Goal: Transaction & Acquisition: Purchase product/service

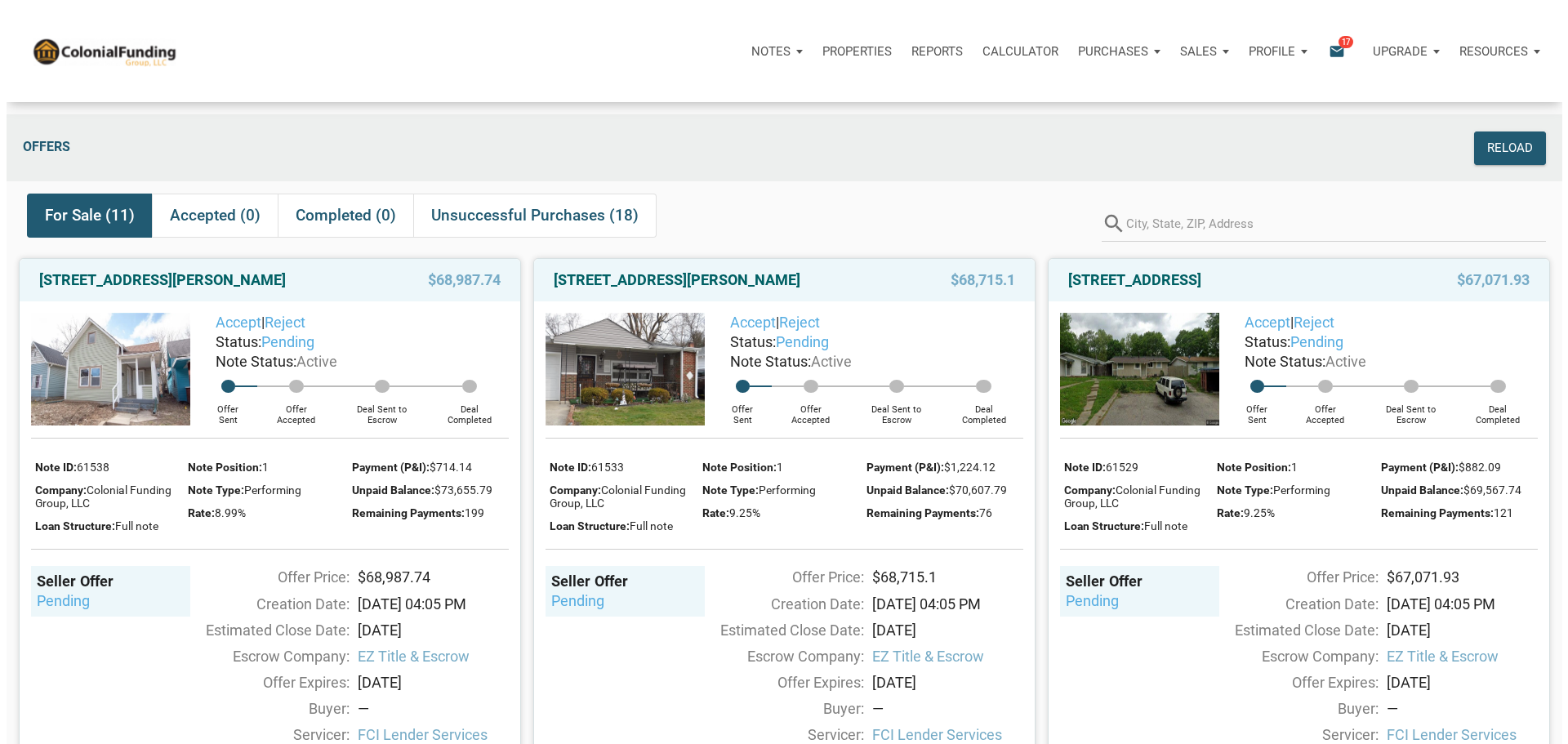
scroll to position [82, 0]
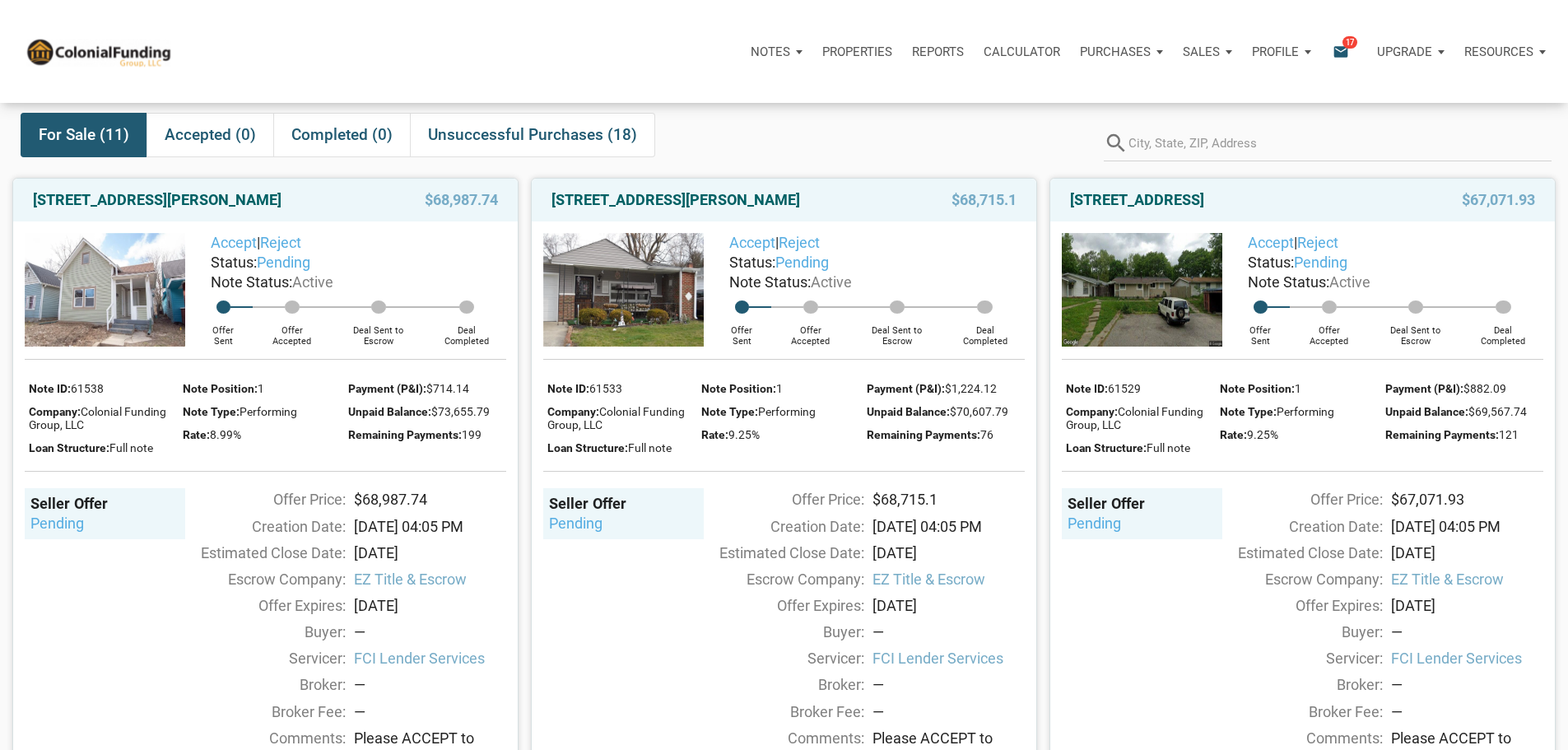
click at [1342, 47] on span "17" at bounding box center [1349, 43] width 15 height 14
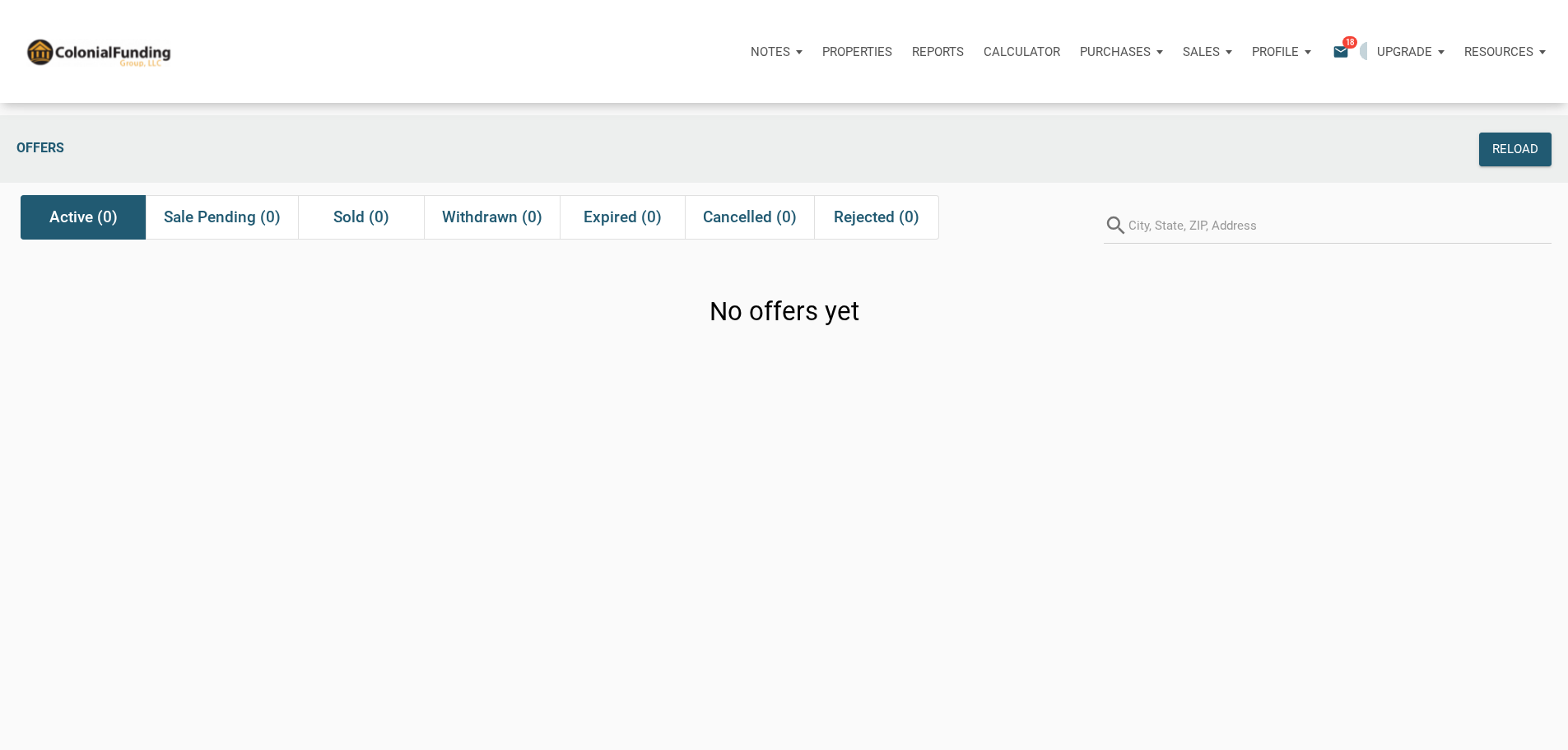
click at [1342, 46] on span "18" at bounding box center [1349, 43] width 15 height 14
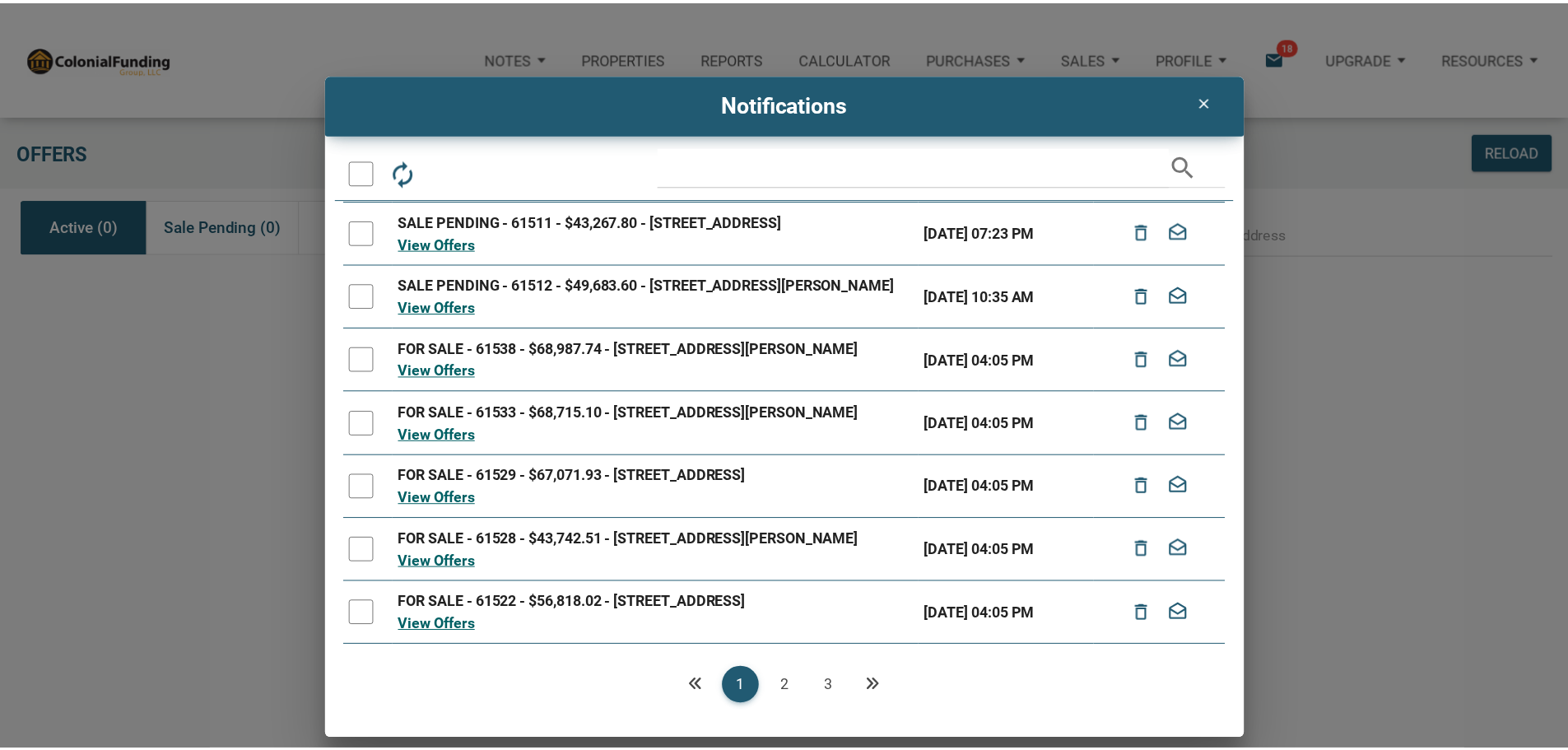
scroll to position [165, 0]
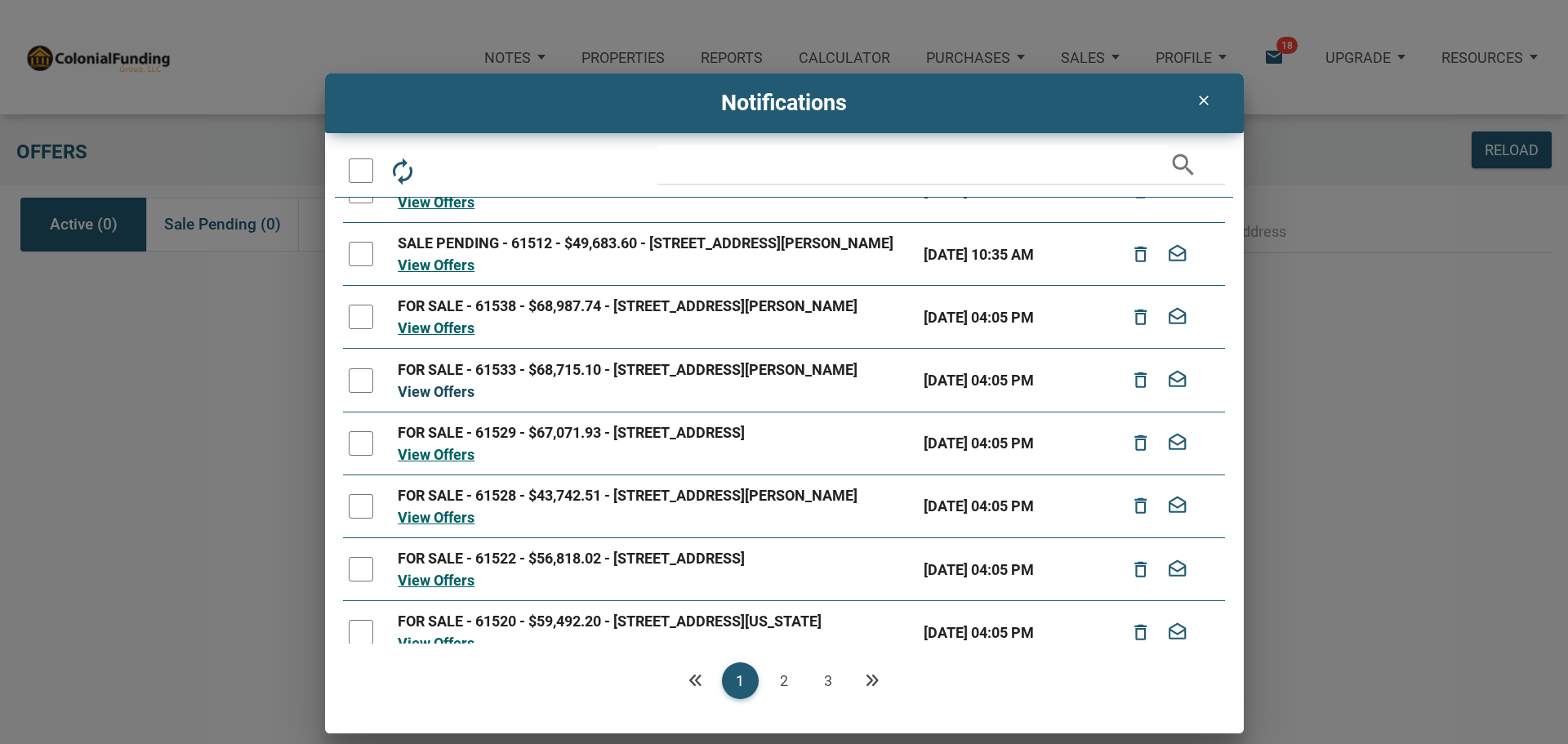
click at [446, 400] on link "View Offers" at bounding box center [436, 392] width 77 height 17
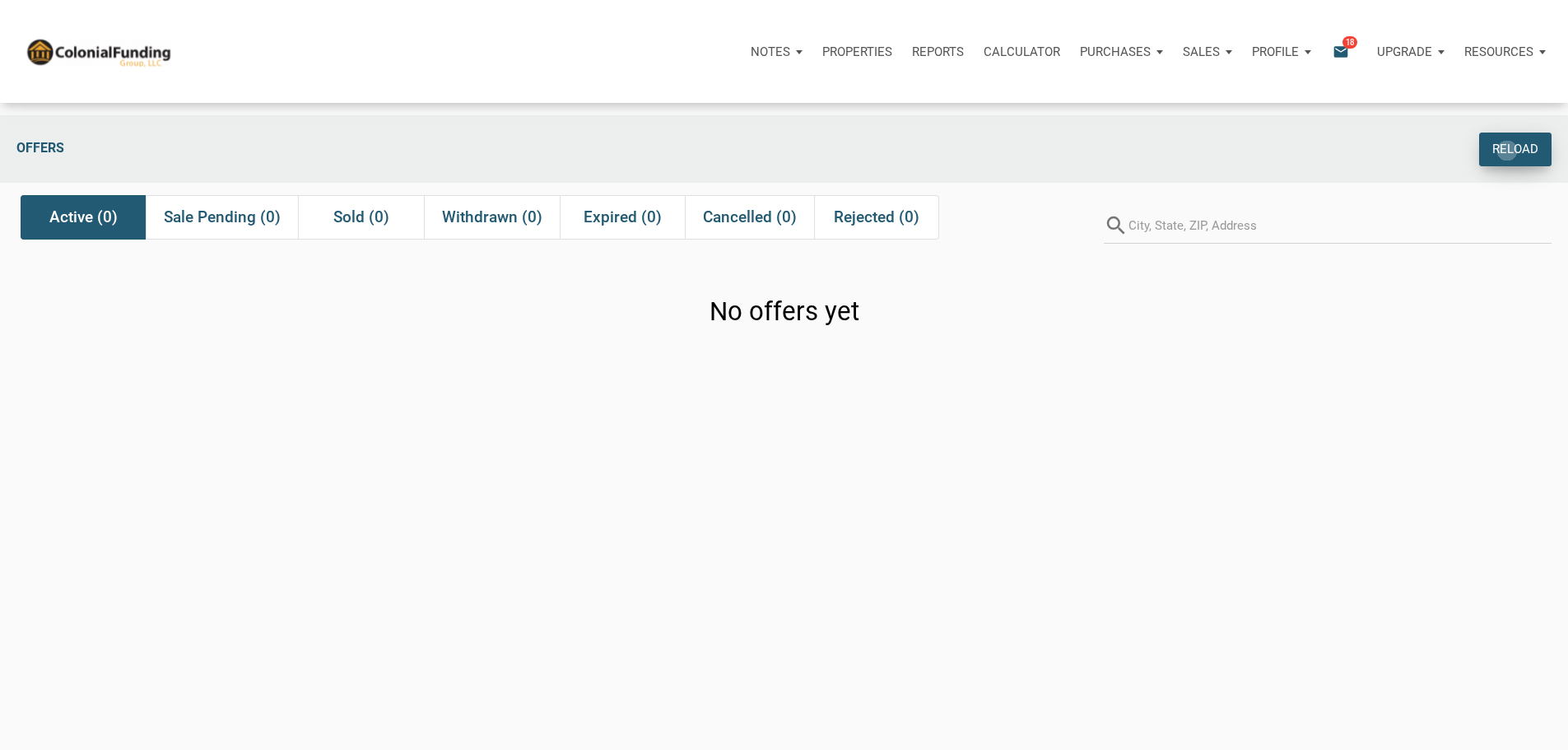
click at [1499, 151] on div "Reload" at bounding box center [1516, 149] width 46 height 19
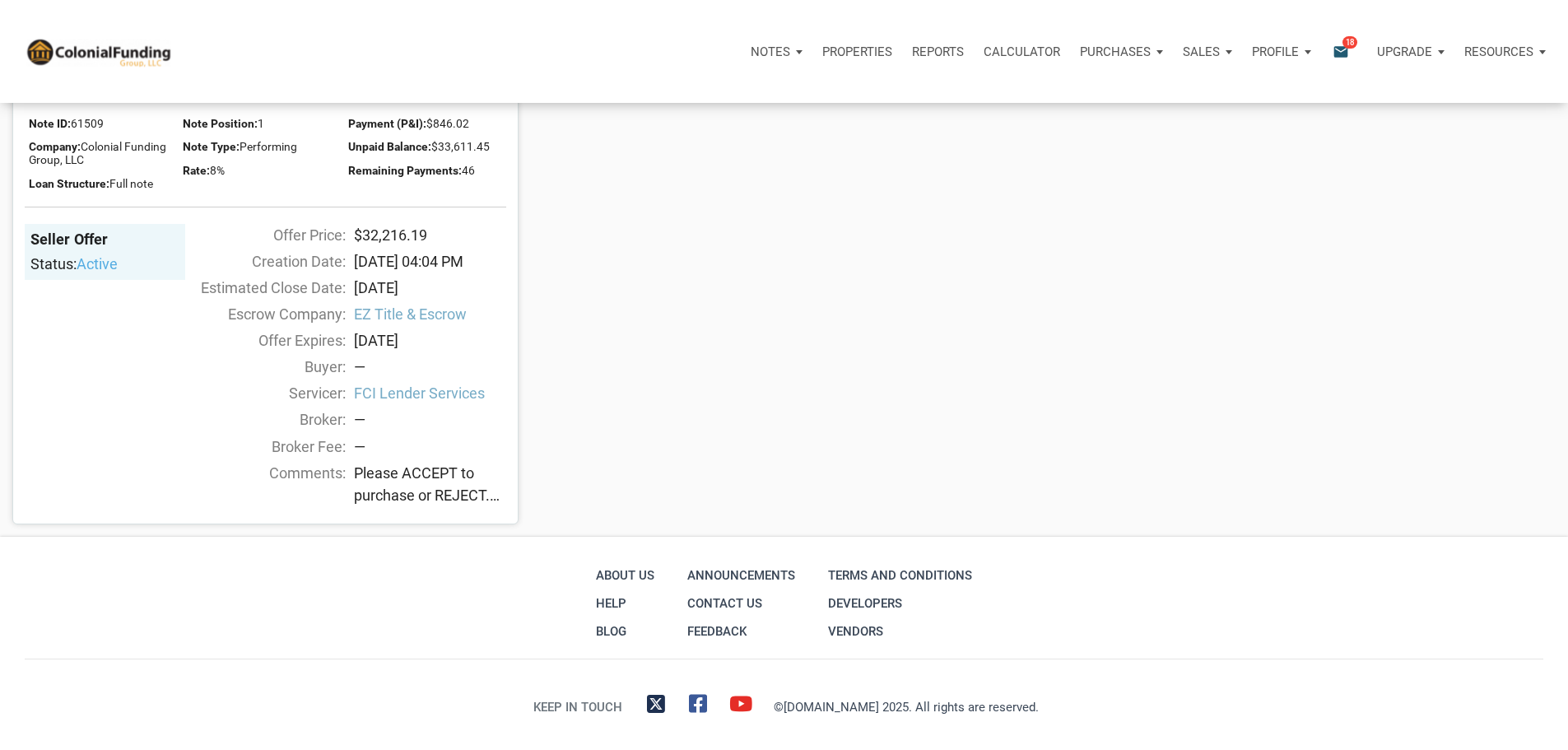
scroll to position [2203, 0]
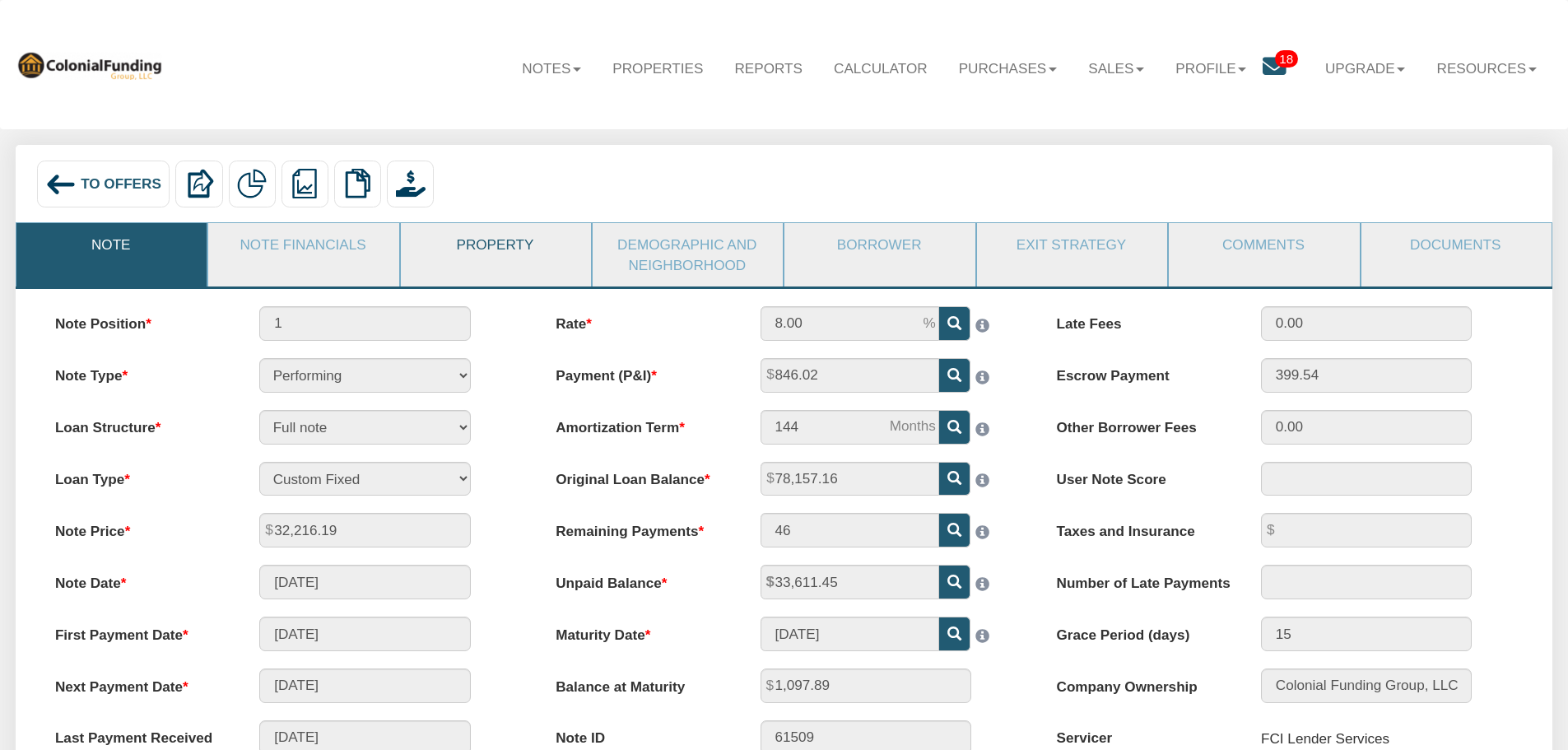
click at [505, 245] on link "Property" at bounding box center [495, 244] width 189 height 43
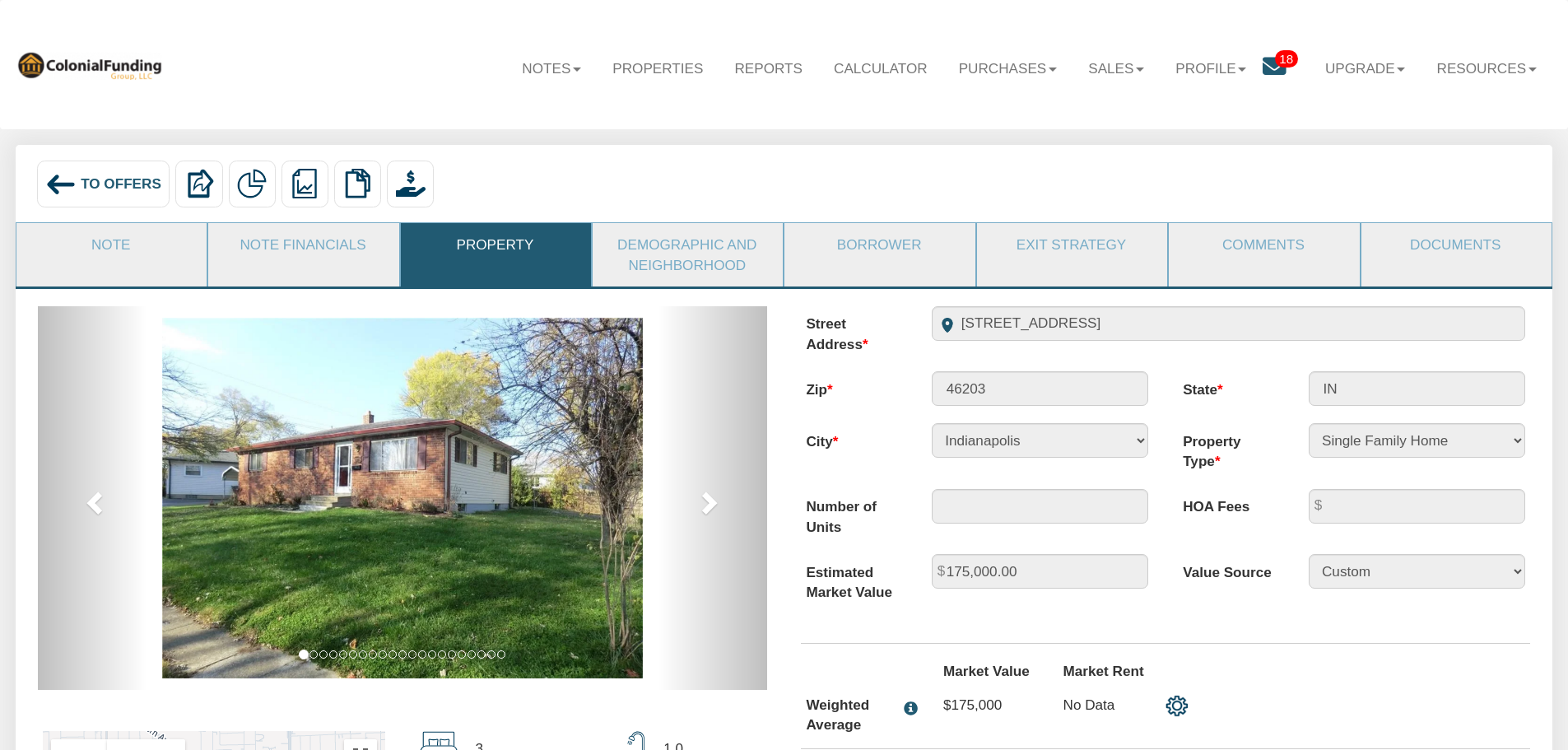
scroll to position [82, 0]
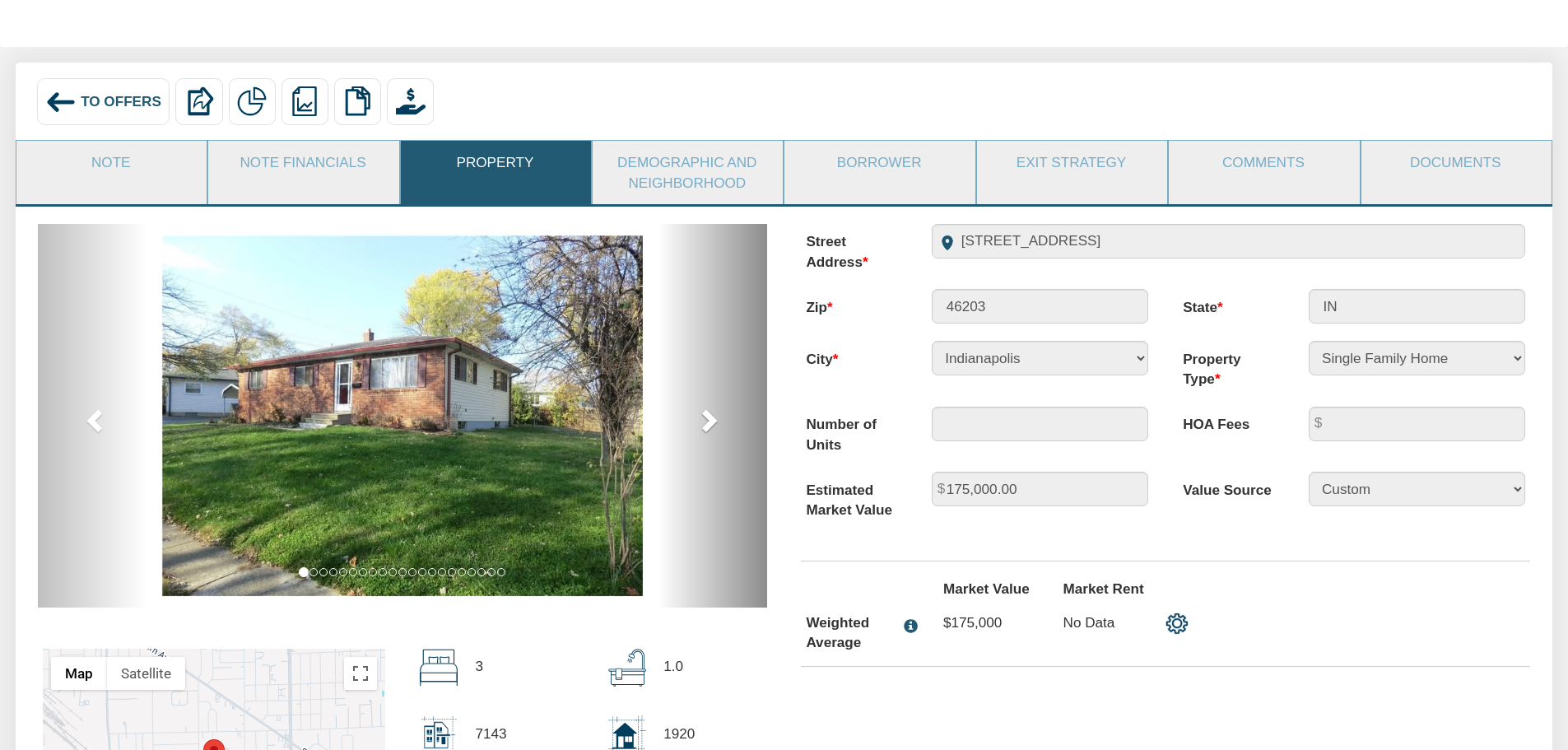
click at [712, 429] on span at bounding box center [707, 420] width 24 height 24
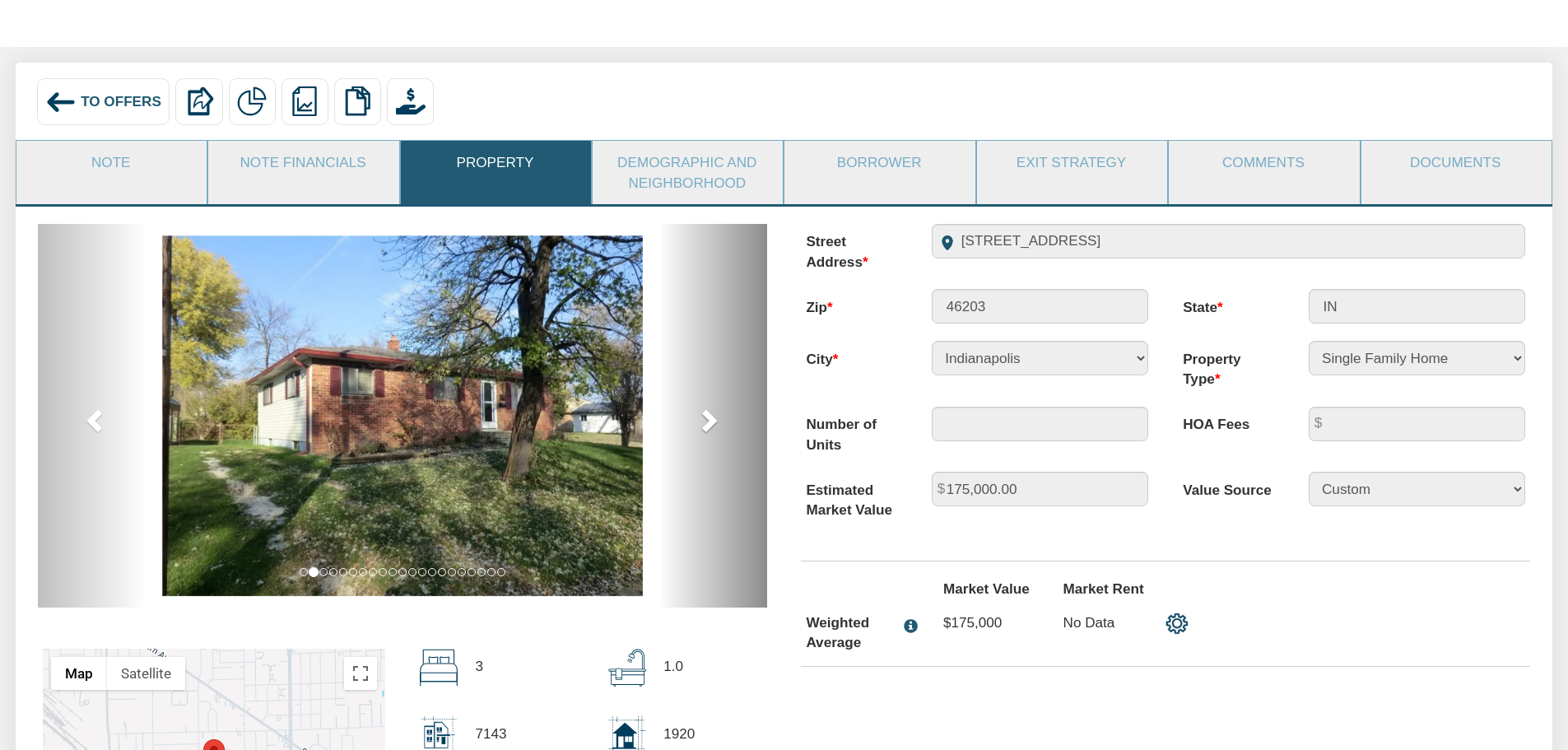
click at [710, 429] on span at bounding box center [707, 420] width 24 height 24
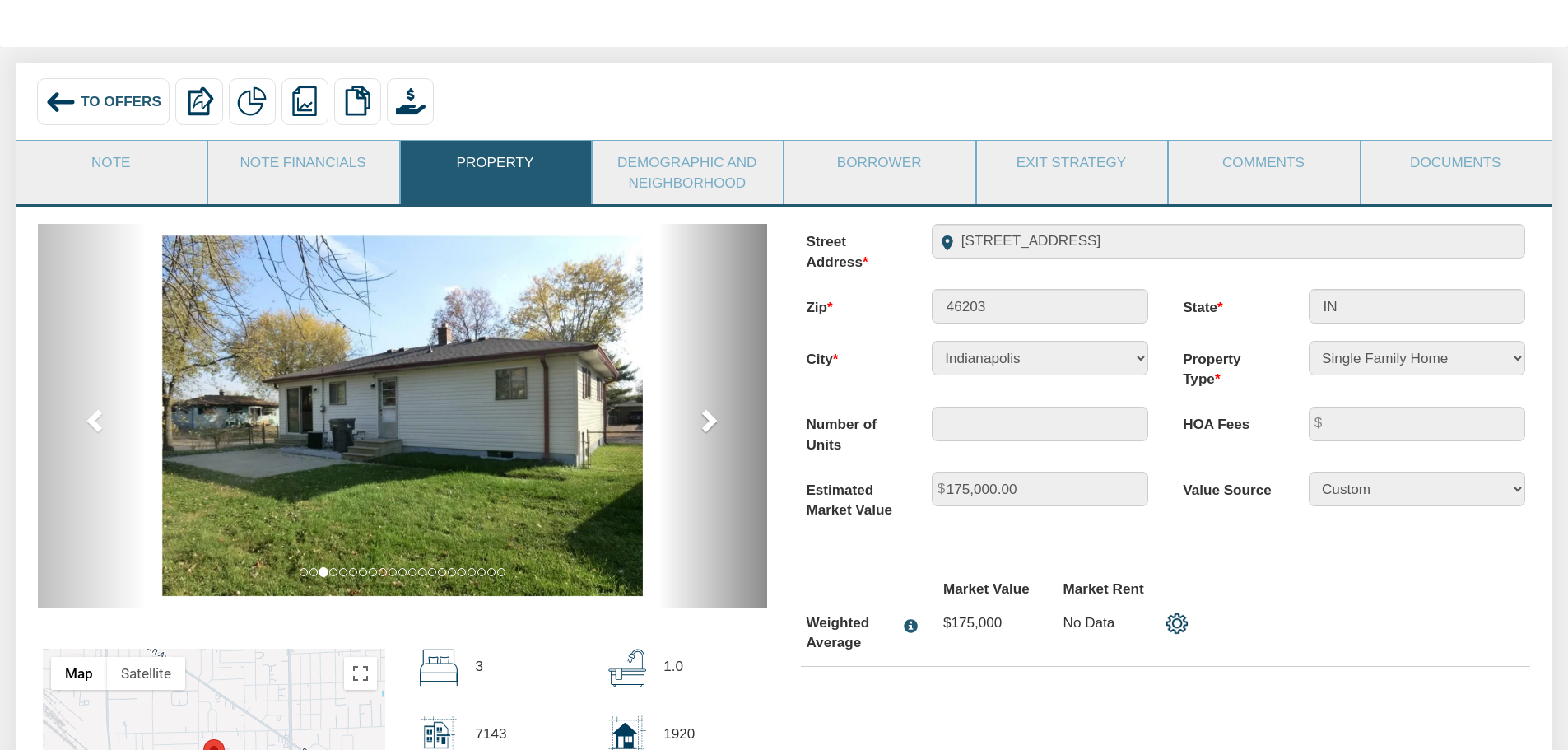
scroll to position [165, 0]
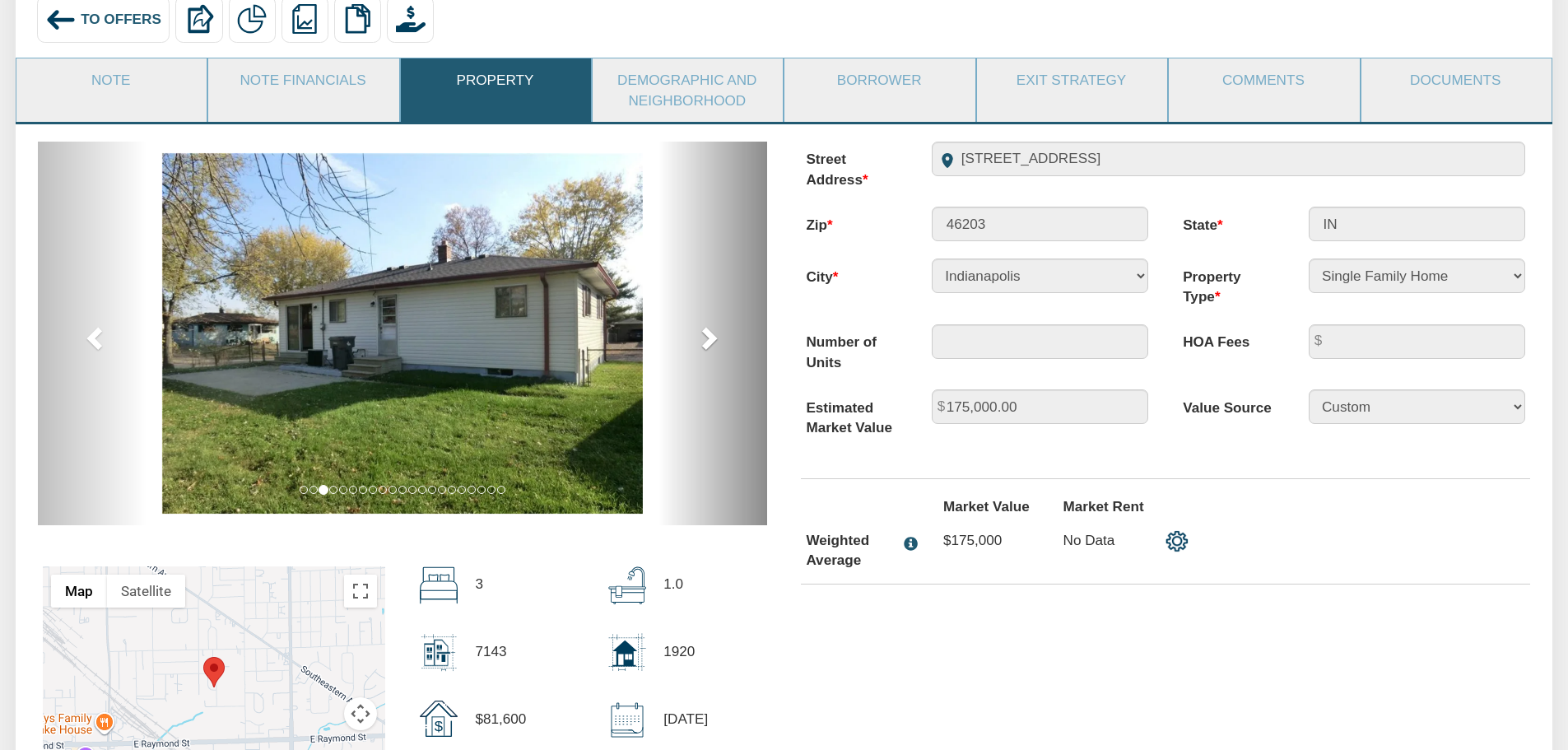
click at [709, 341] on span at bounding box center [707, 337] width 24 height 24
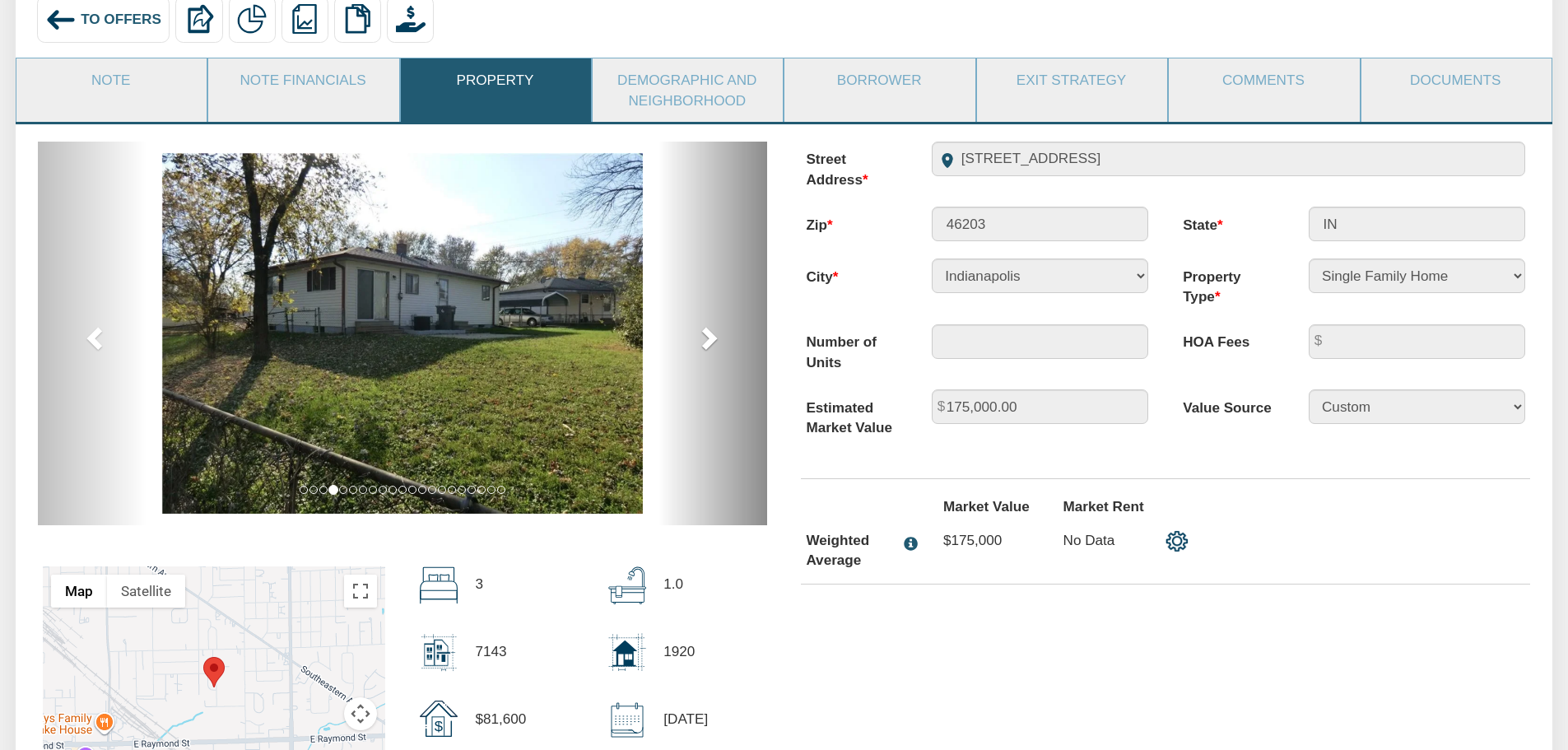
click at [709, 341] on span at bounding box center [707, 337] width 24 height 24
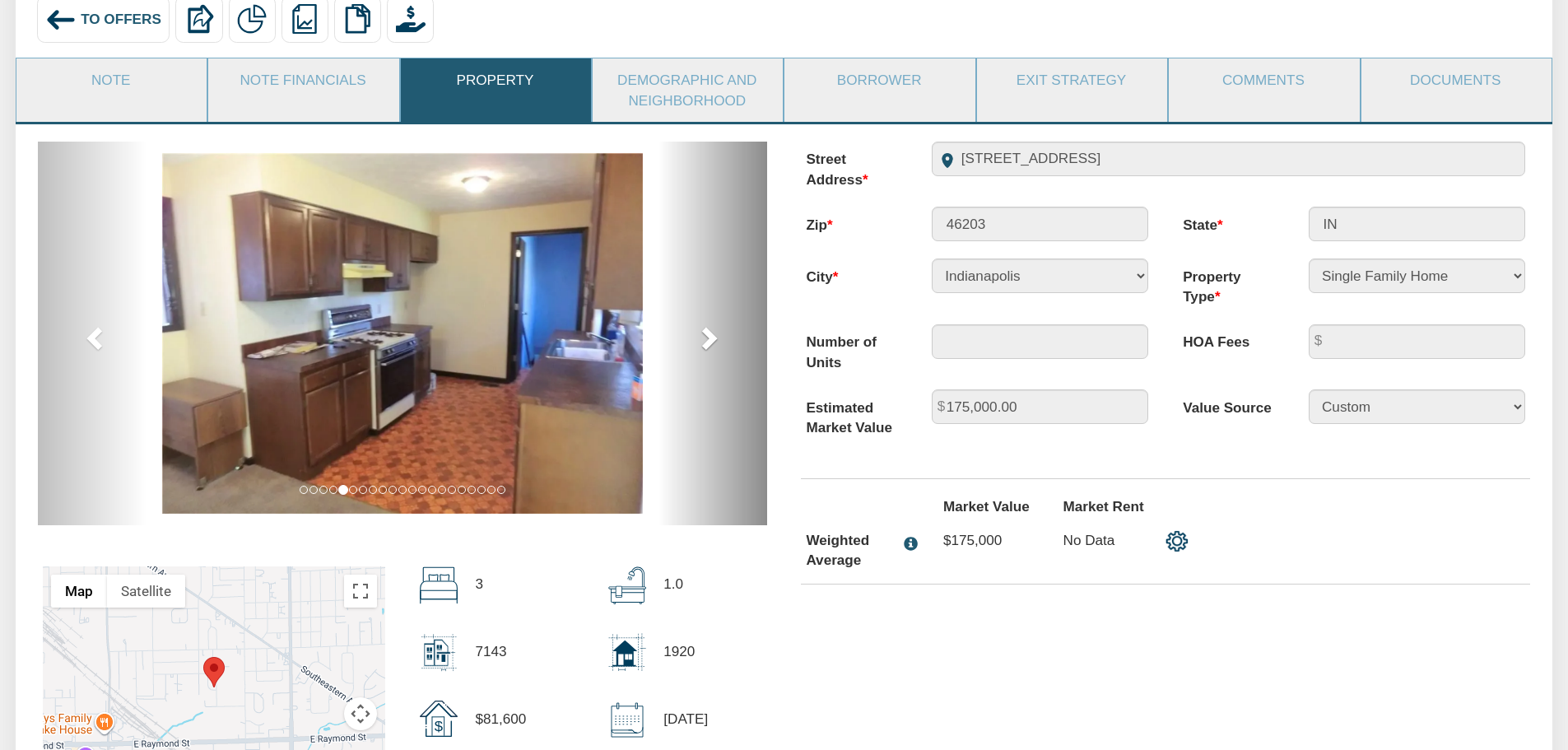
click at [709, 341] on span at bounding box center [707, 337] width 24 height 24
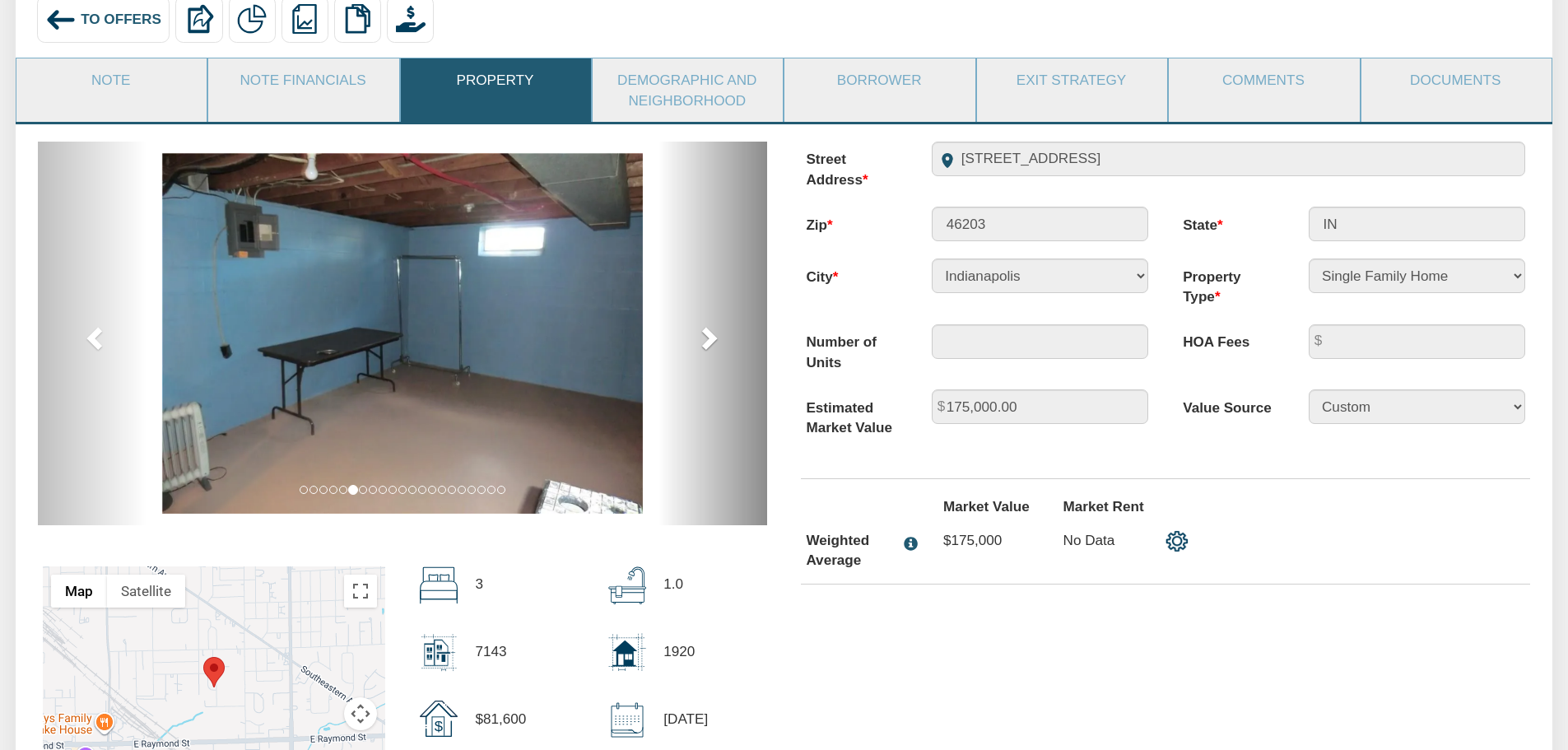
click at [709, 341] on span at bounding box center [707, 337] width 24 height 24
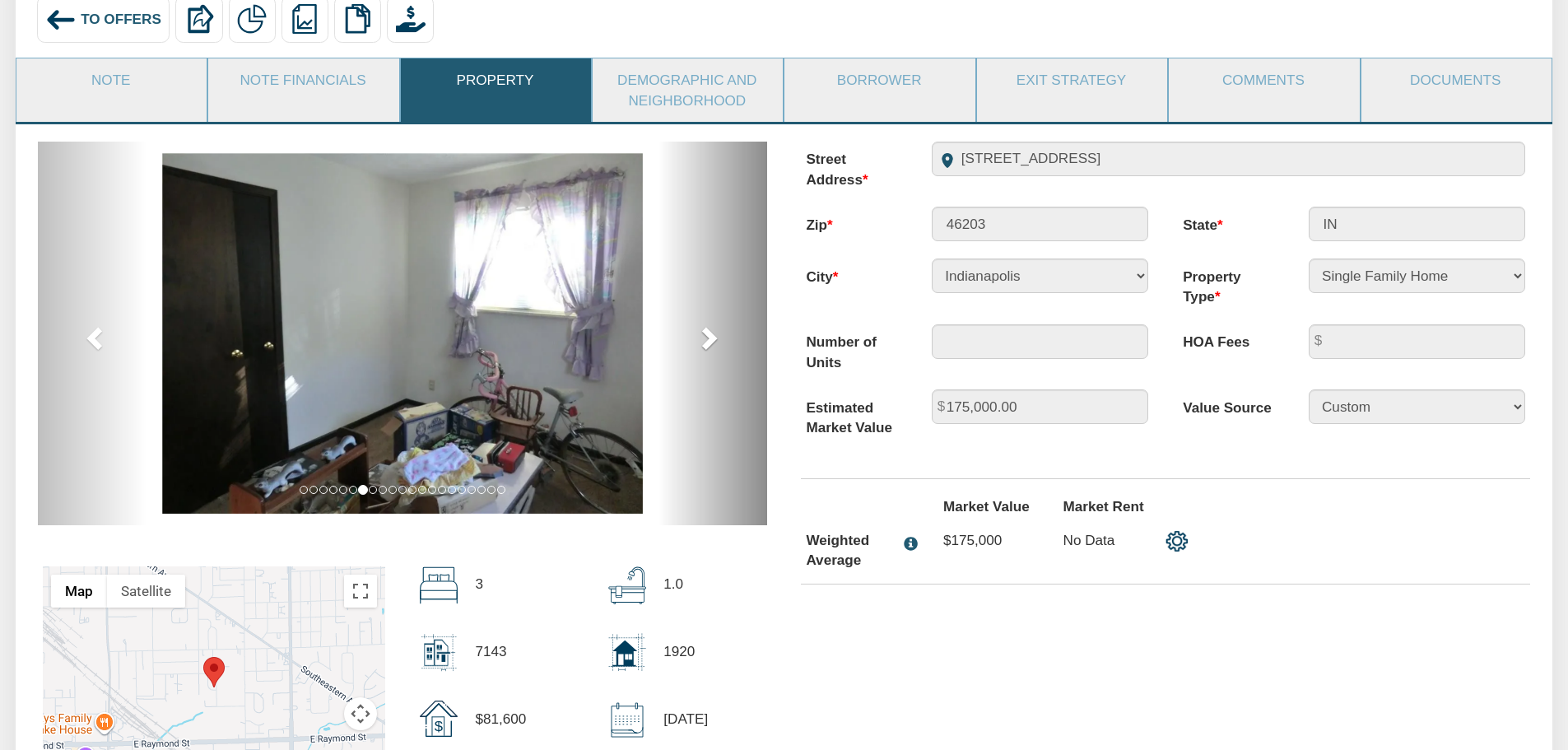
click at [709, 341] on span at bounding box center [707, 337] width 24 height 24
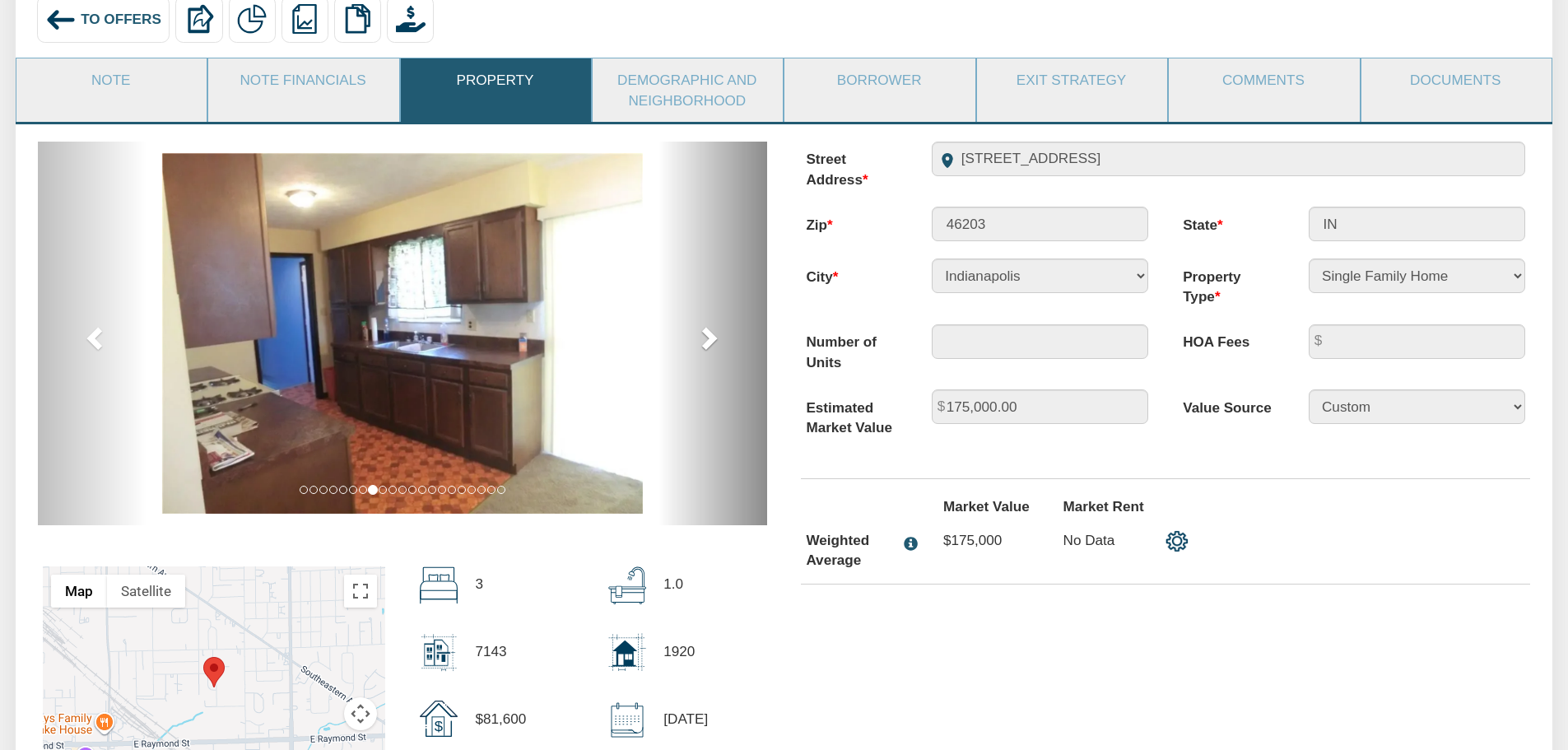
click at [709, 341] on span at bounding box center [707, 337] width 24 height 24
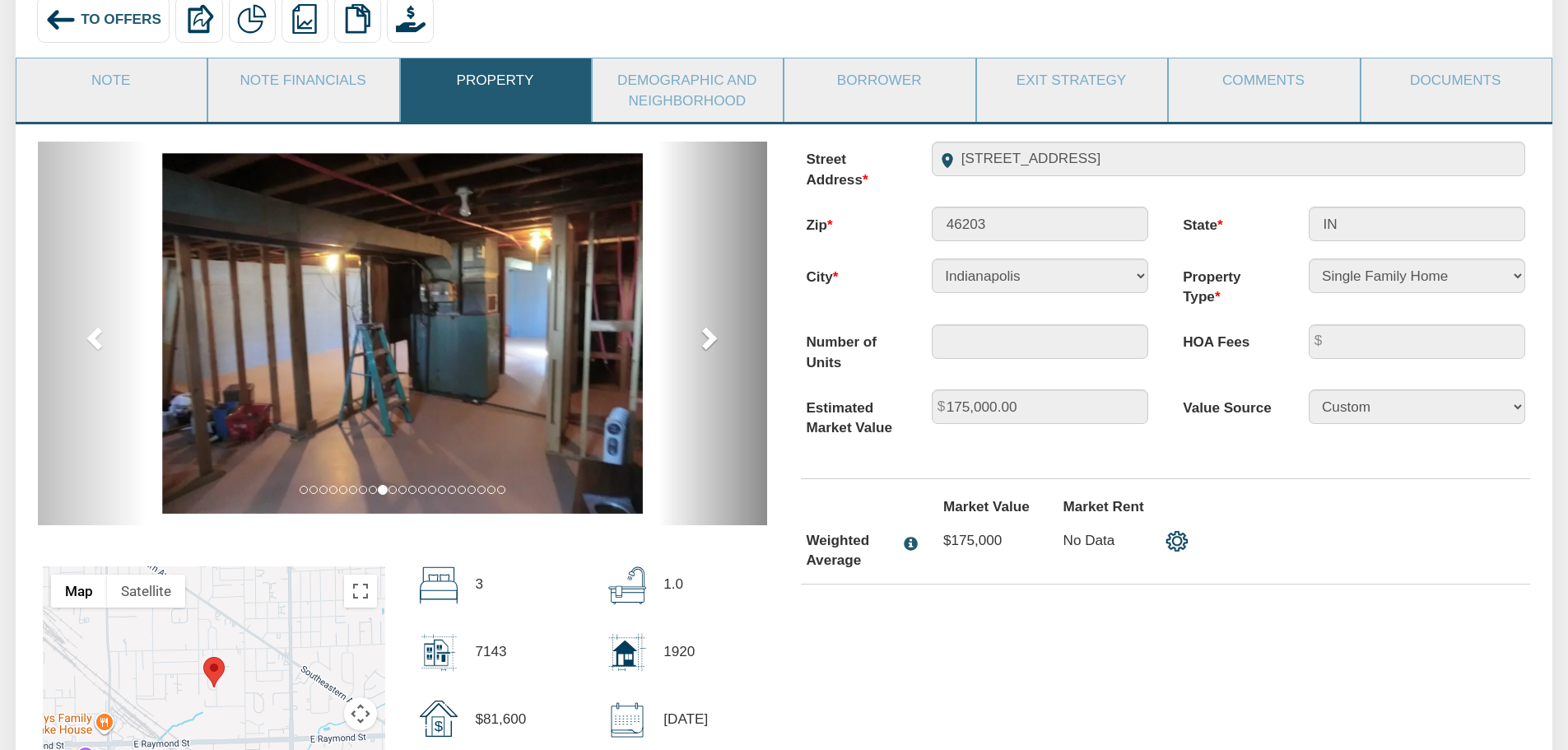
click at [709, 341] on span at bounding box center [707, 337] width 24 height 24
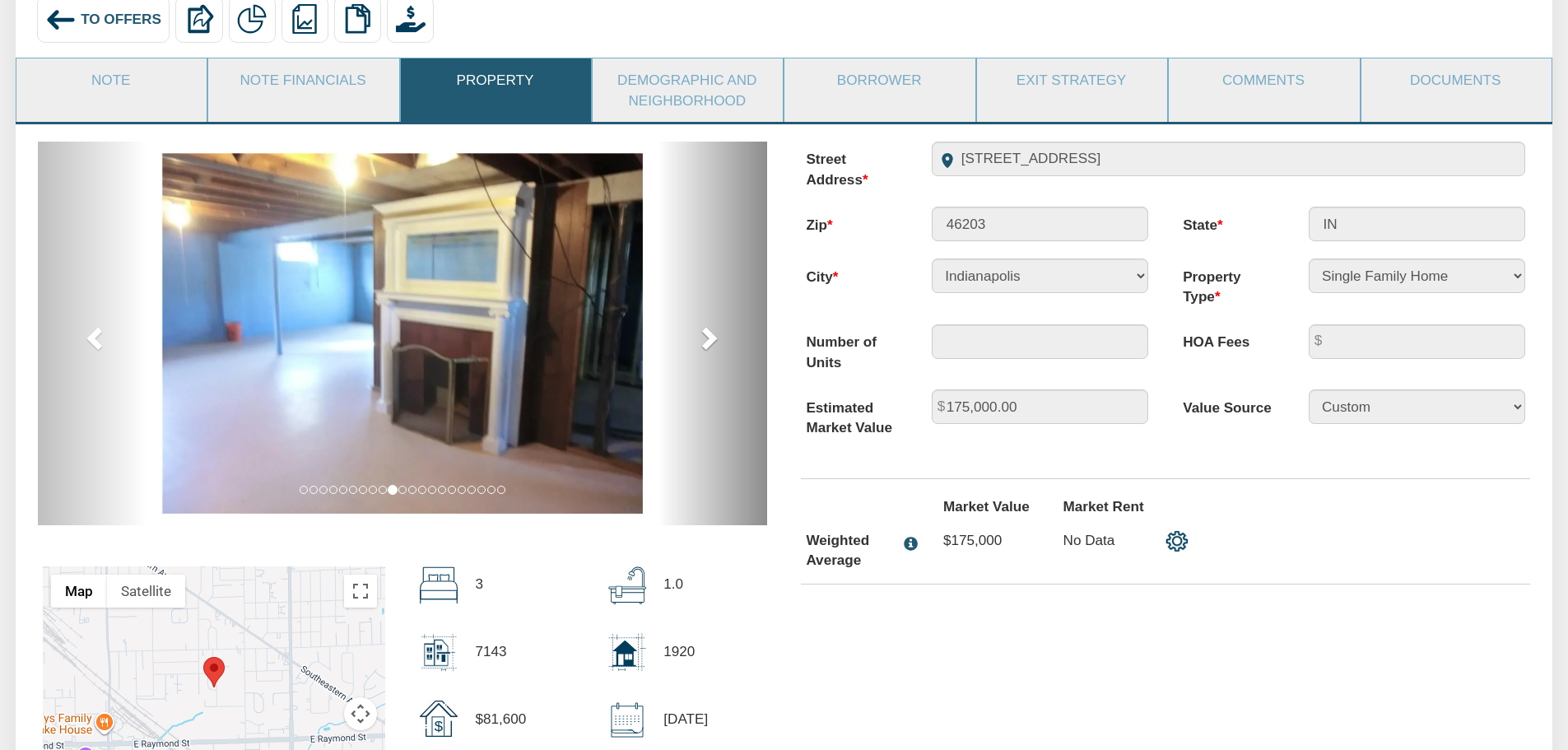
click at [709, 341] on span at bounding box center [707, 337] width 24 height 24
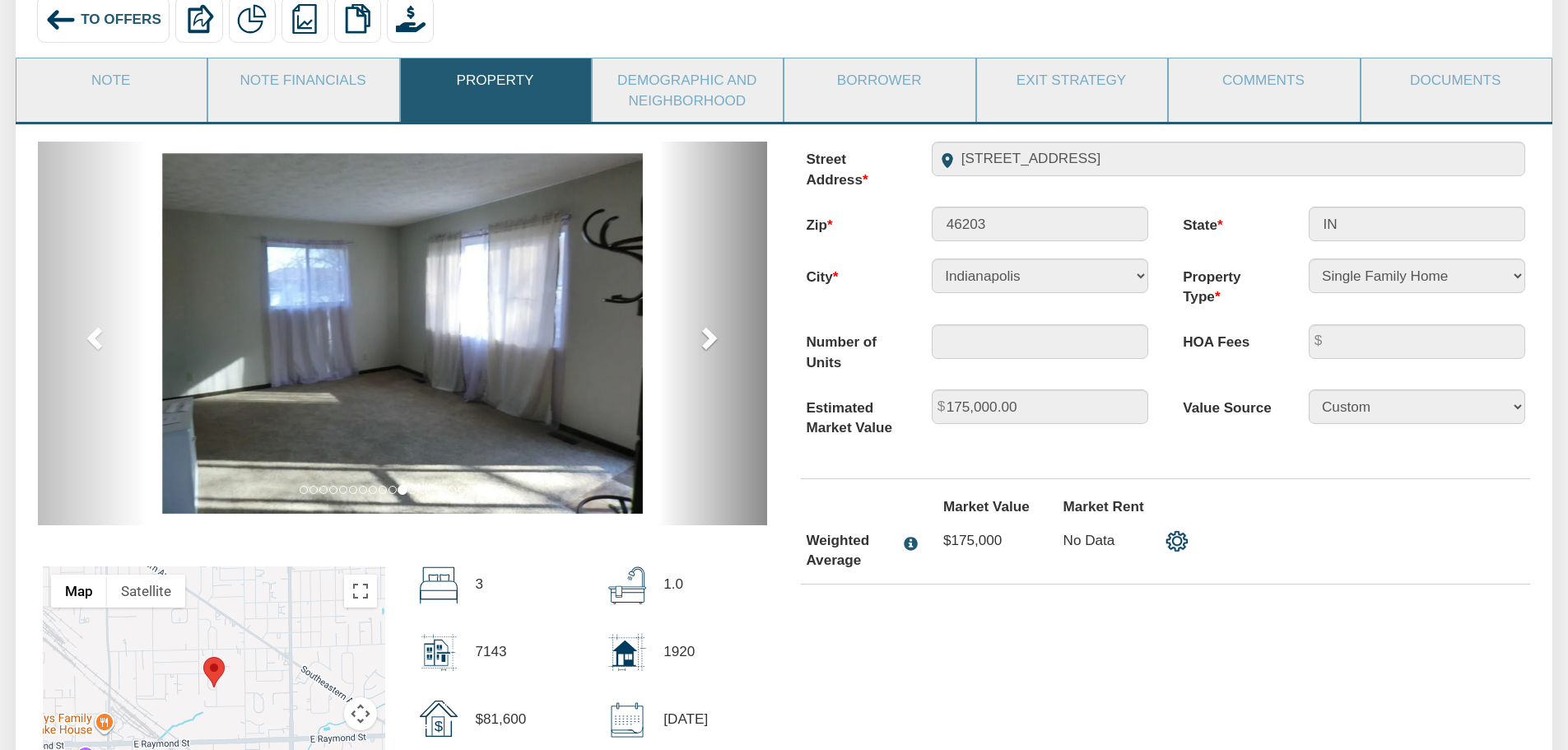
click at [709, 341] on span at bounding box center [707, 337] width 24 height 24
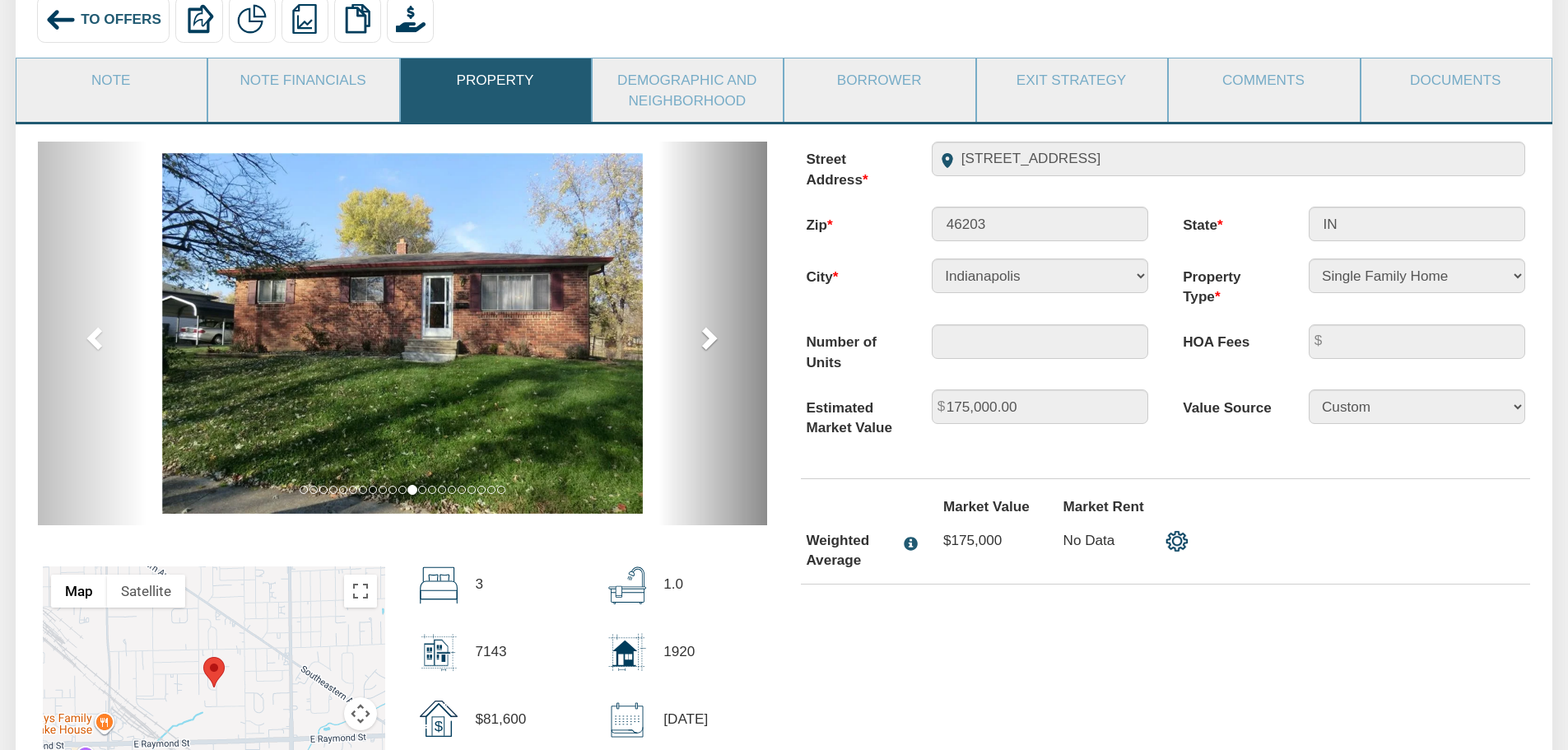
click at [709, 341] on span at bounding box center [707, 337] width 24 height 24
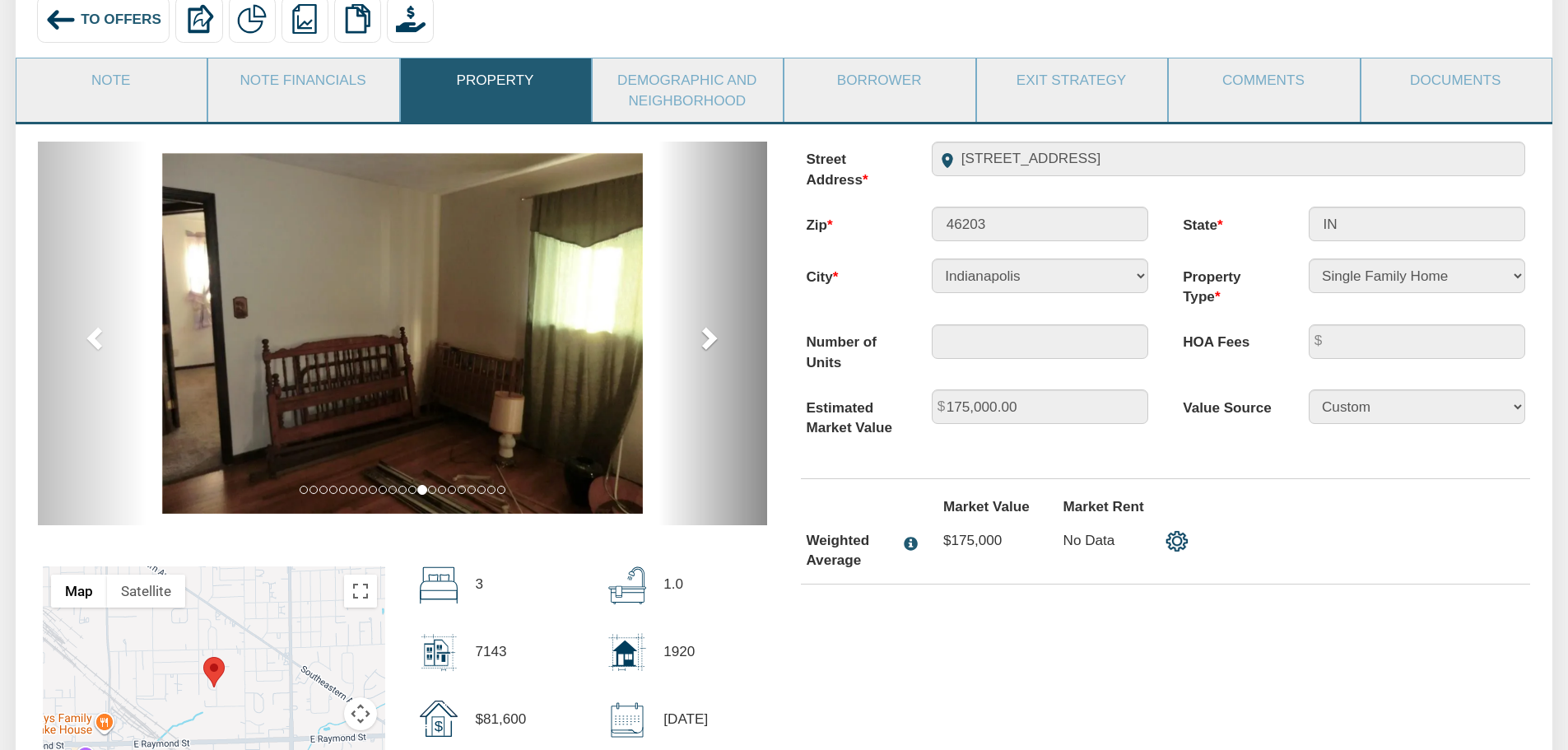
click at [709, 341] on span at bounding box center [707, 337] width 24 height 24
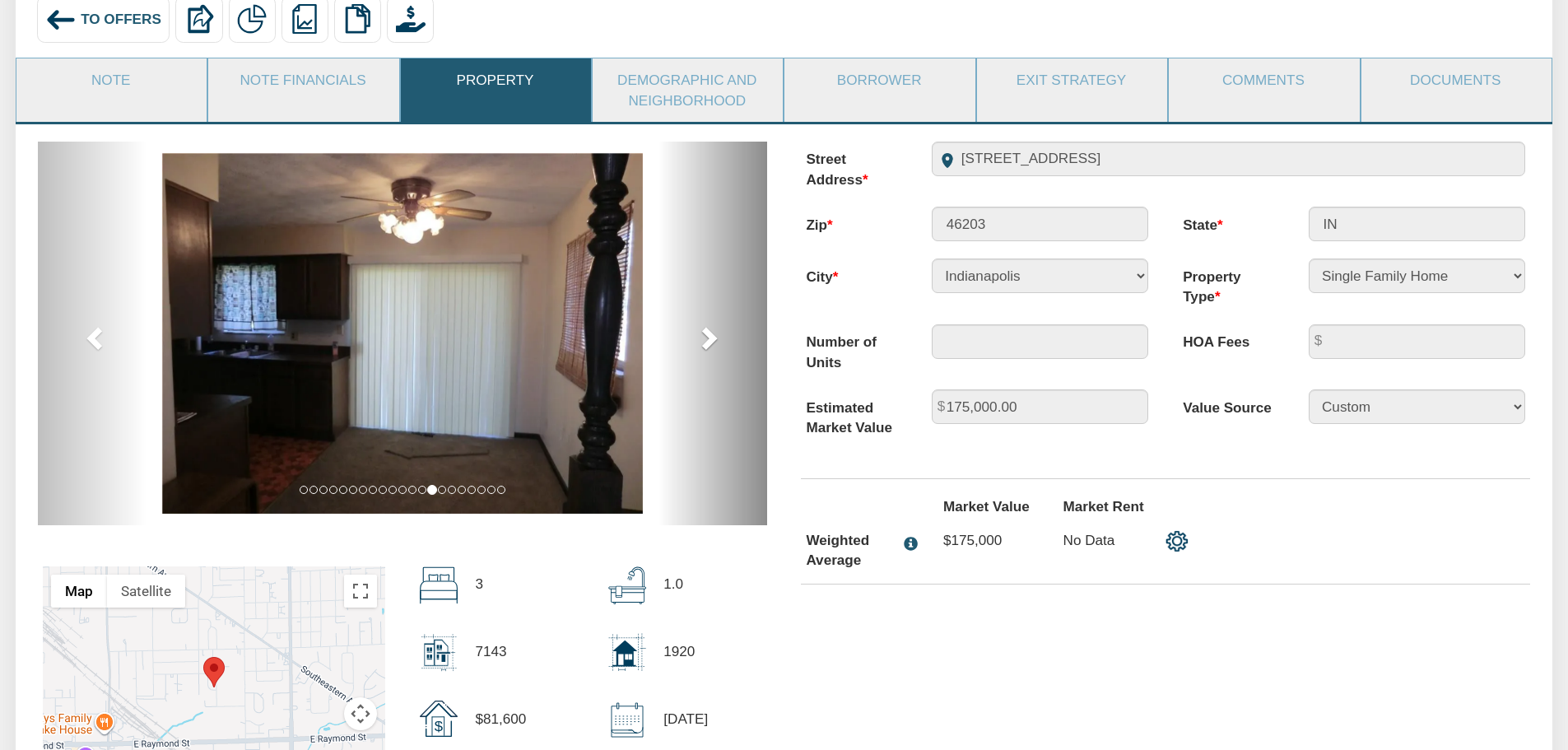
click at [709, 341] on span at bounding box center [707, 337] width 24 height 24
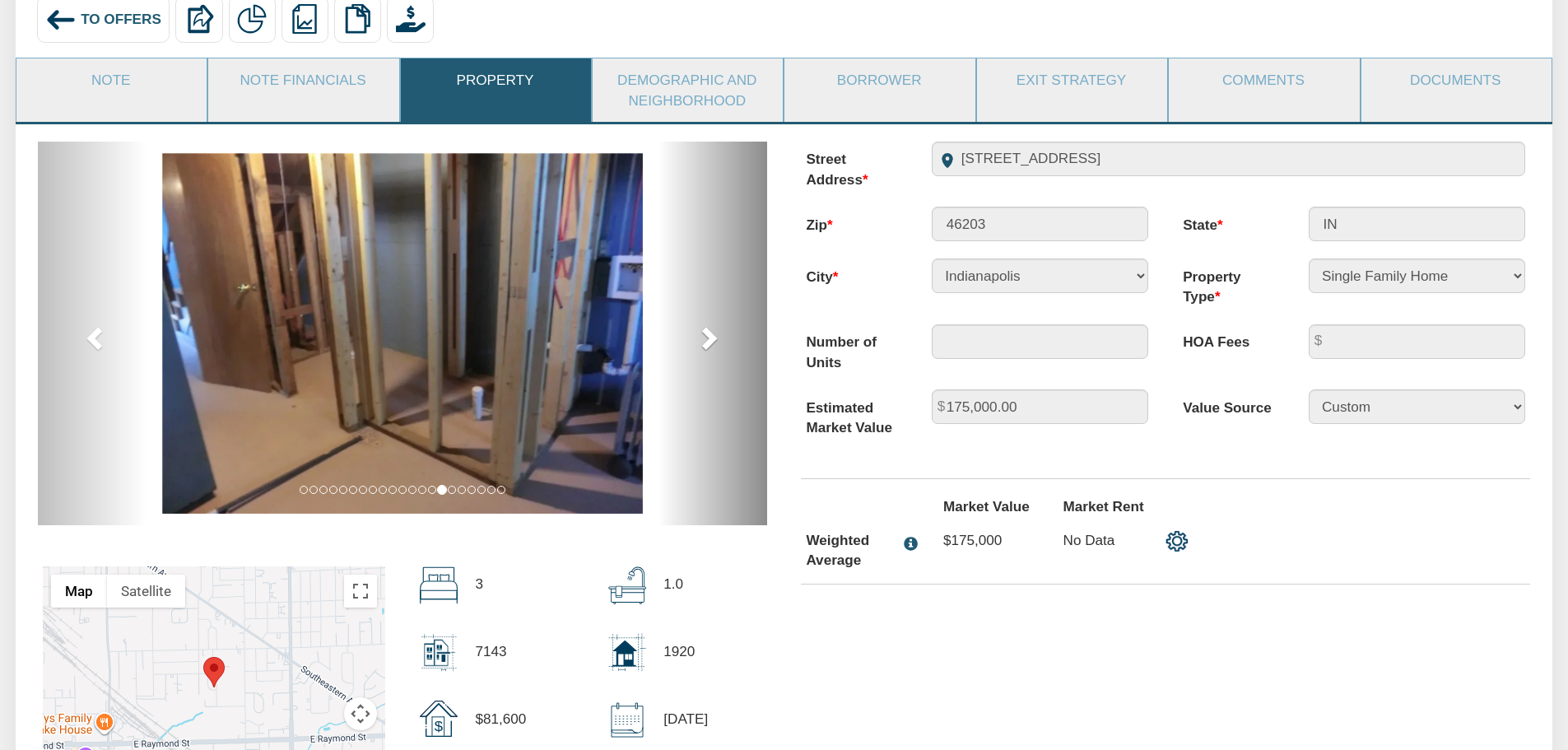
click at [709, 341] on span at bounding box center [707, 337] width 24 height 24
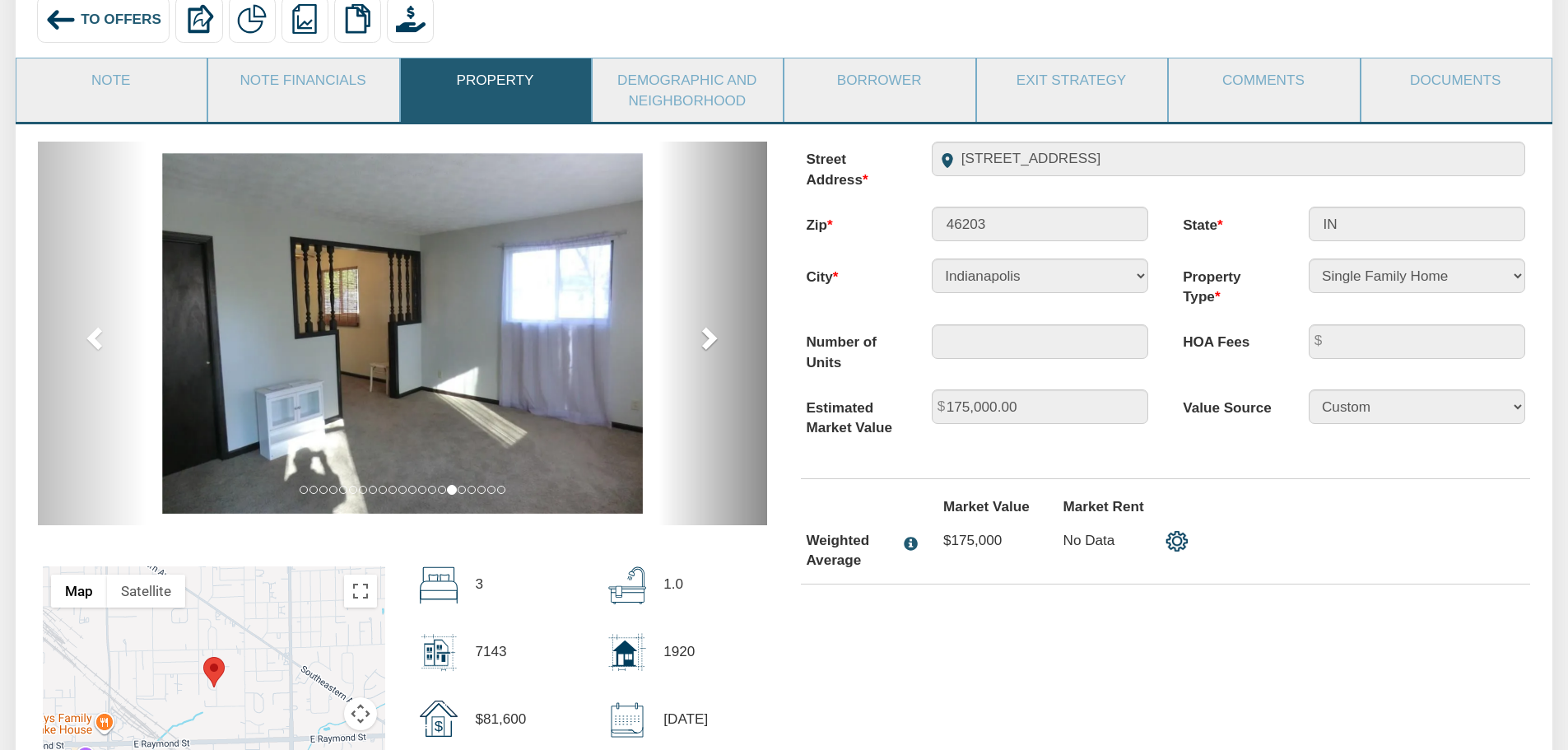
click at [709, 341] on span at bounding box center [707, 337] width 24 height 24
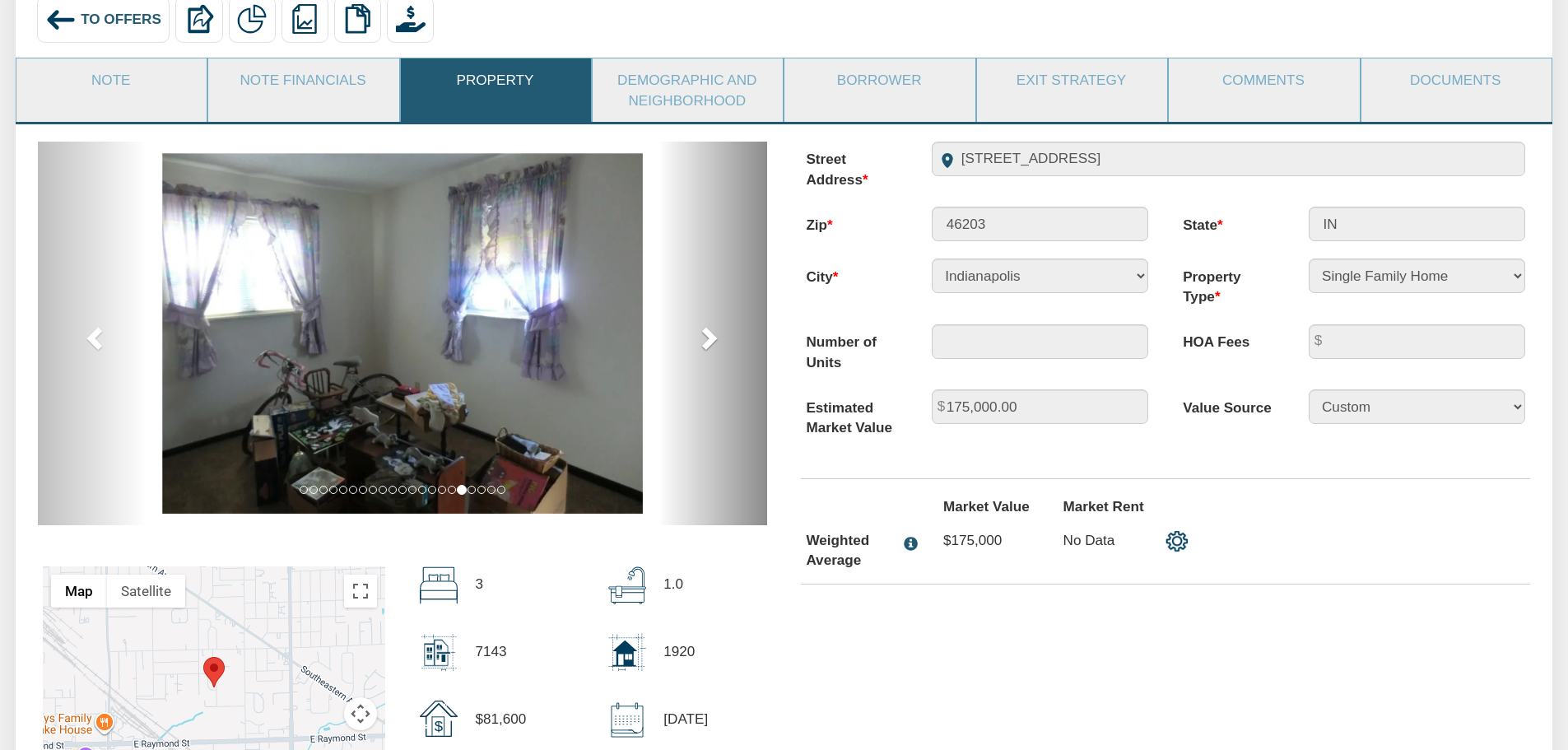
click at [709, 341] on span at bounding box center [707, 337] width 24 height 24
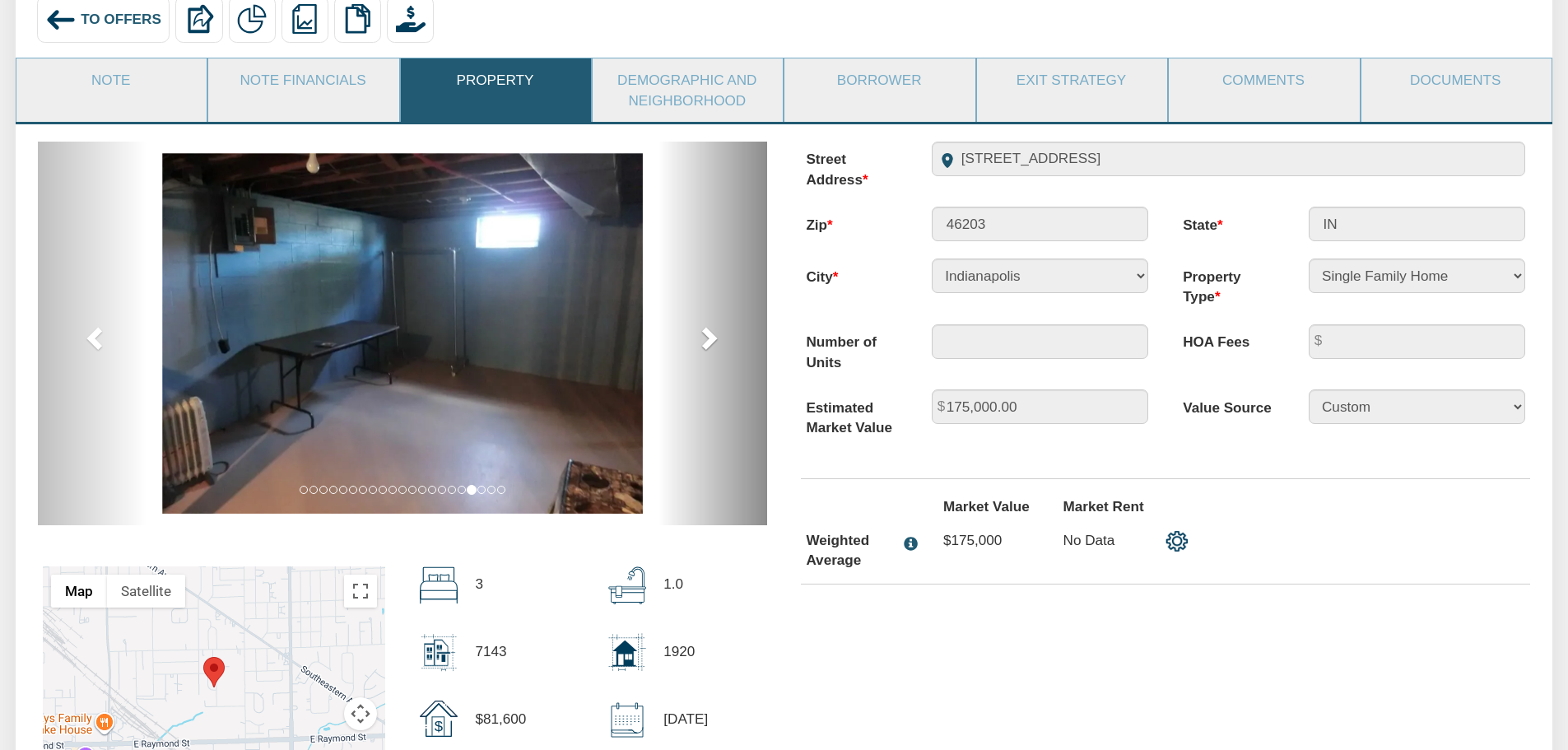
click at [709, 341] on span at bounding box center [707, 337] width 24 height 24
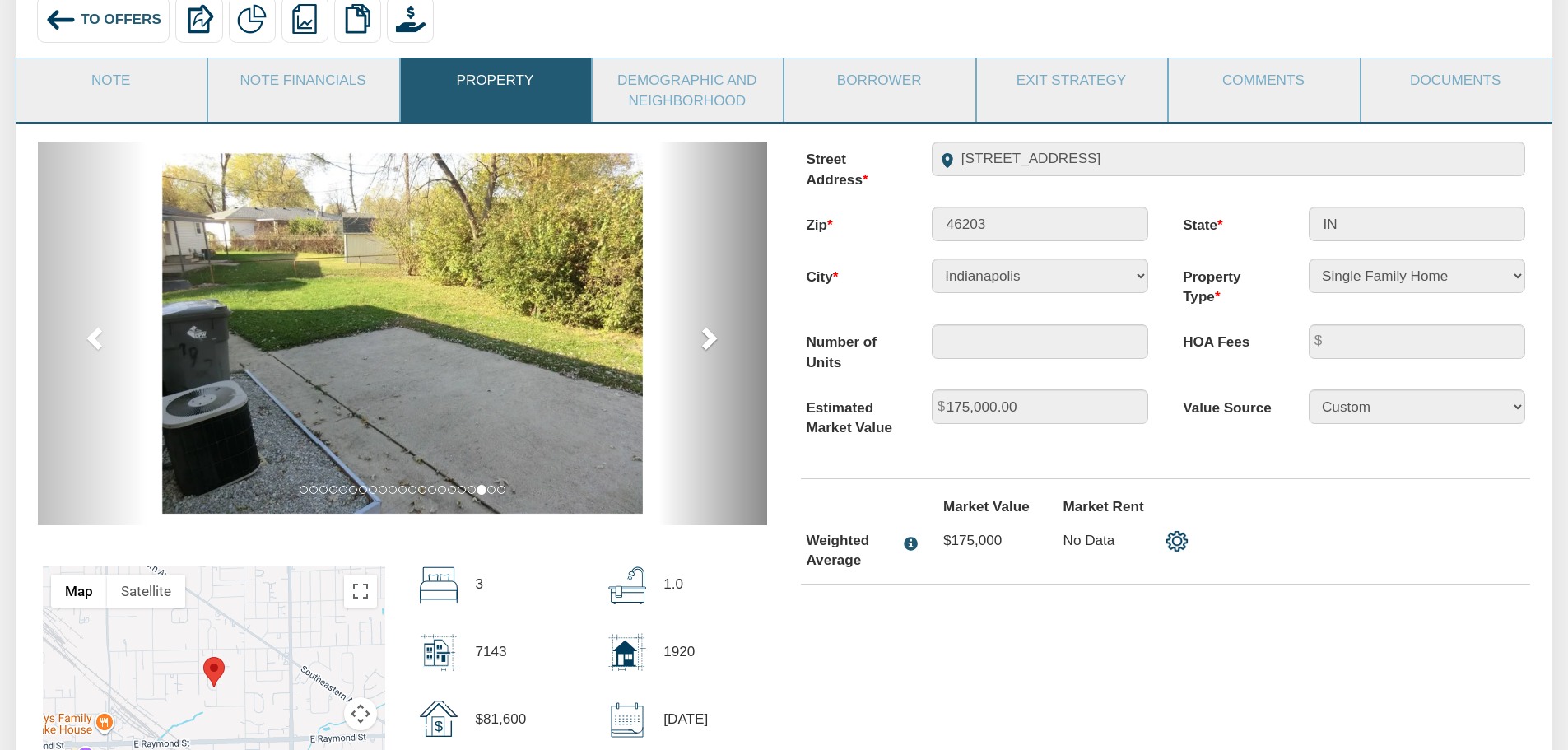
click at [709, 341] on span at bounding box center [707, 337] width 24 height 24
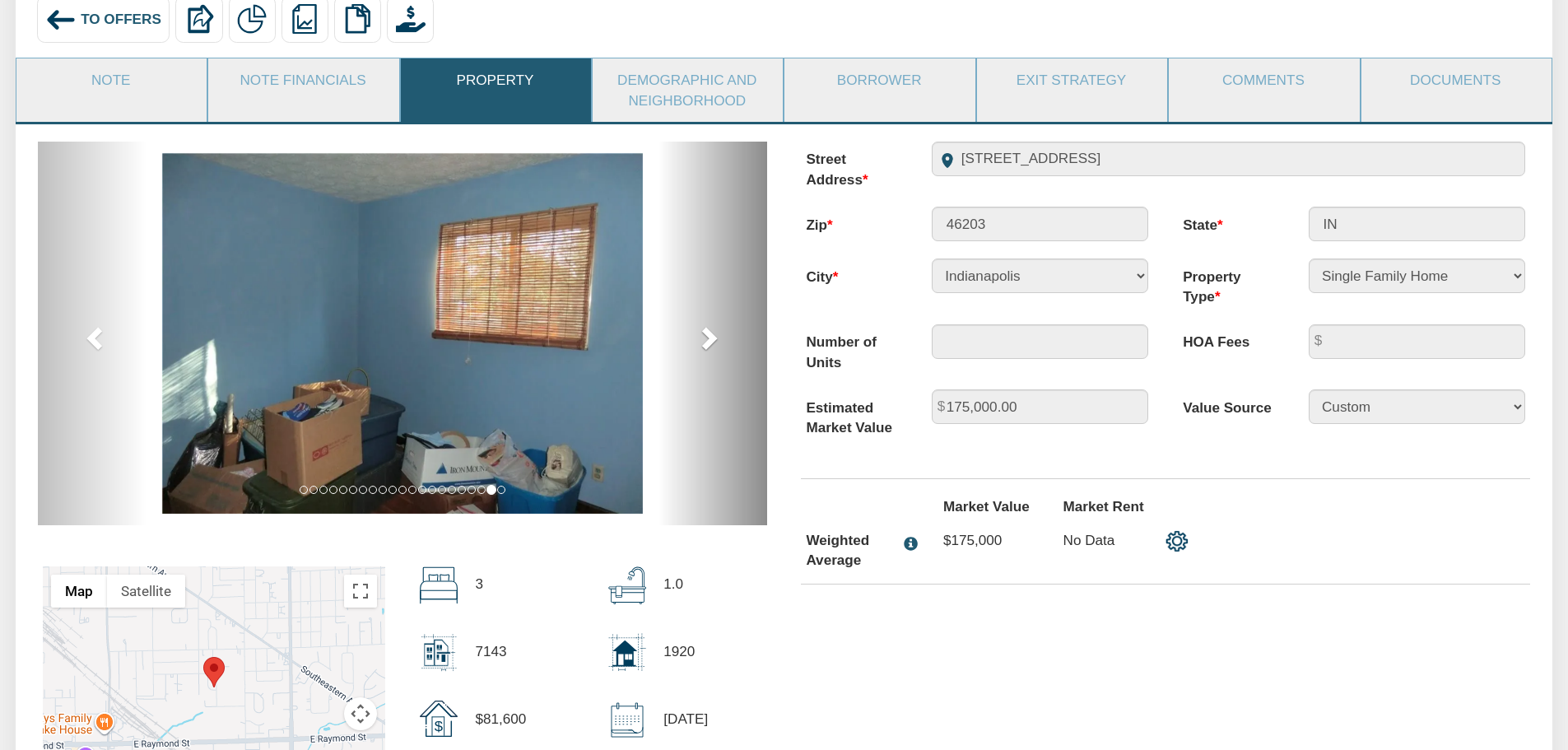
click at [709, 341] on span at bounding box center [707, 337] width 24 height 24
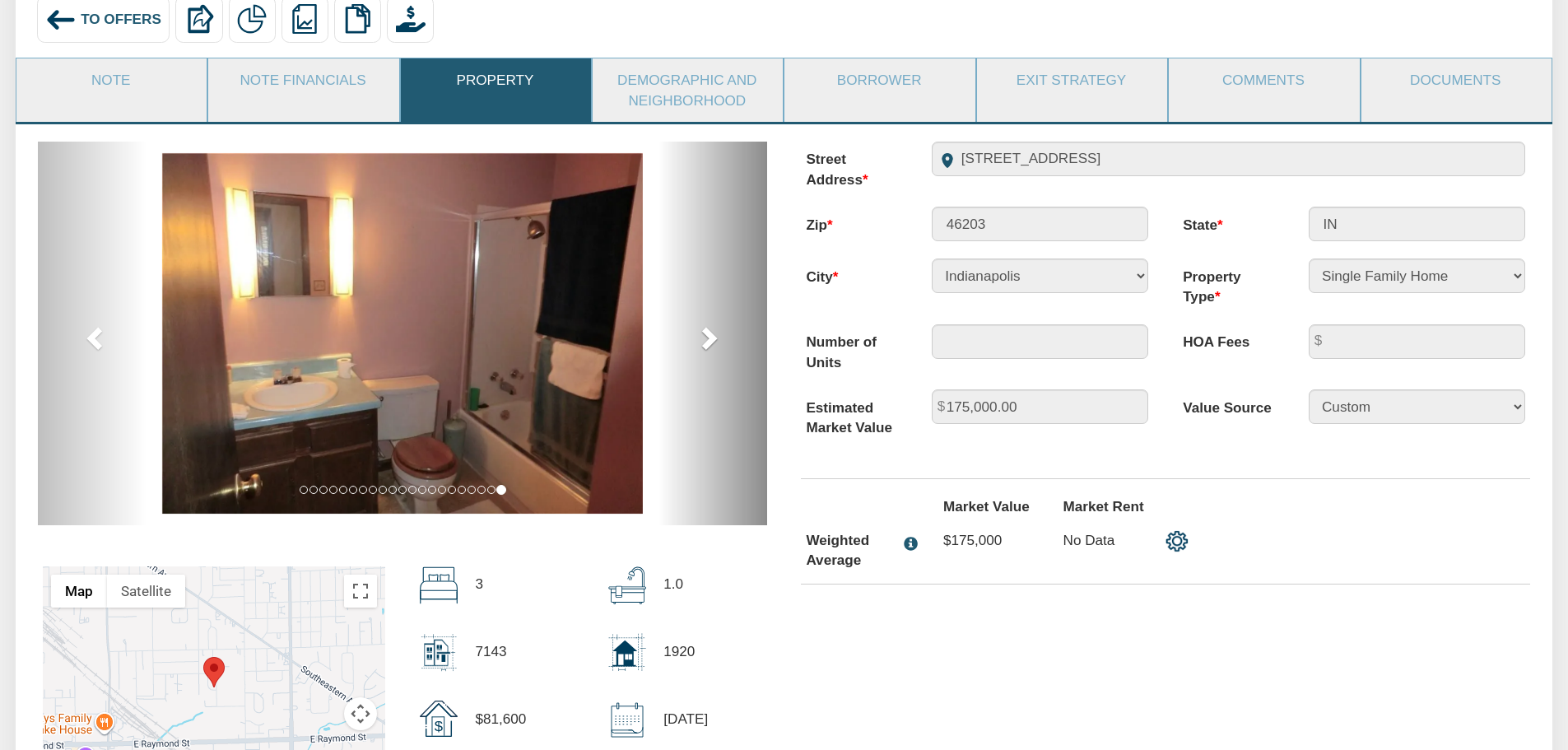
click at [709, 341] on span at bounding box center [707, 337] width 24 height 24
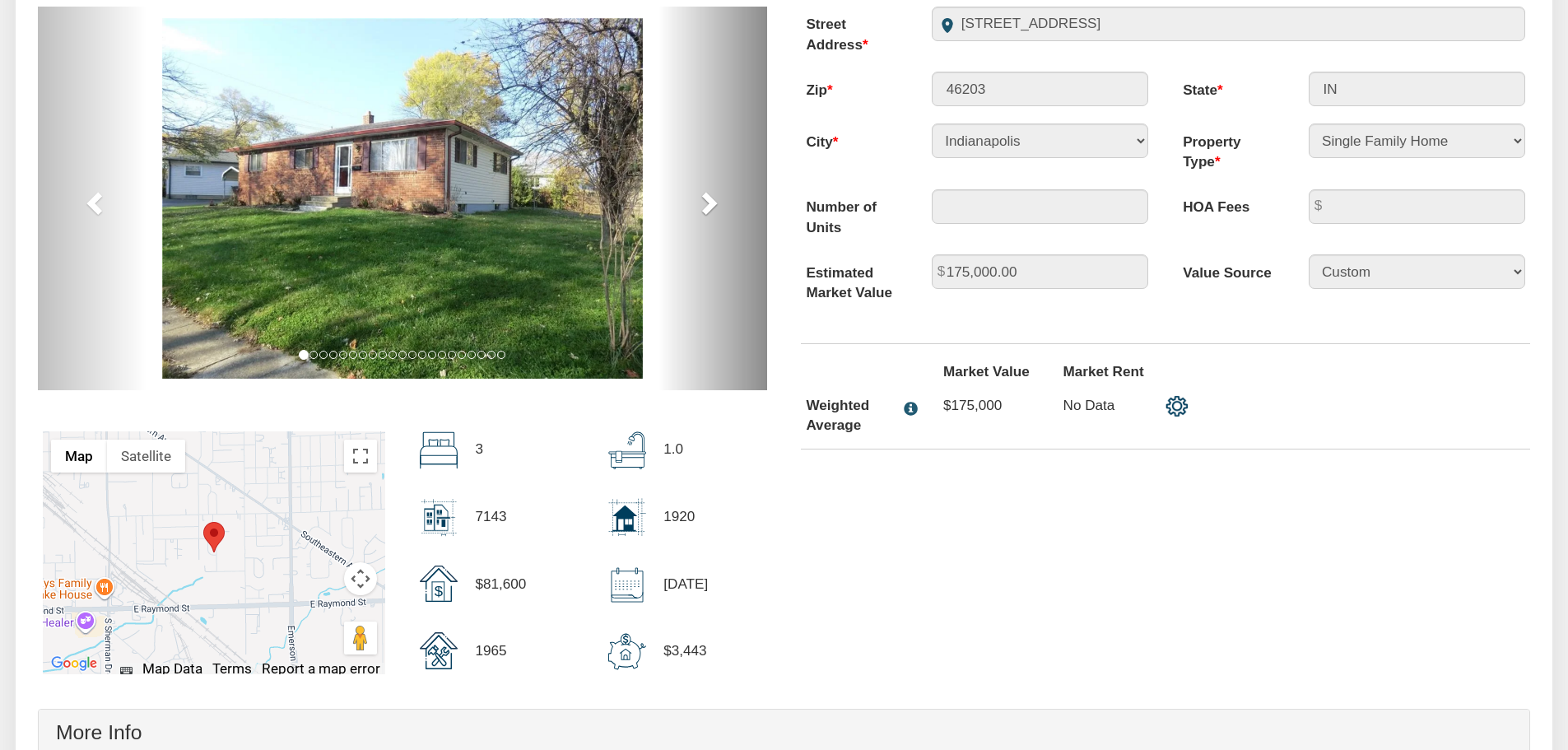
scroll to position [329, 0]
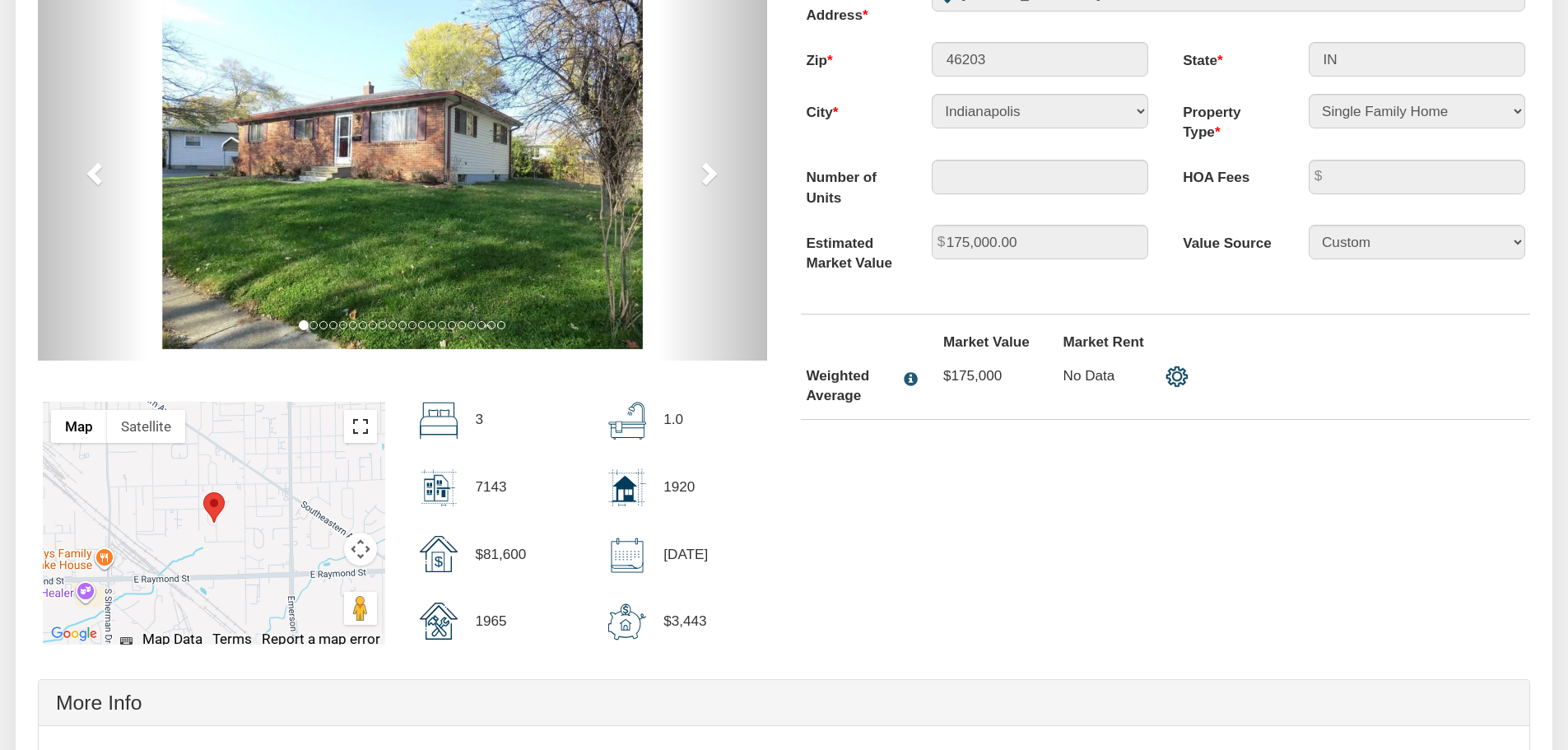
click at [360, 431] on button "Toggle fullscreen view" at bounding box center [360, 426] width 33 height 33
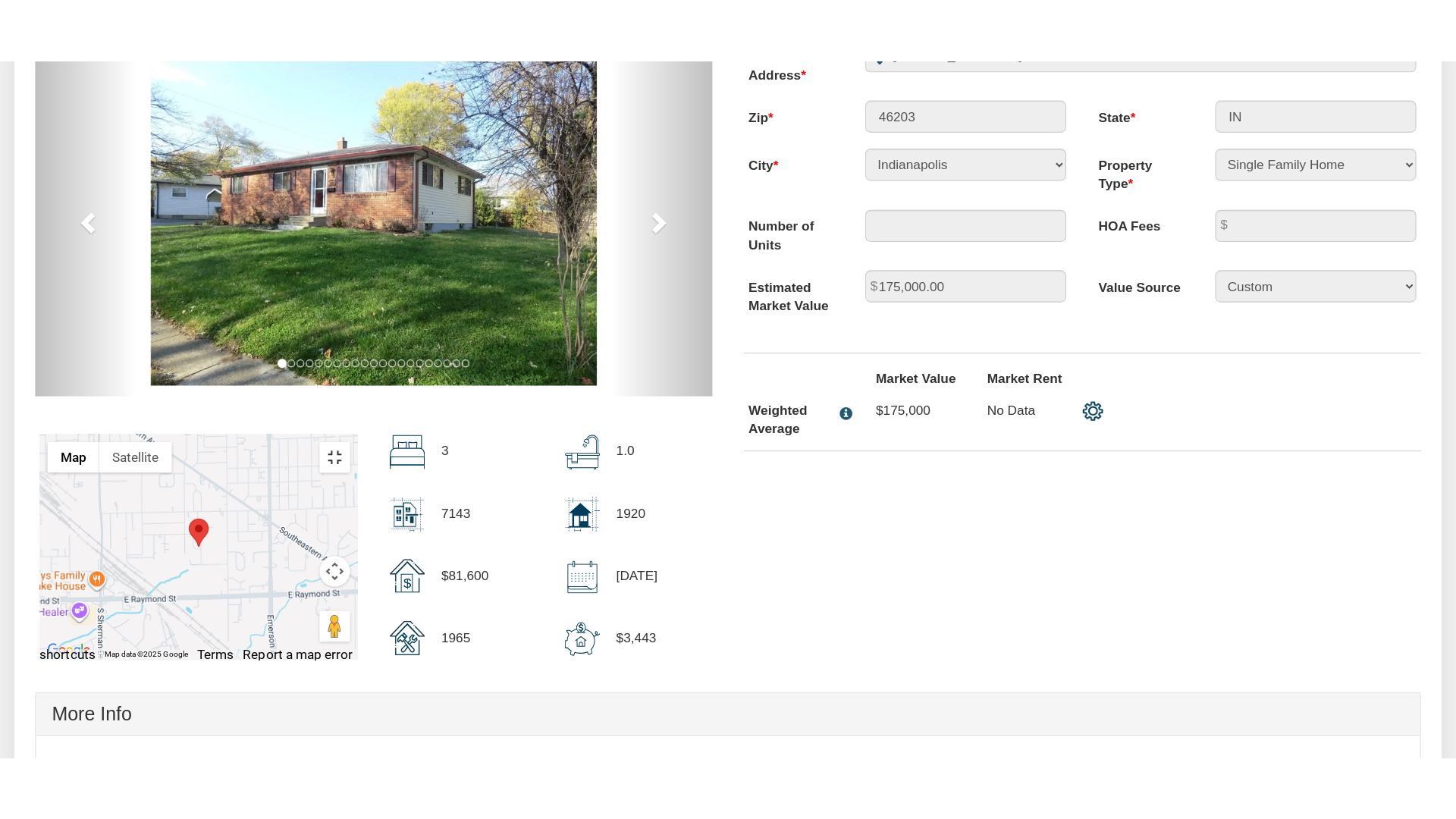
scroll to position [304, 0]
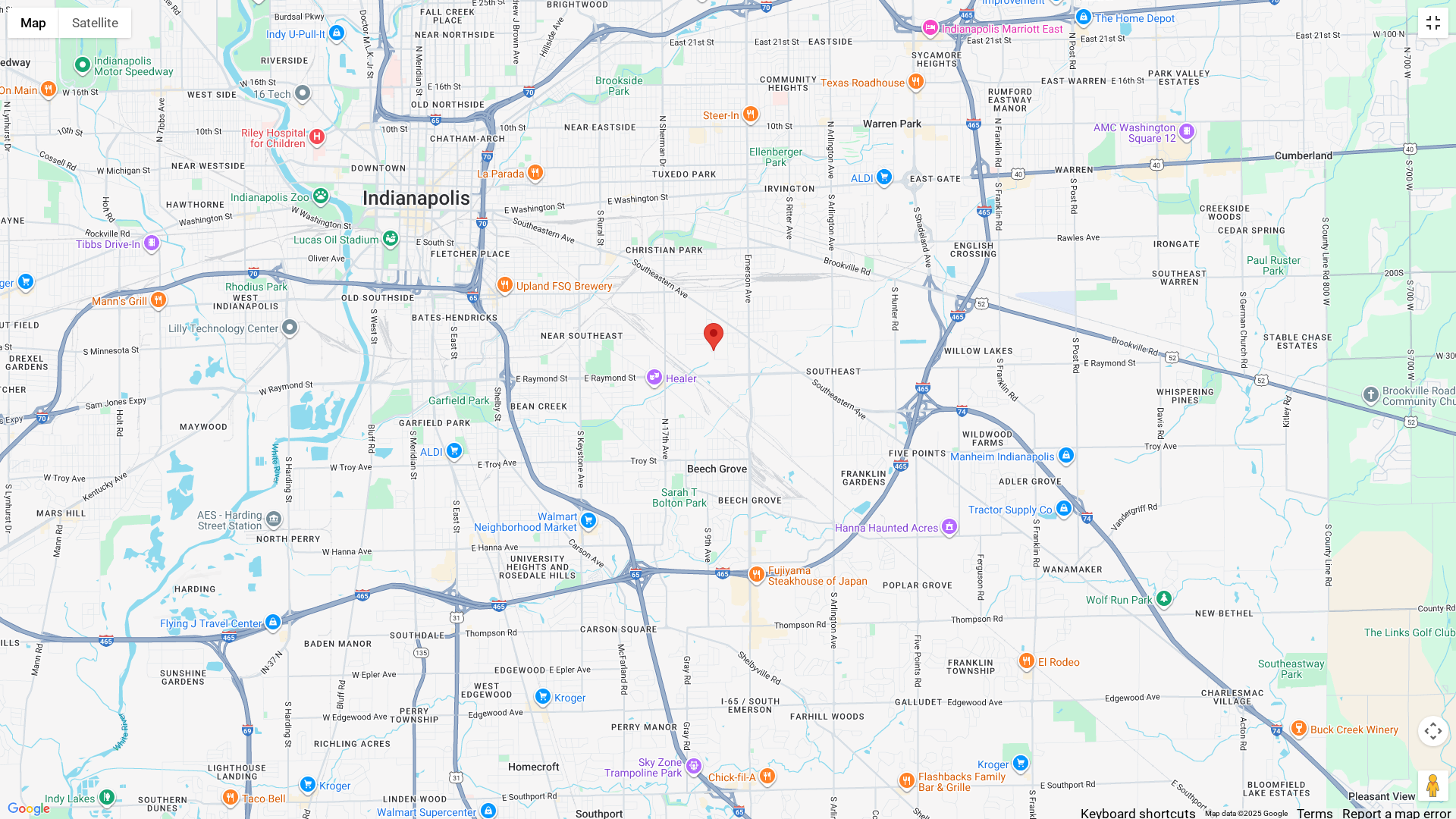
click at [1431, 22] on button "Toggle fullscreen view" at bounding box center [1433, 22] width 30 height 30
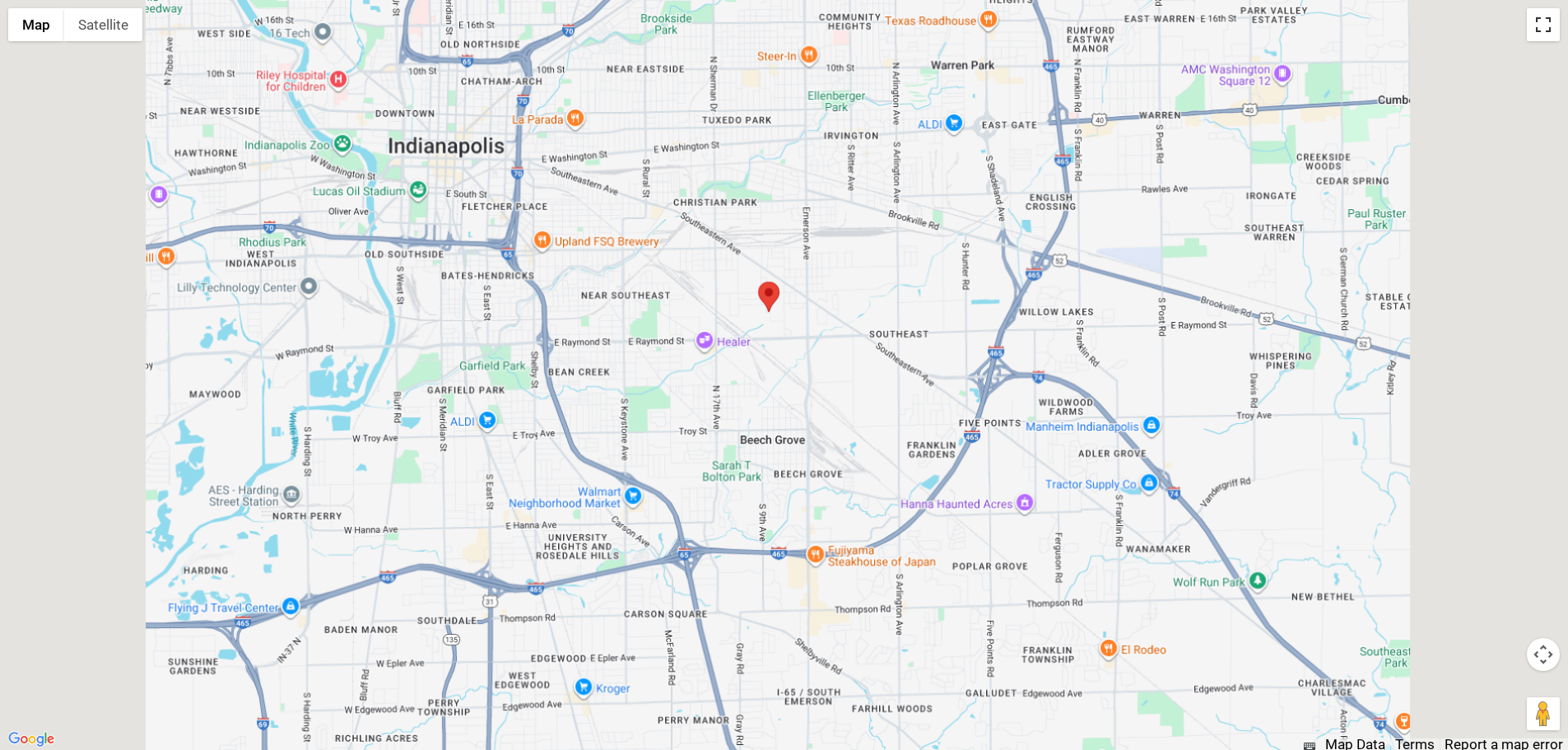
scroll to position [0, 0]
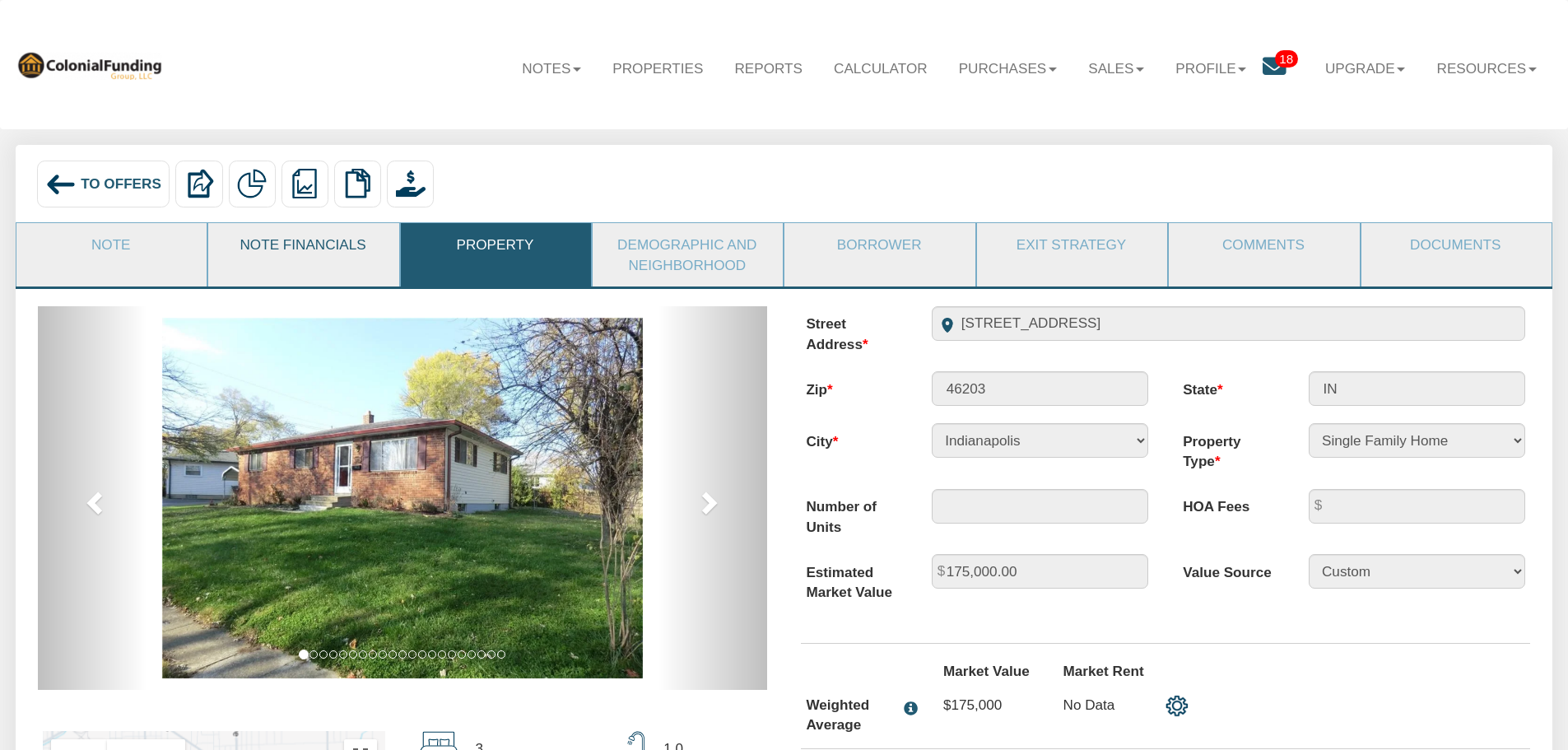
click at [298, 247] on link "Note Financials" at bounding box center [302, 244] width 189 height 43
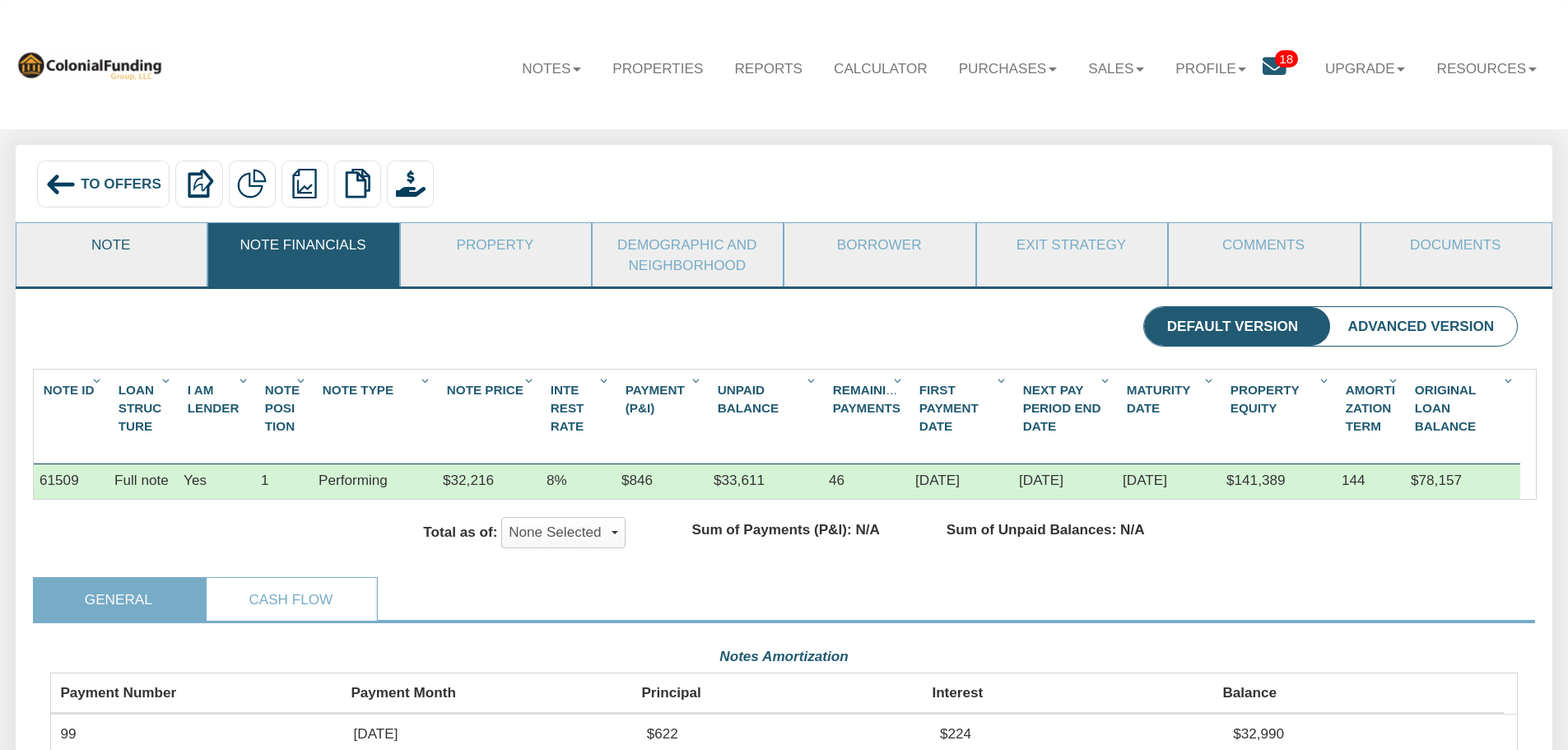
click at [108, 242] on link "Note" at bounding box center [110, 244] width 189 height 43
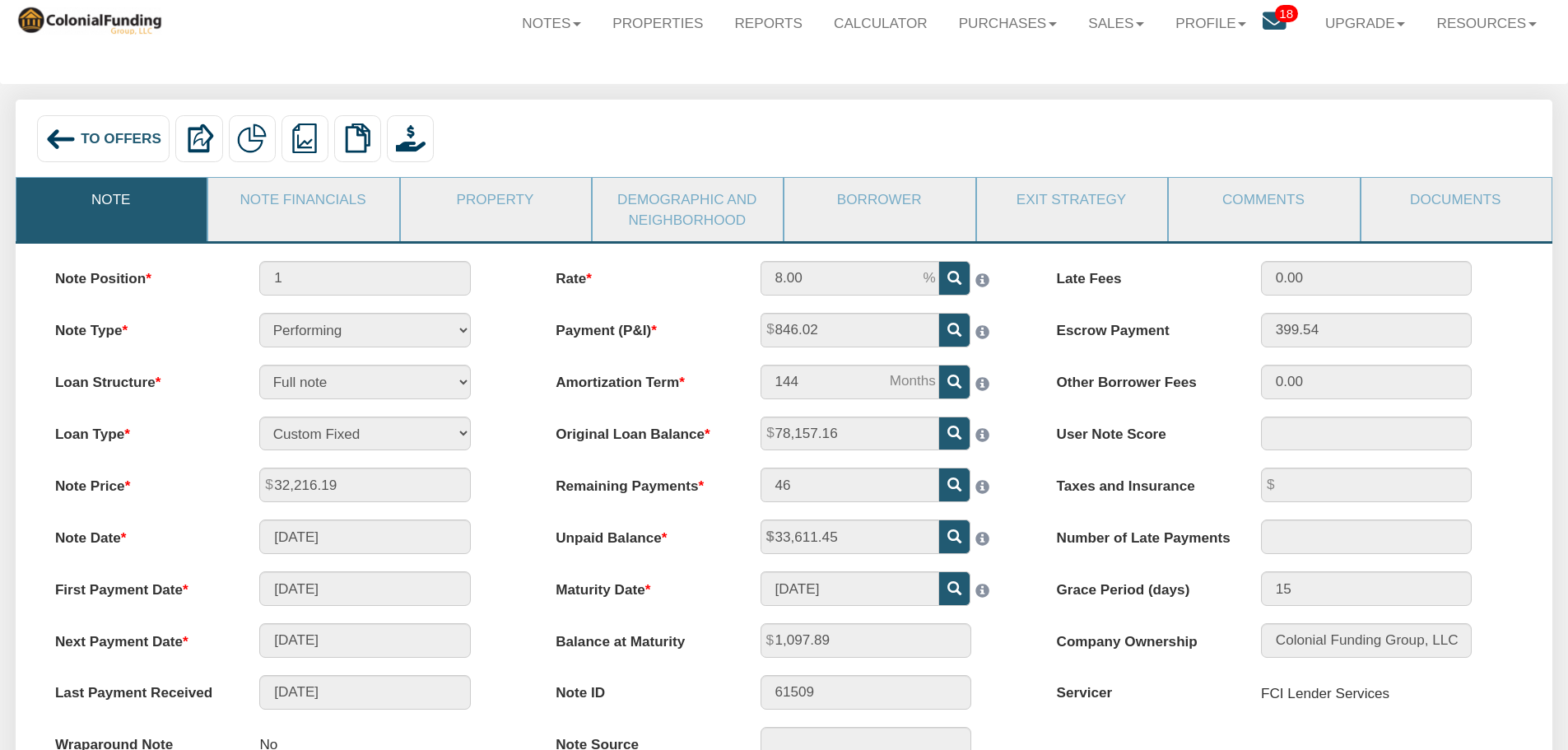
scroll to position [82, 0]
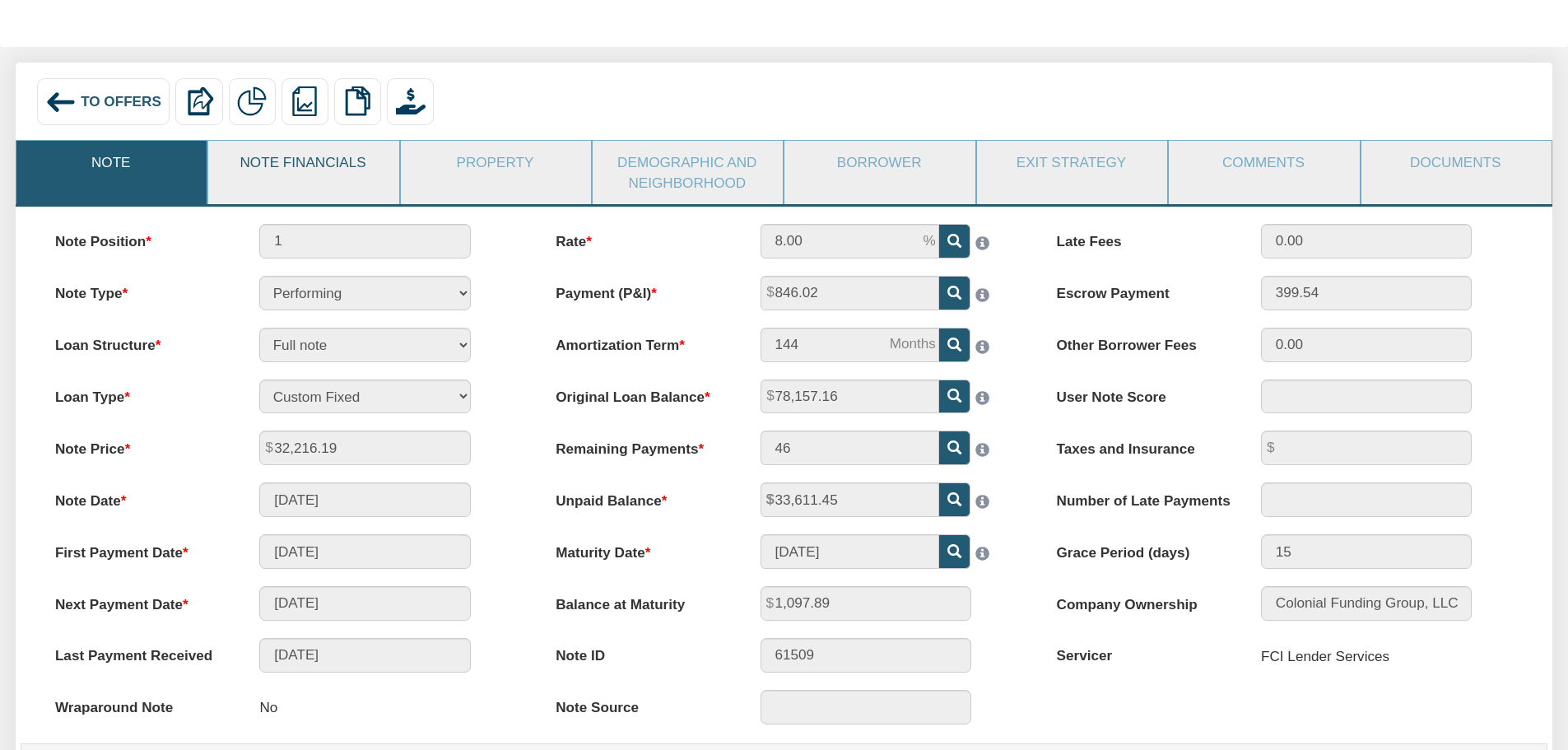
click at [342, 171] on link "Note Financials" at bounding box center [302, 162] width 189 height 43
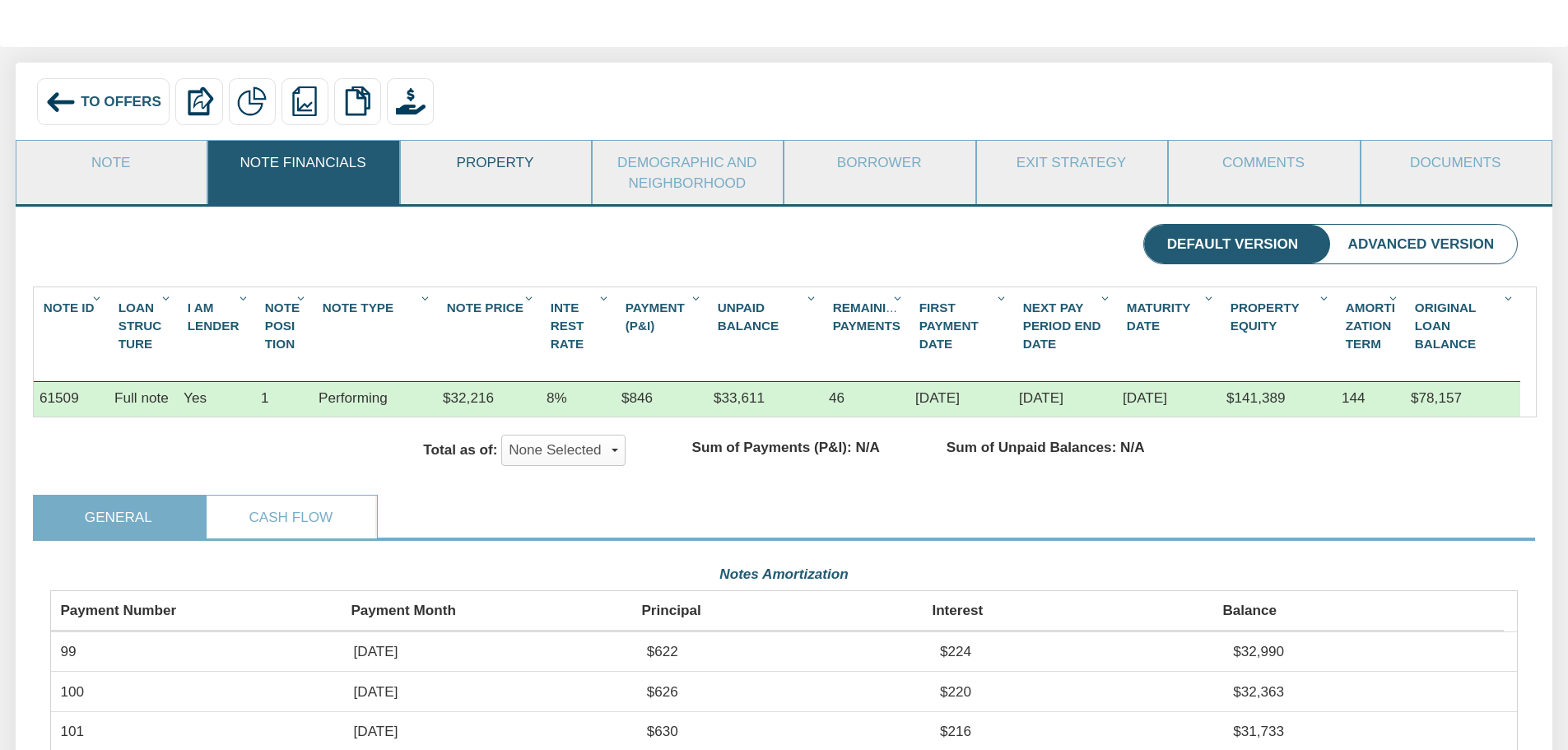
click at [479, 162] on link "Property" at bounding box center [495, 162] width 189 height 43
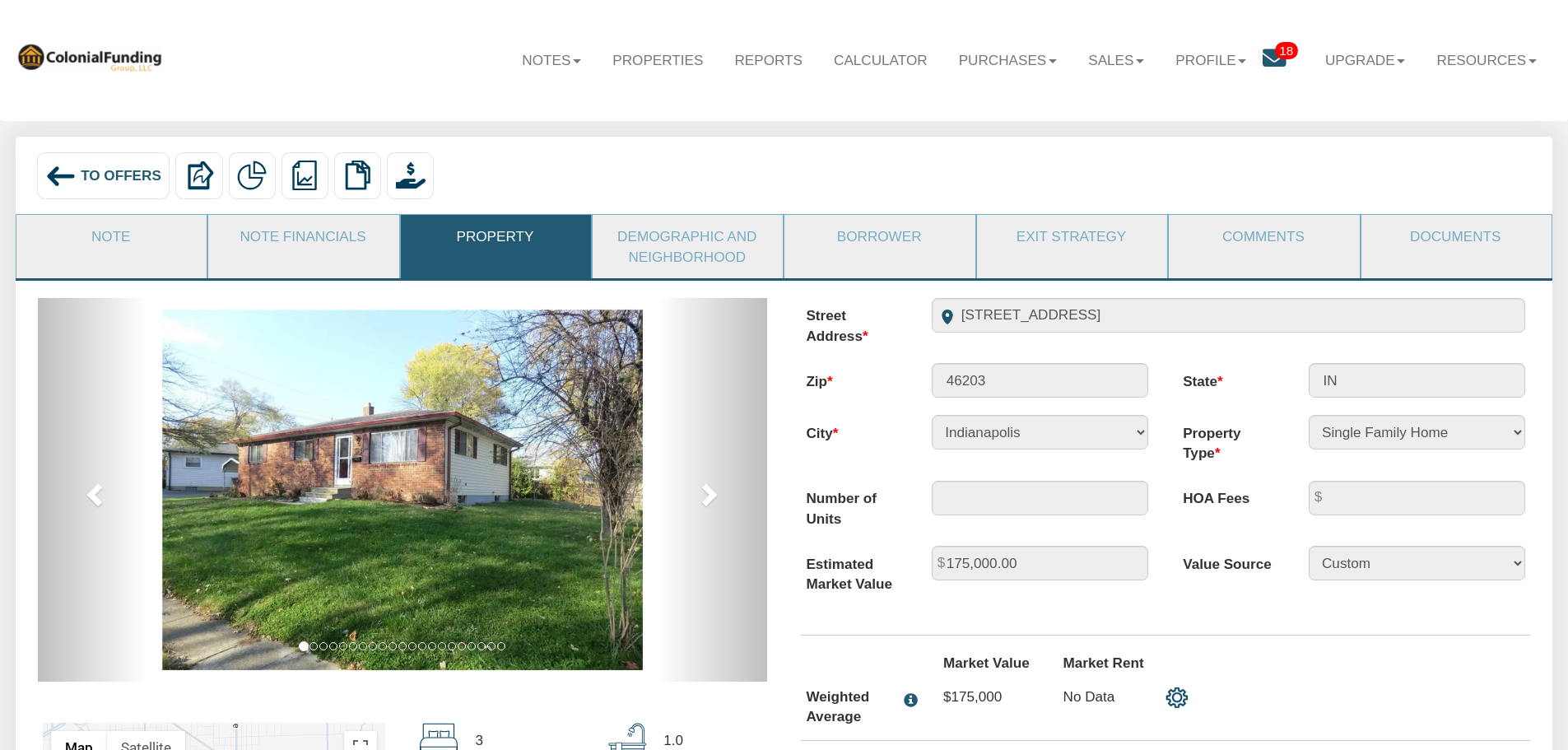
scroll to position [0, 0]
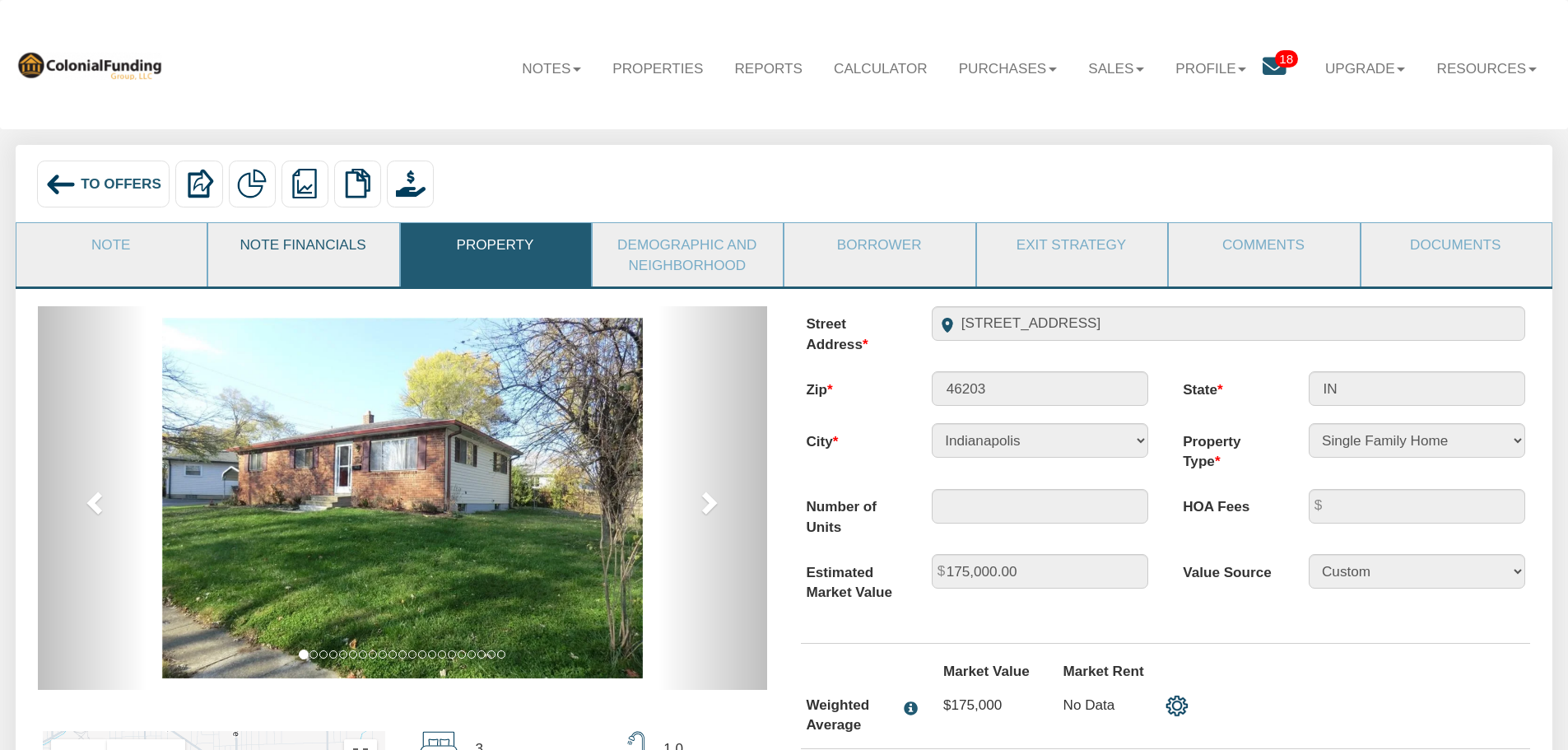
click at [328, 247] on link "Note Financials" at bounding box center [302, 244] width 189 height 43
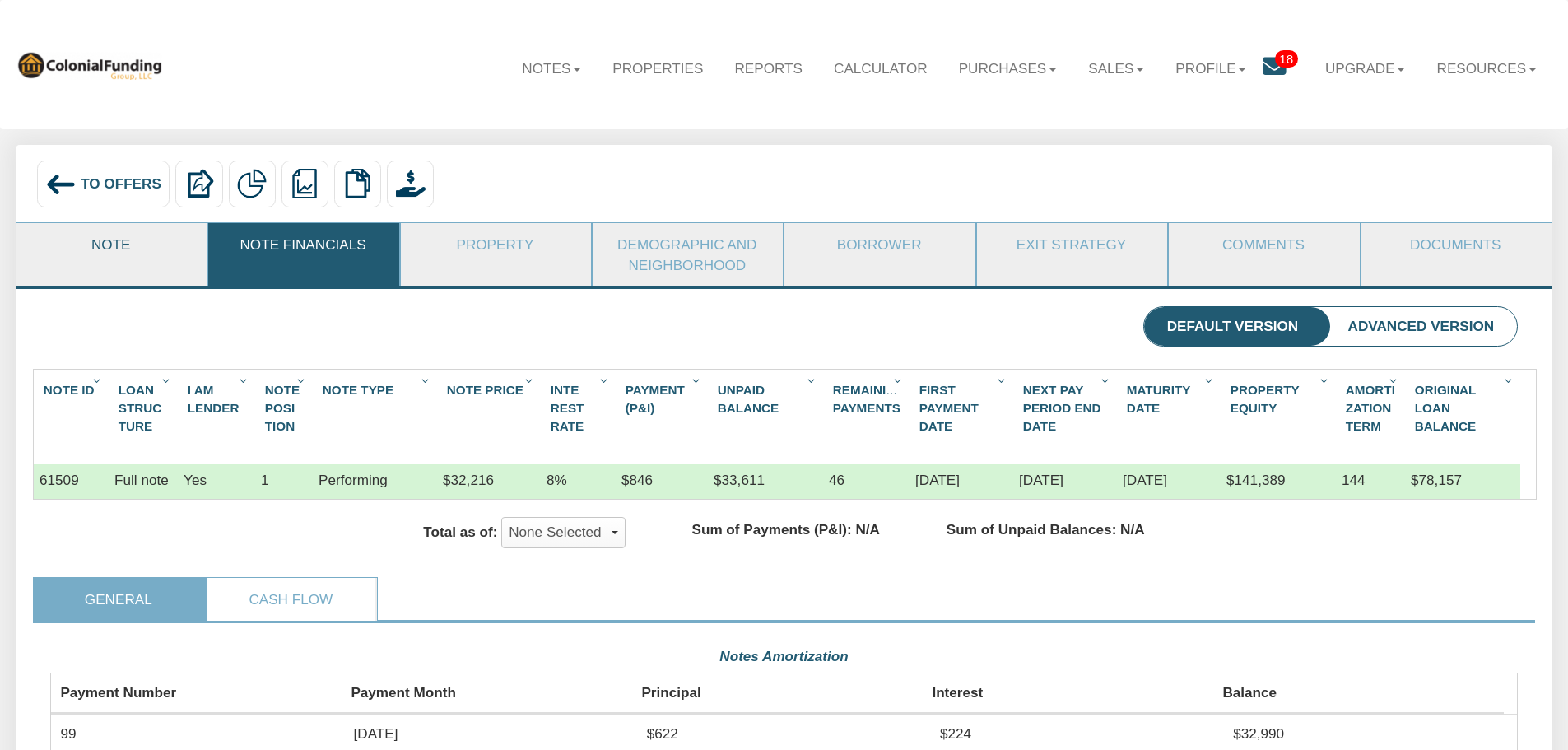
click at [96, 249] on link "Note" at bounding box center [110, 244] width 189 height 43
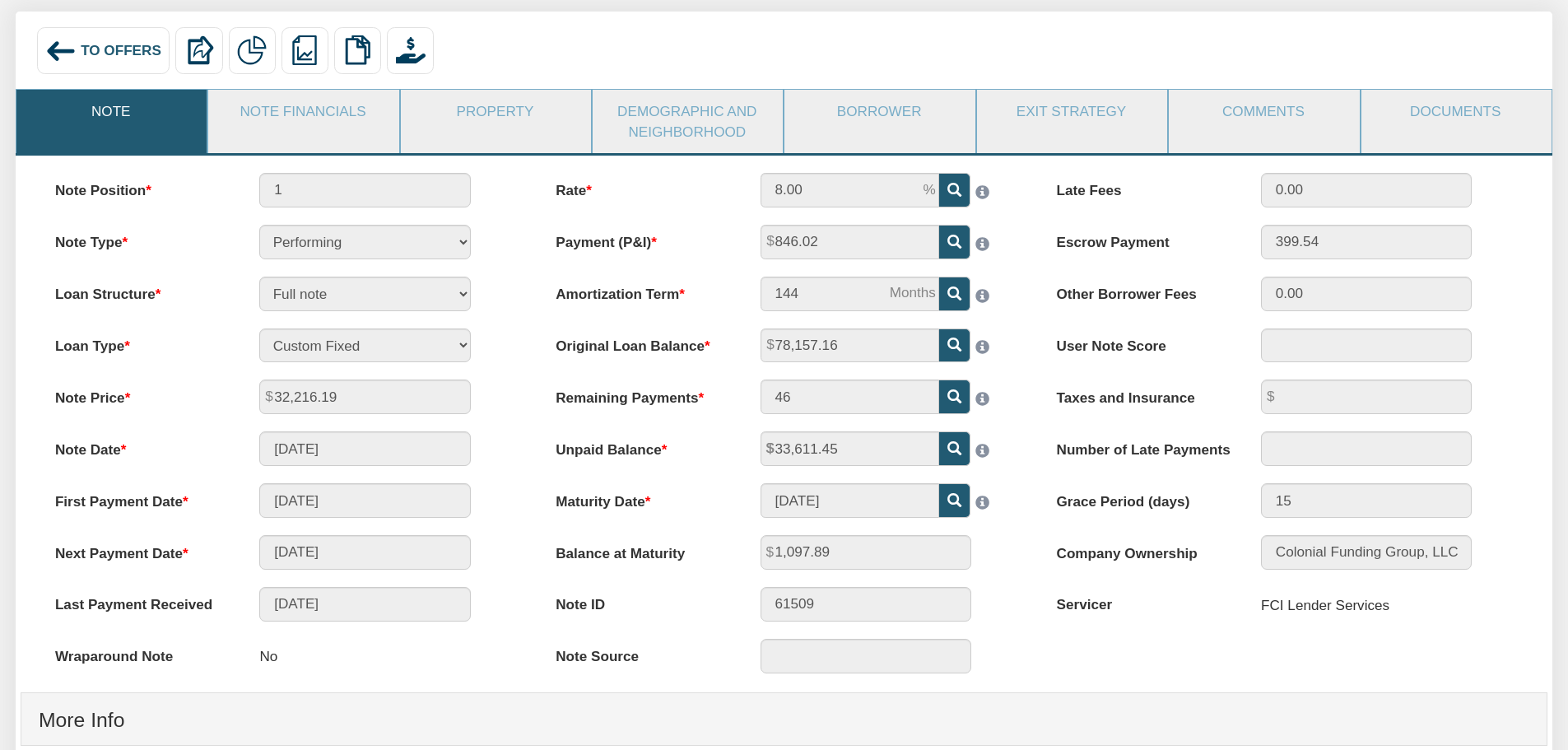
scroll to position [165, 0]
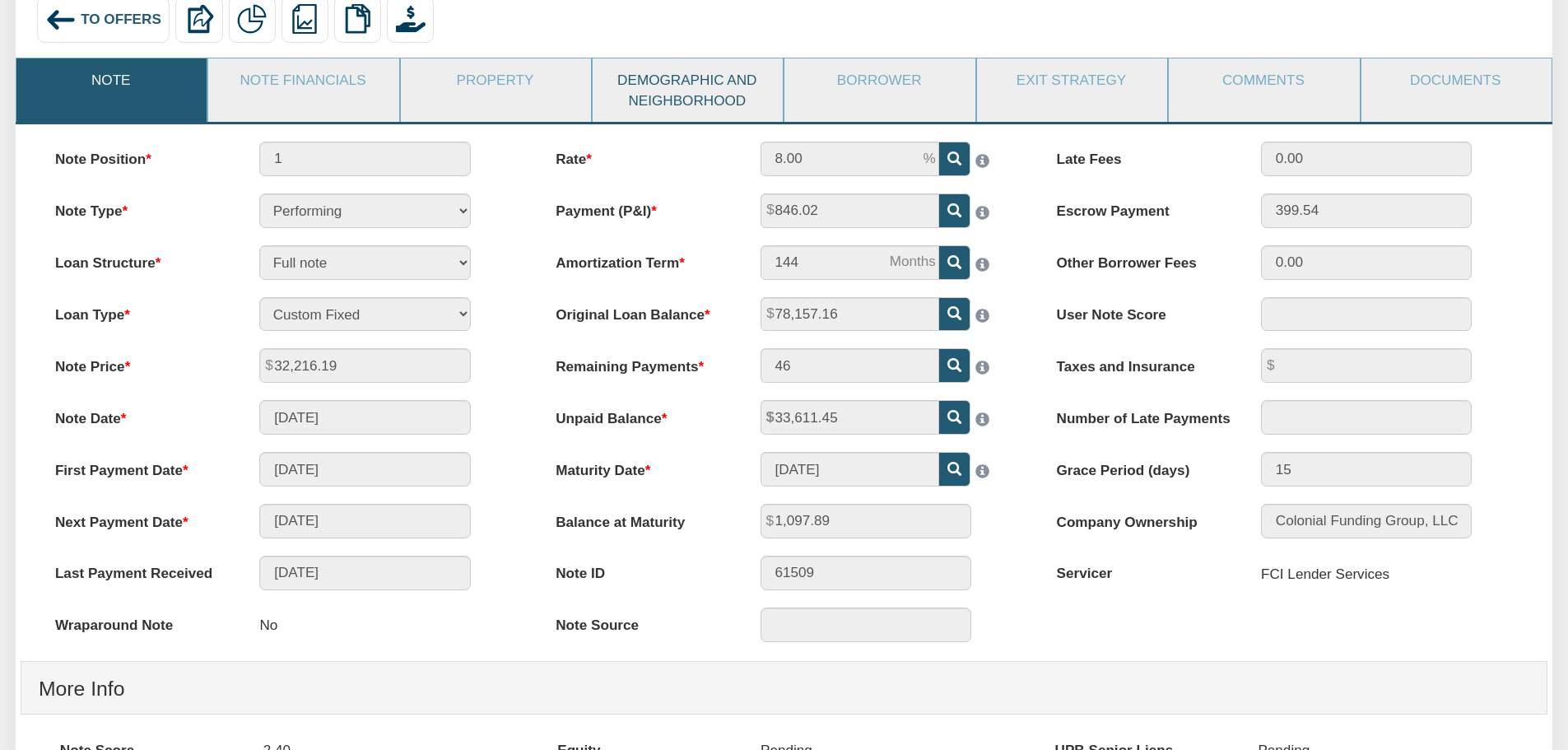
click at [680, 101] on link "Demographic and Neighborhood" at bounding box center [687, 89] width 189 height 63
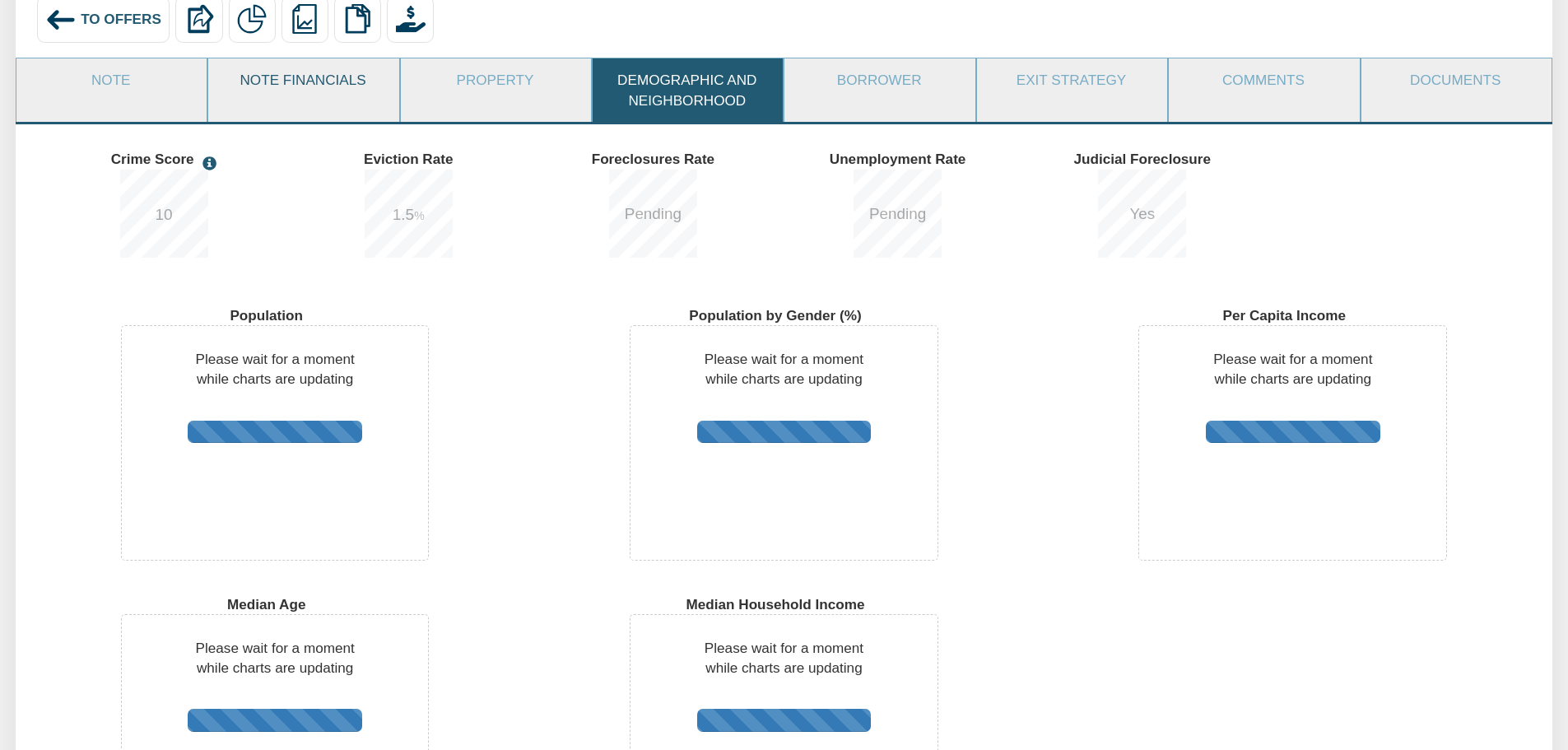
click at [320, 86] on link "Note Financials" at bounding box center [302, 79] width 189 height 43
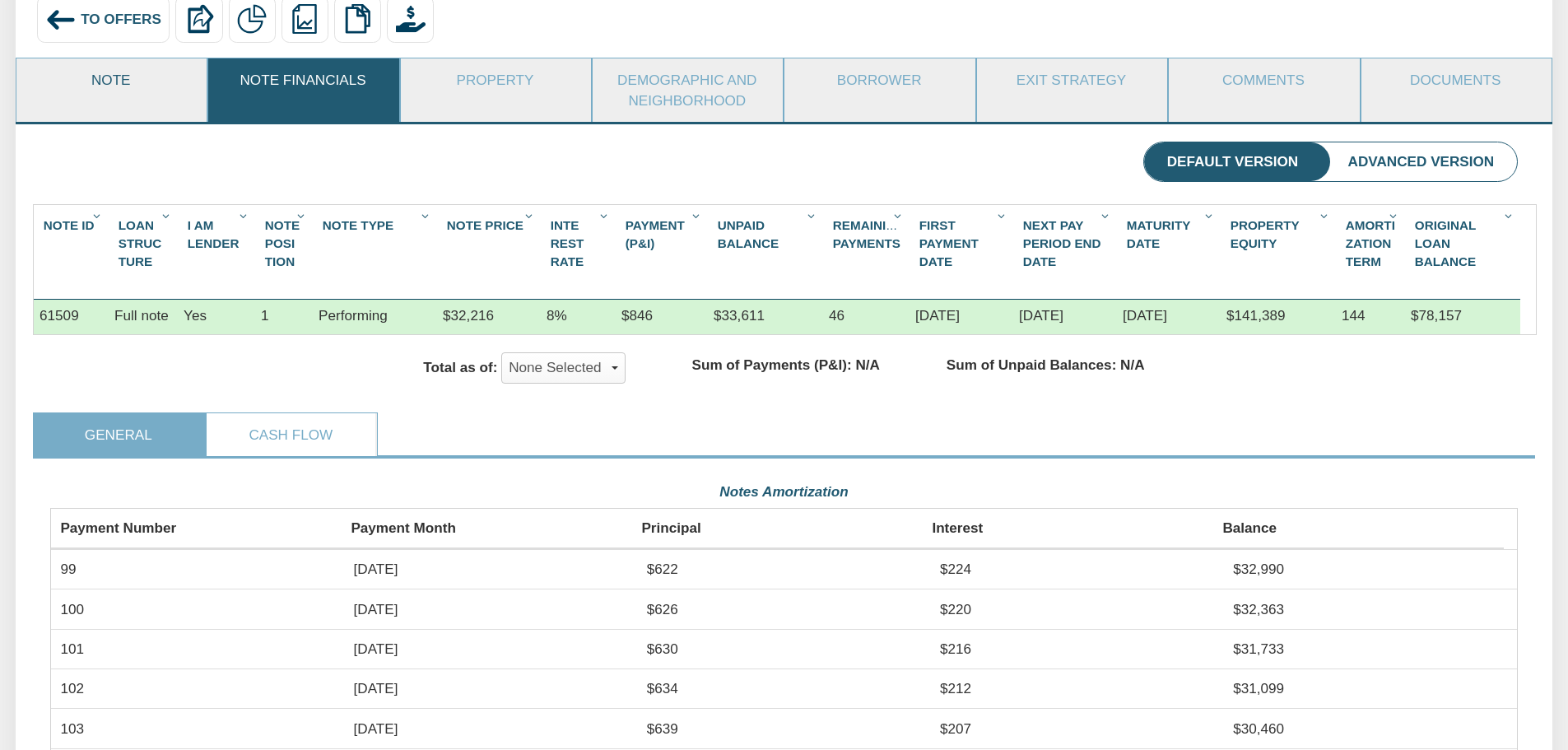
click at [112, 79] on link "Note" at bounding box center [110, 79] width 189 height 43
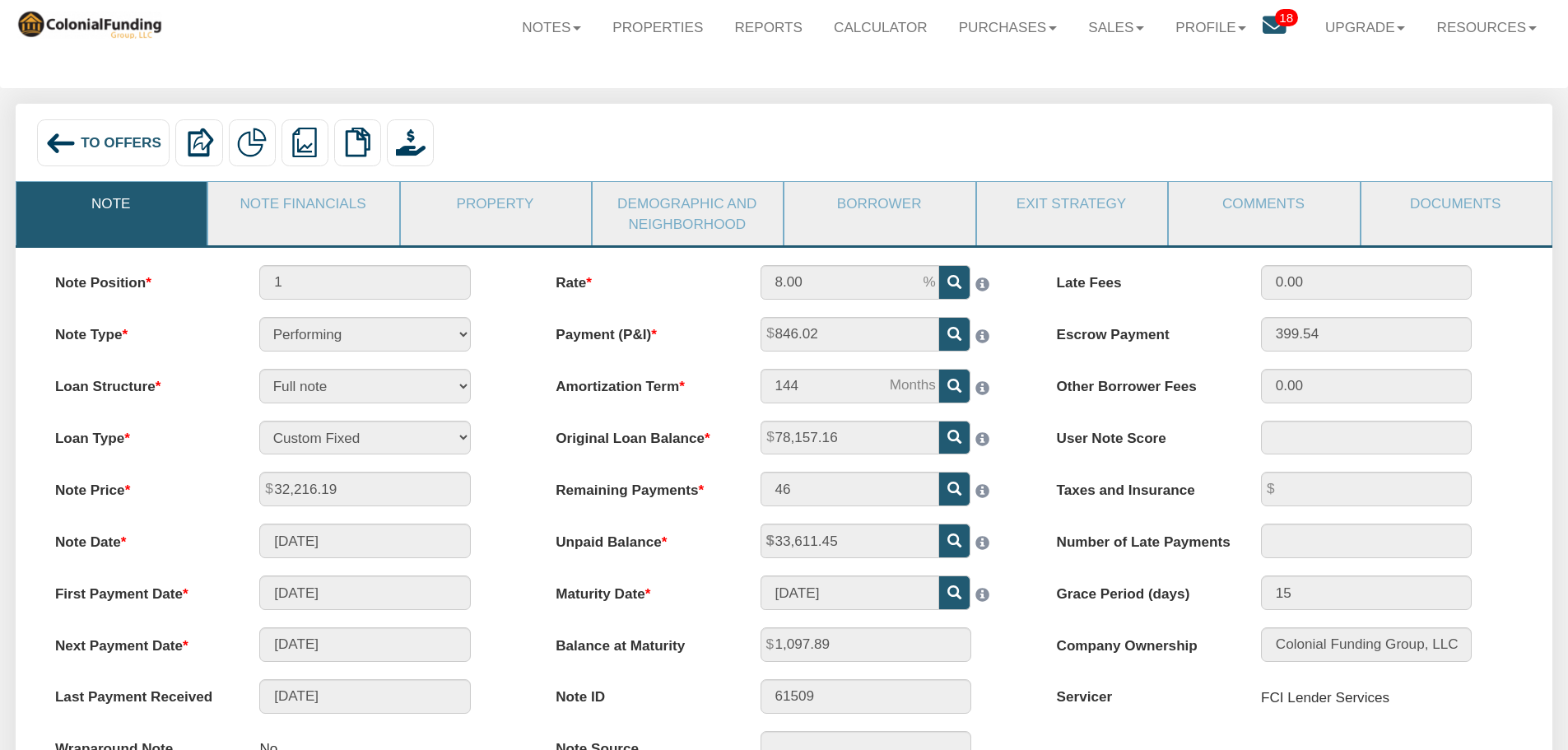
scroll to position [0, 0]
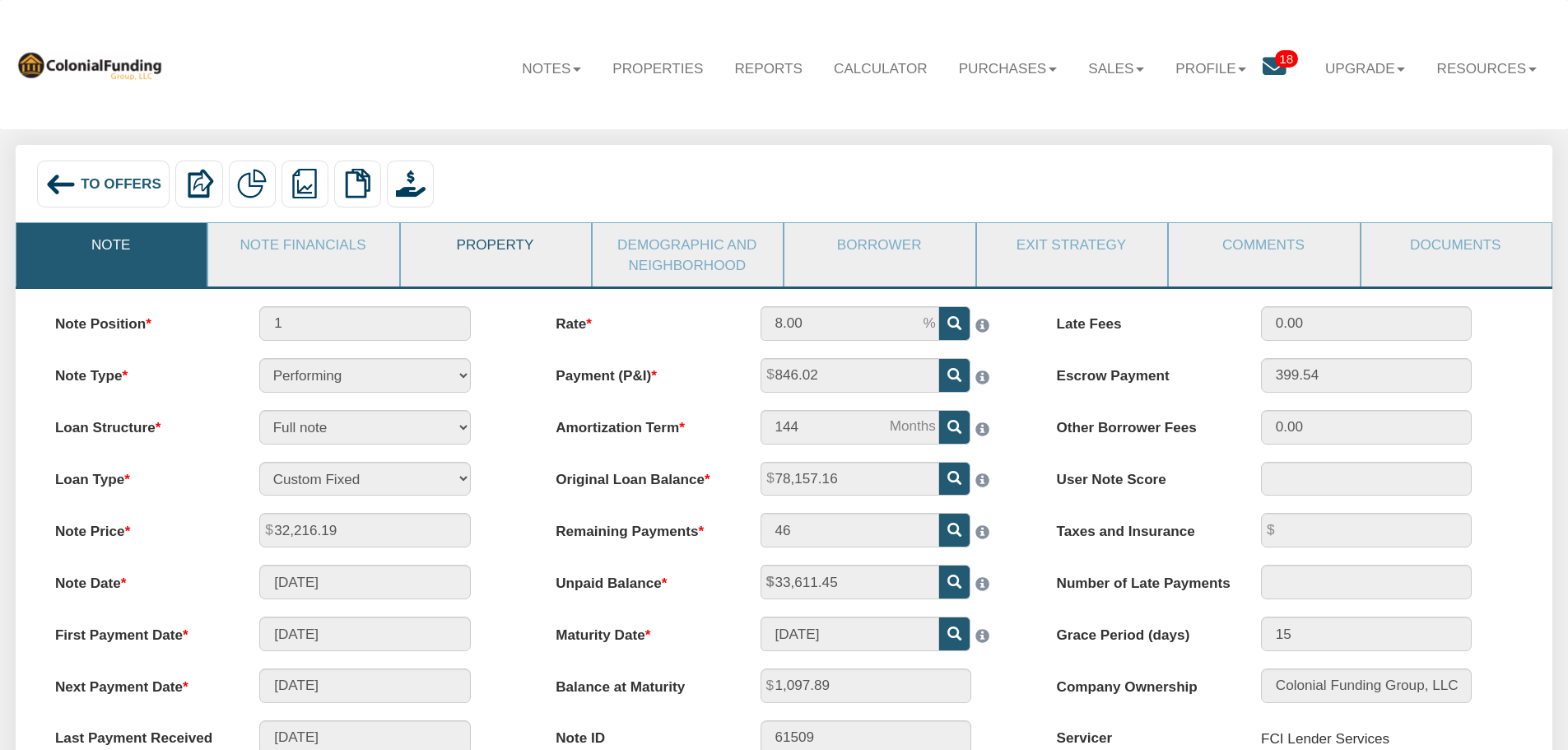
click at [502, 249] on link "Property" at bounding box center [495, 244] width 189 height 43
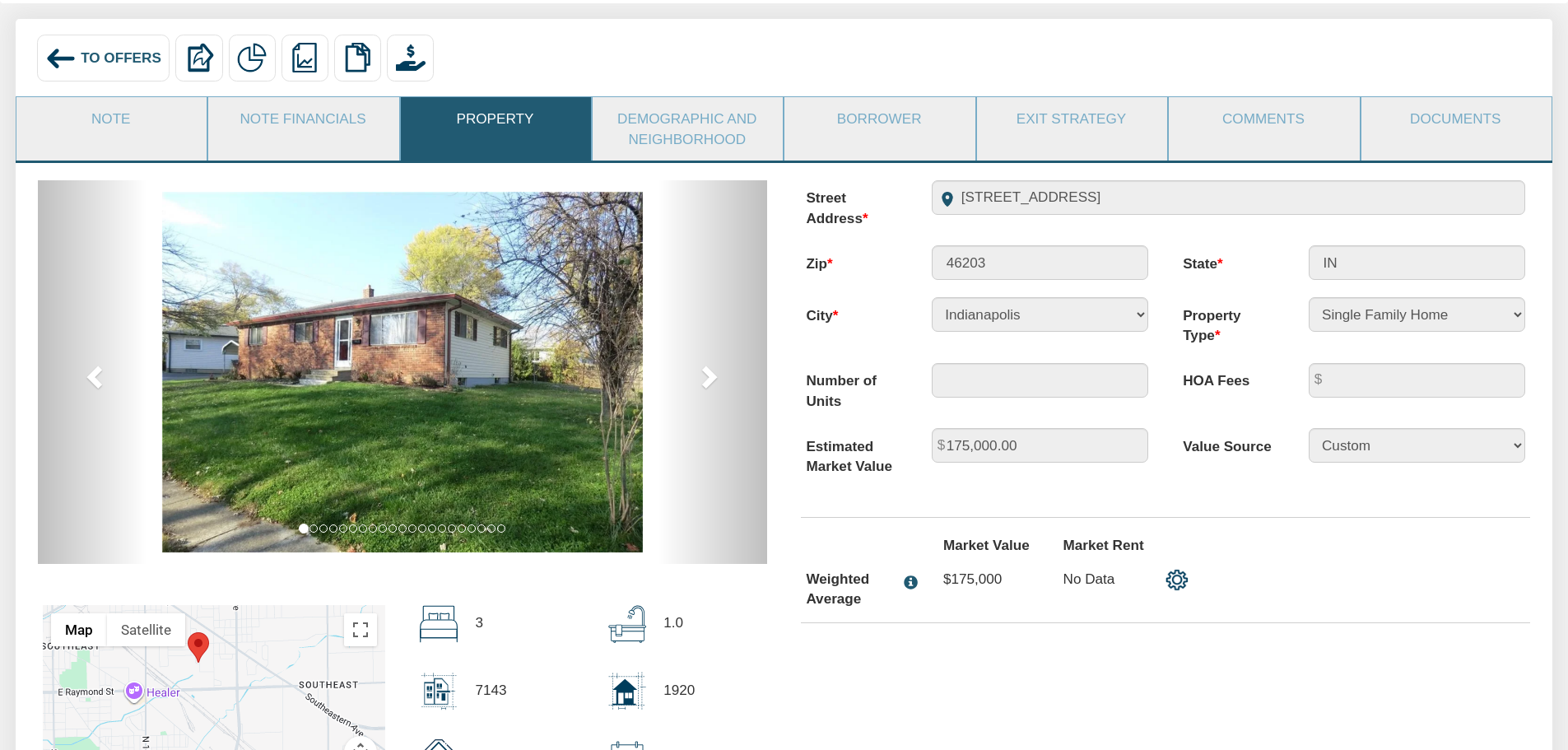
scroll to position [165, 0]
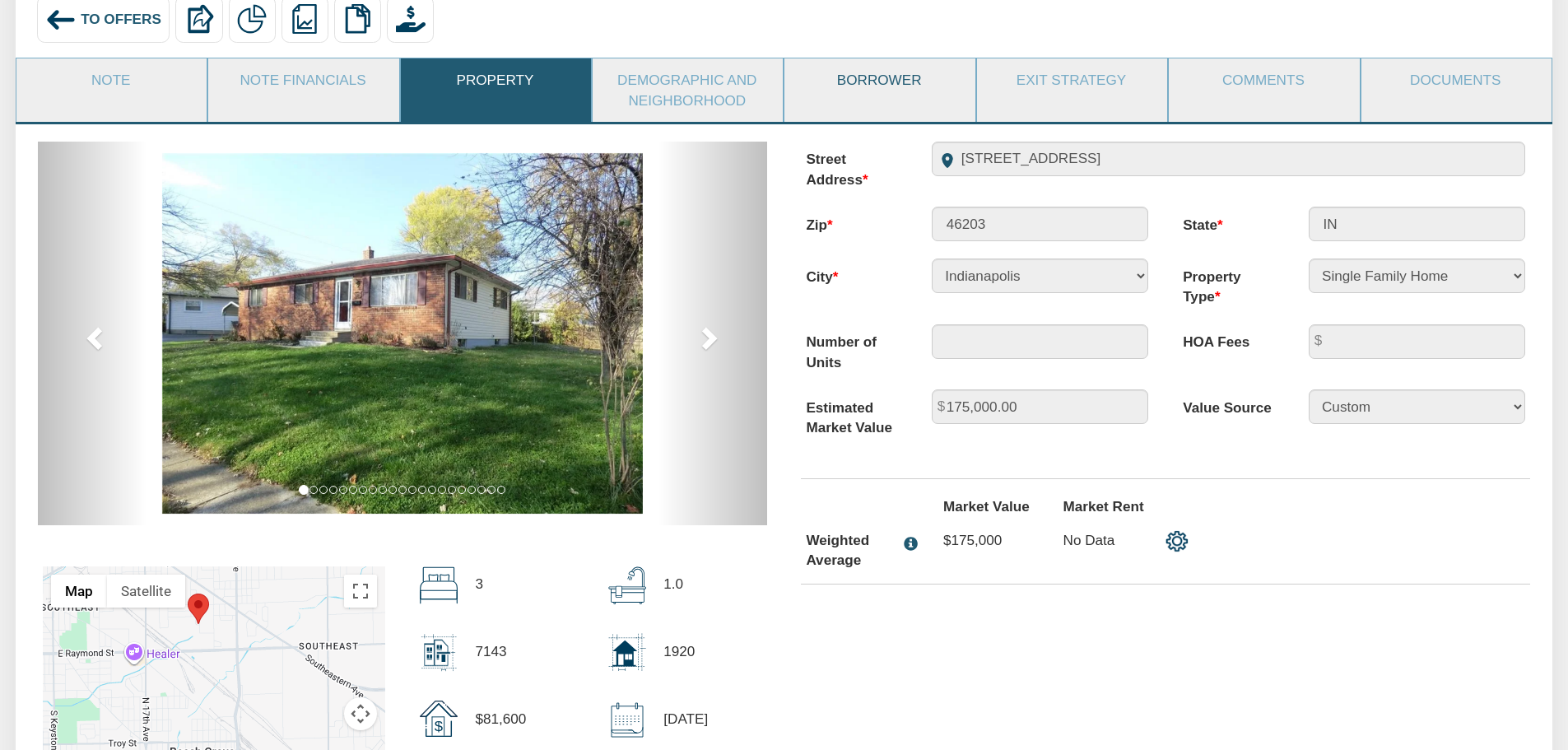
click at [858, 78] on link "Borrower" at bounding box center [878, 79] width 189 height 43
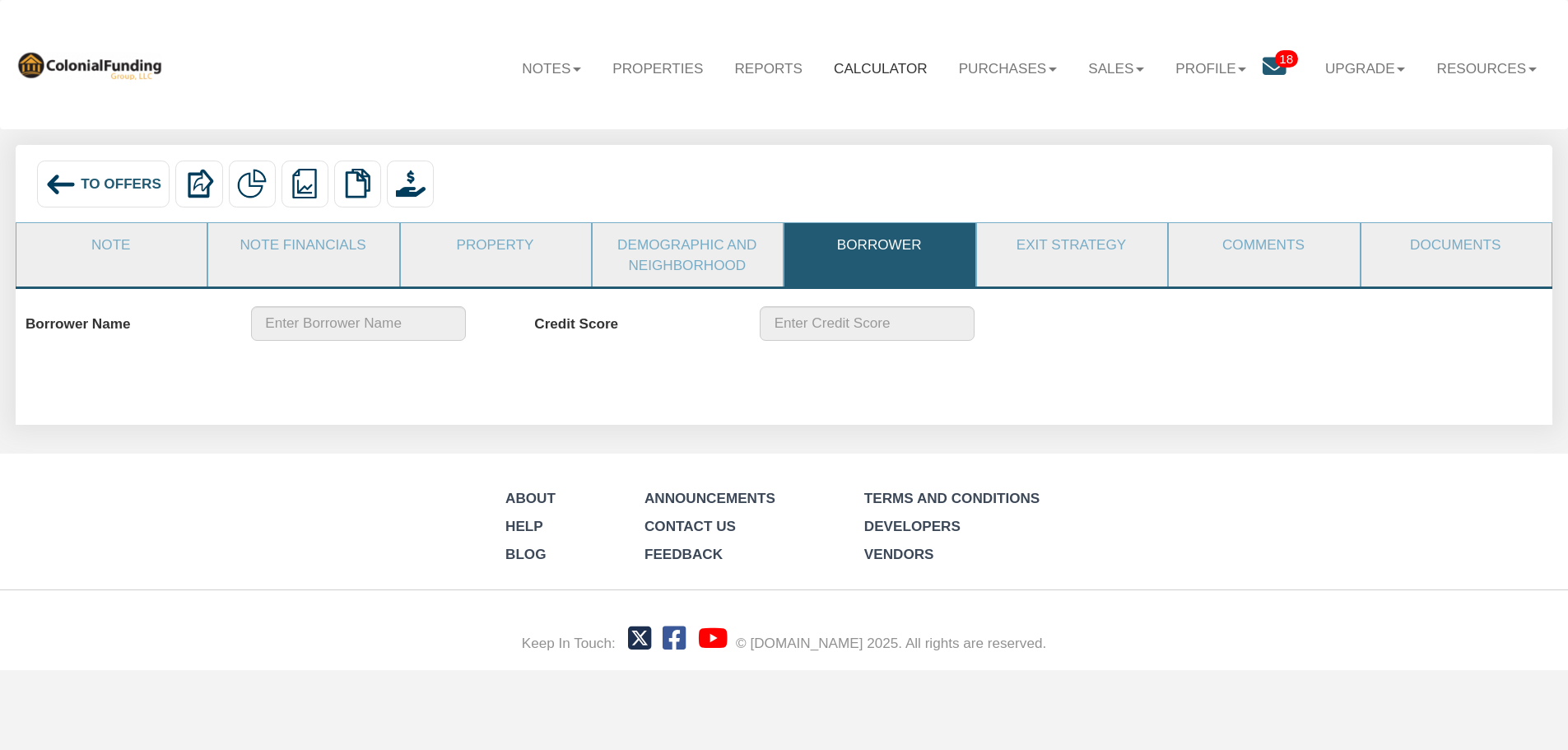
scroll to position [0, 0]
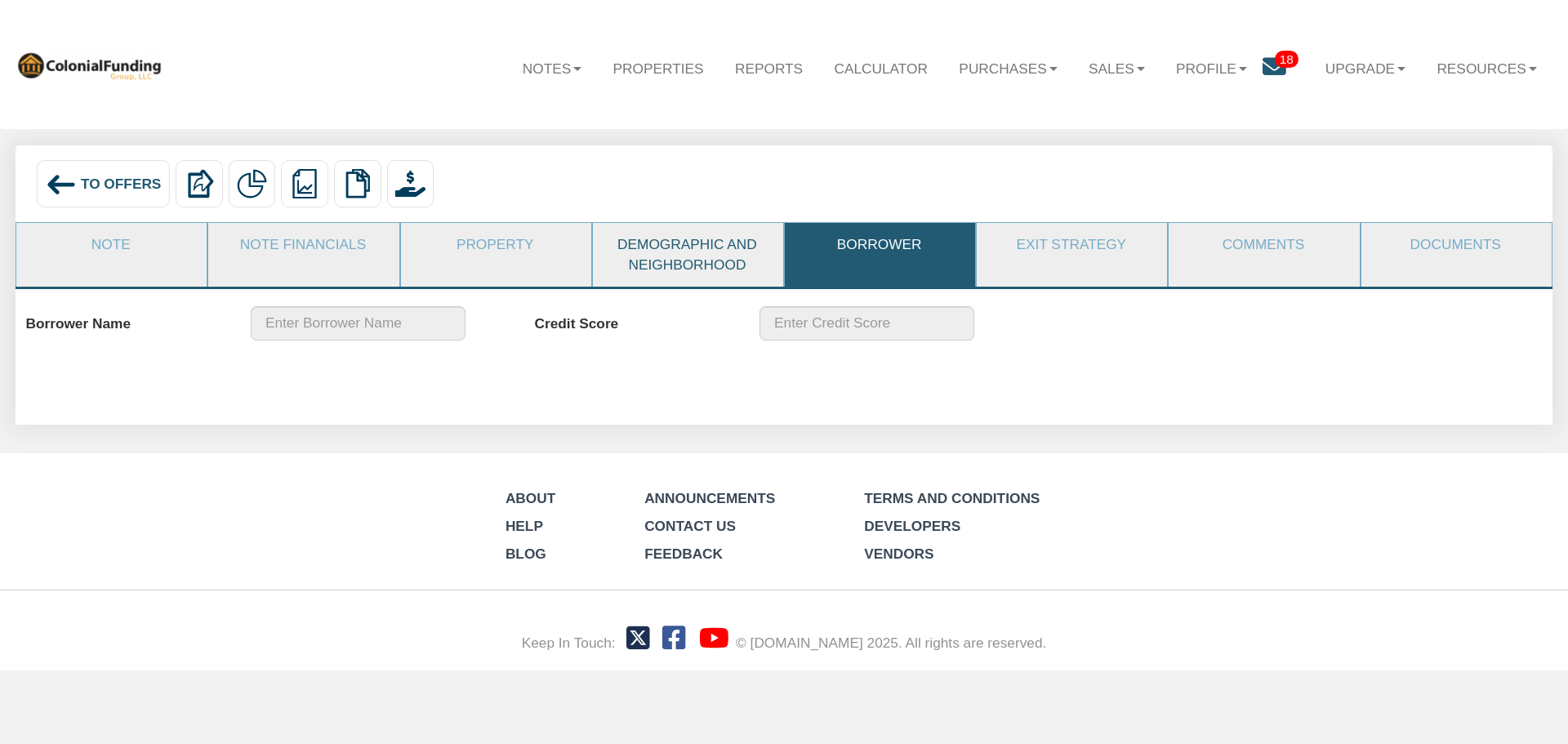
click at [674, 248] on link "Demographic and Neighborhood" at bounding box center [687, 254] width 188 height 62
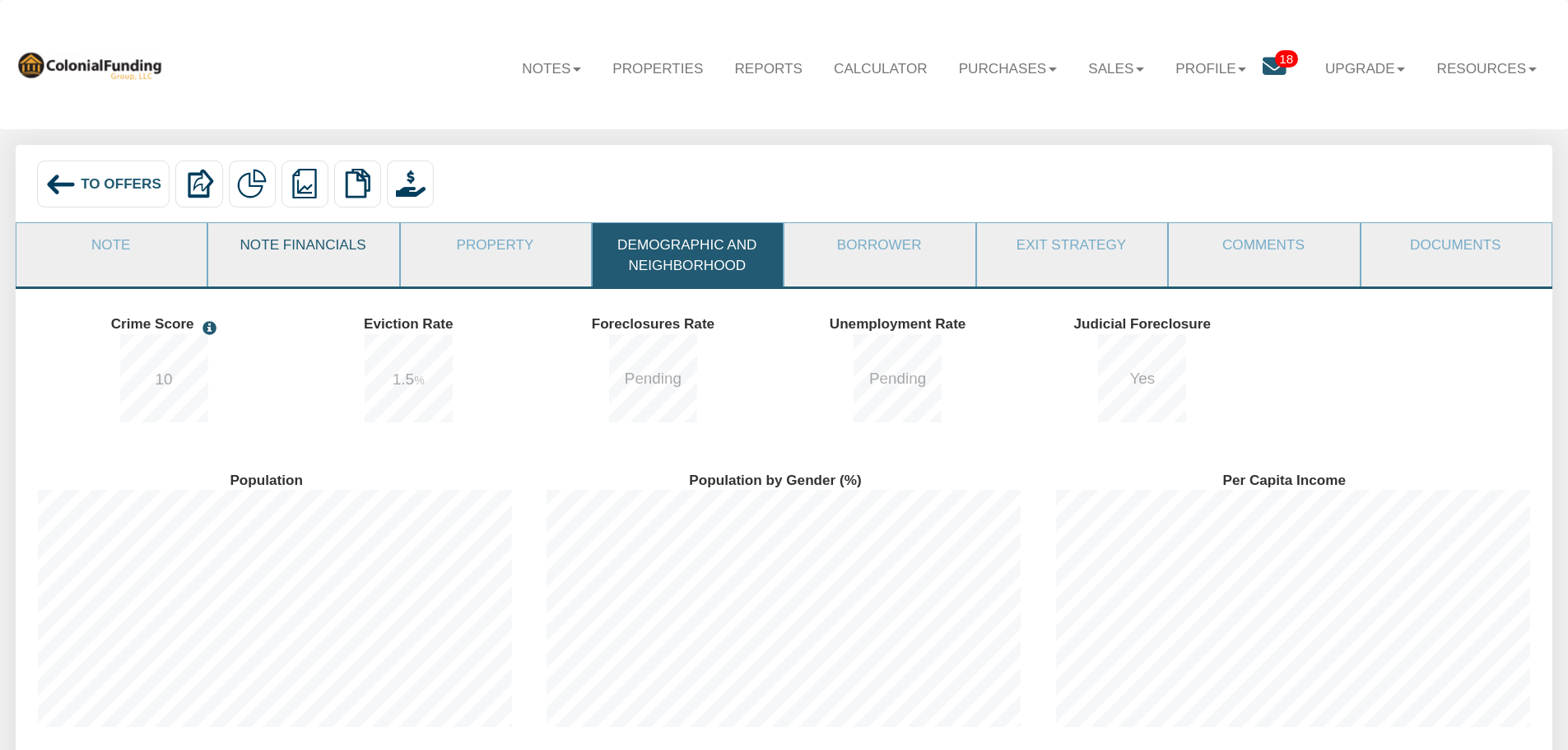
click at [321, 249] on link "Note Financials" at bounding box center [302, 244] width 189 height 43
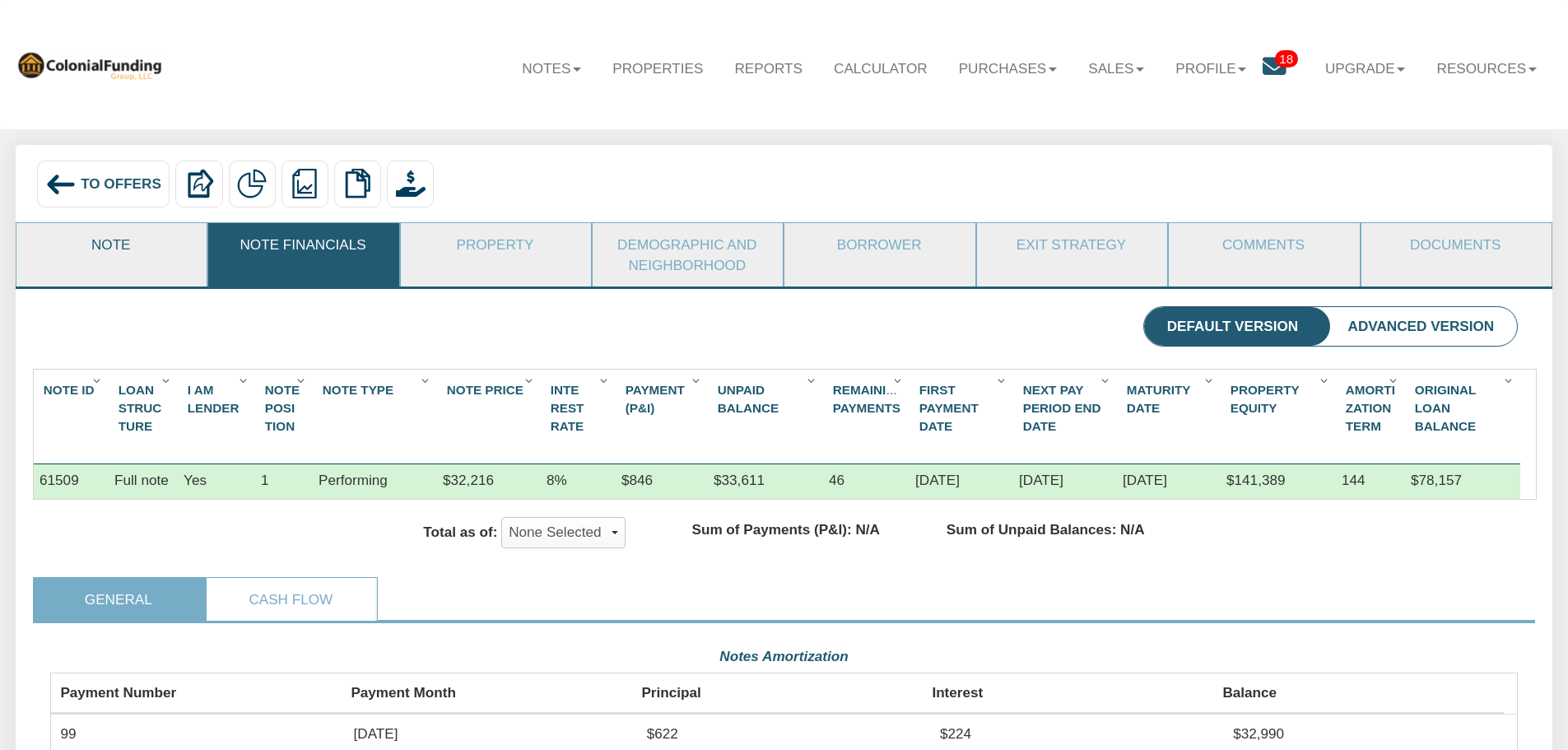
click at [112, 249] on link "Note" at bounding box center [110, 244] width 189 height 43
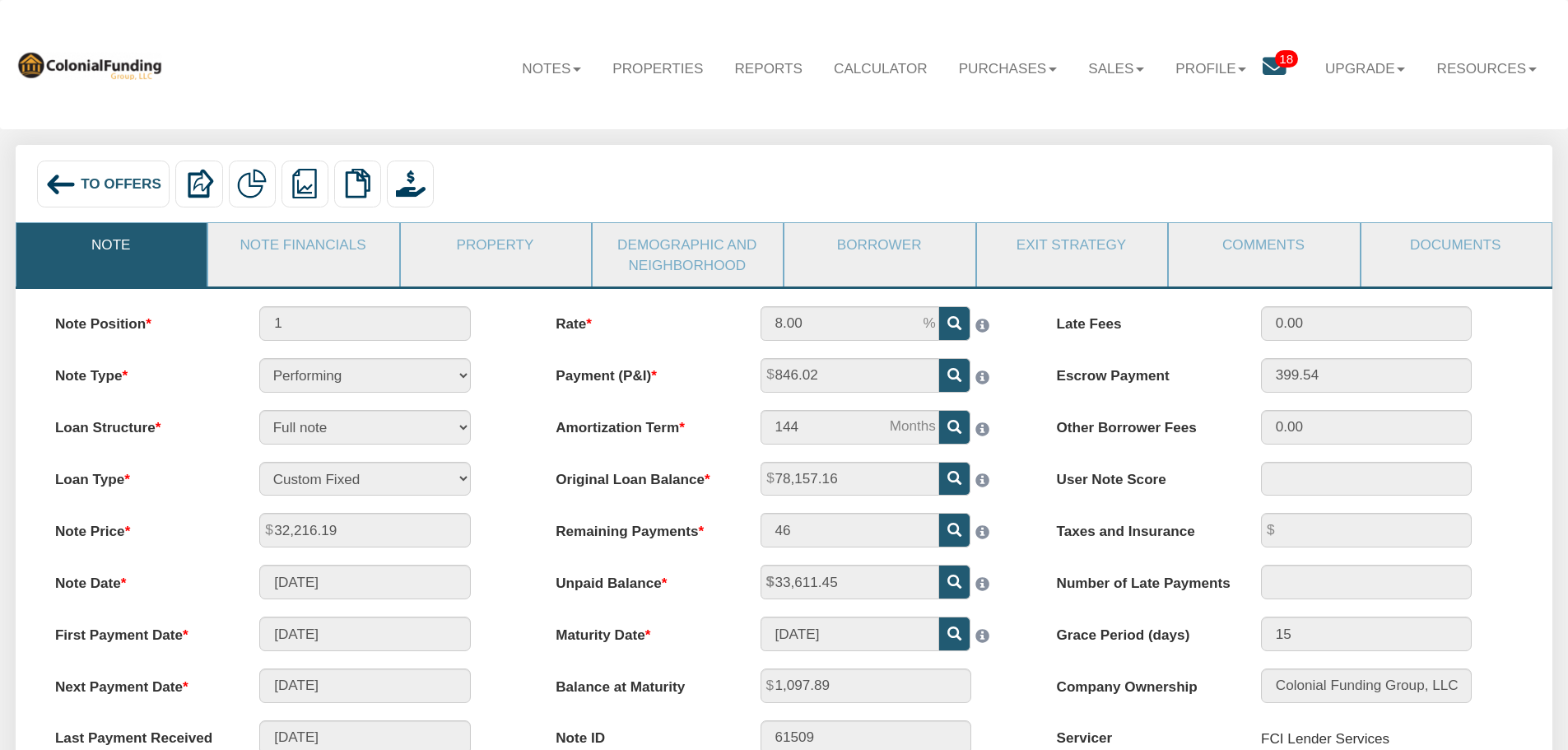
click at [107, 179] on span "To Offers" at bounding box center [120, 183] width 80 height 16
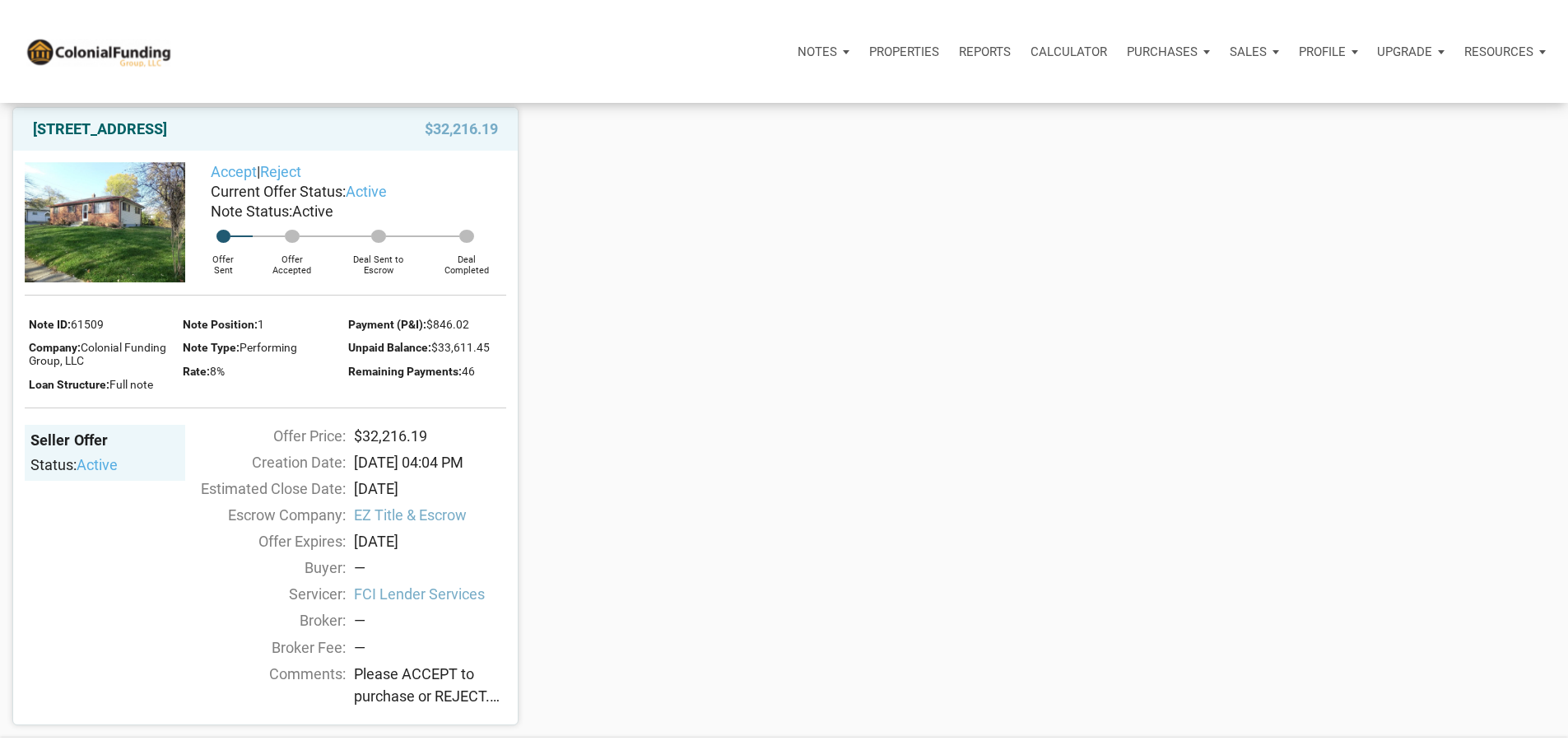
scroll to position [2059, 0]
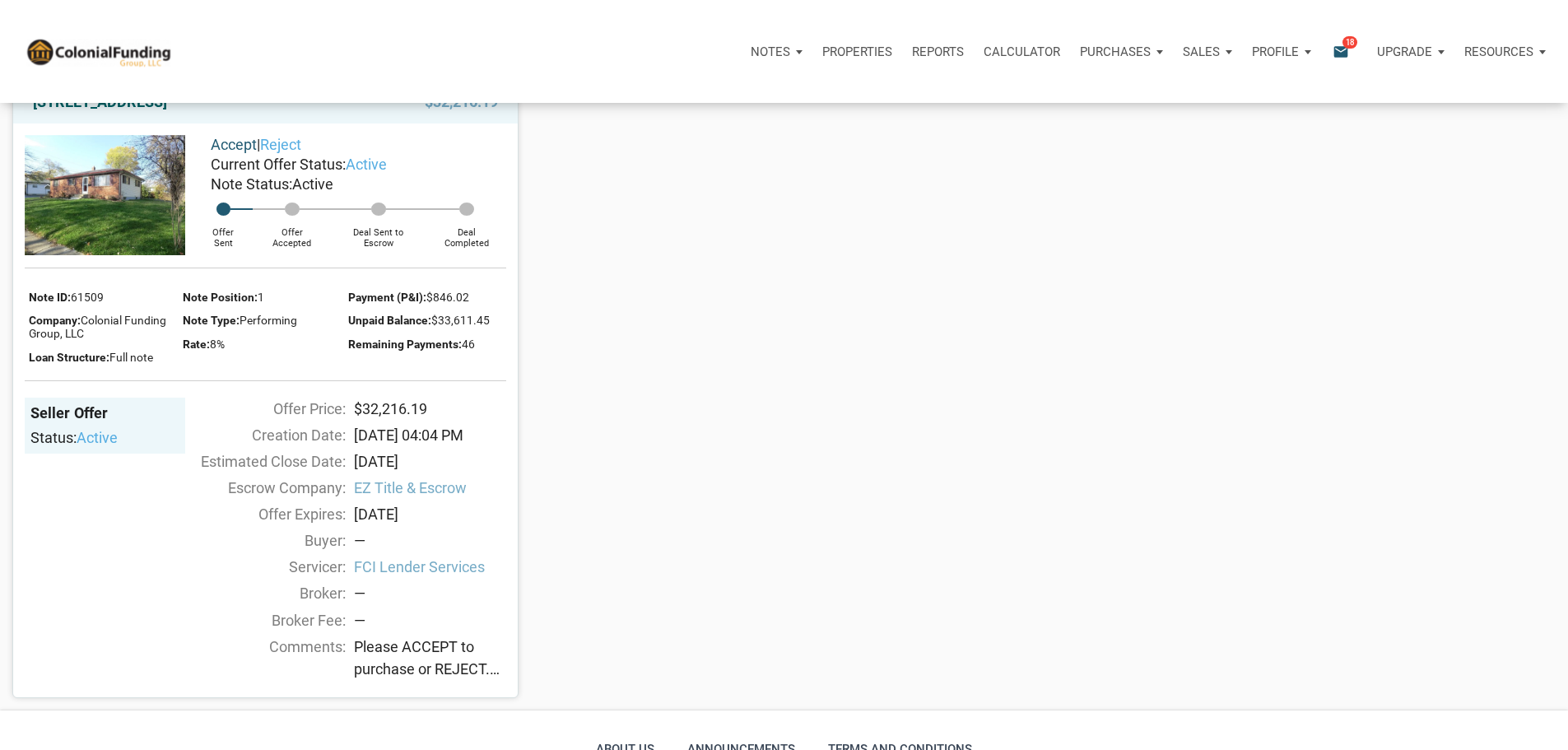
click at [231, 153] on link "Accept" at bounding box center [234, 144] width 46 height 17
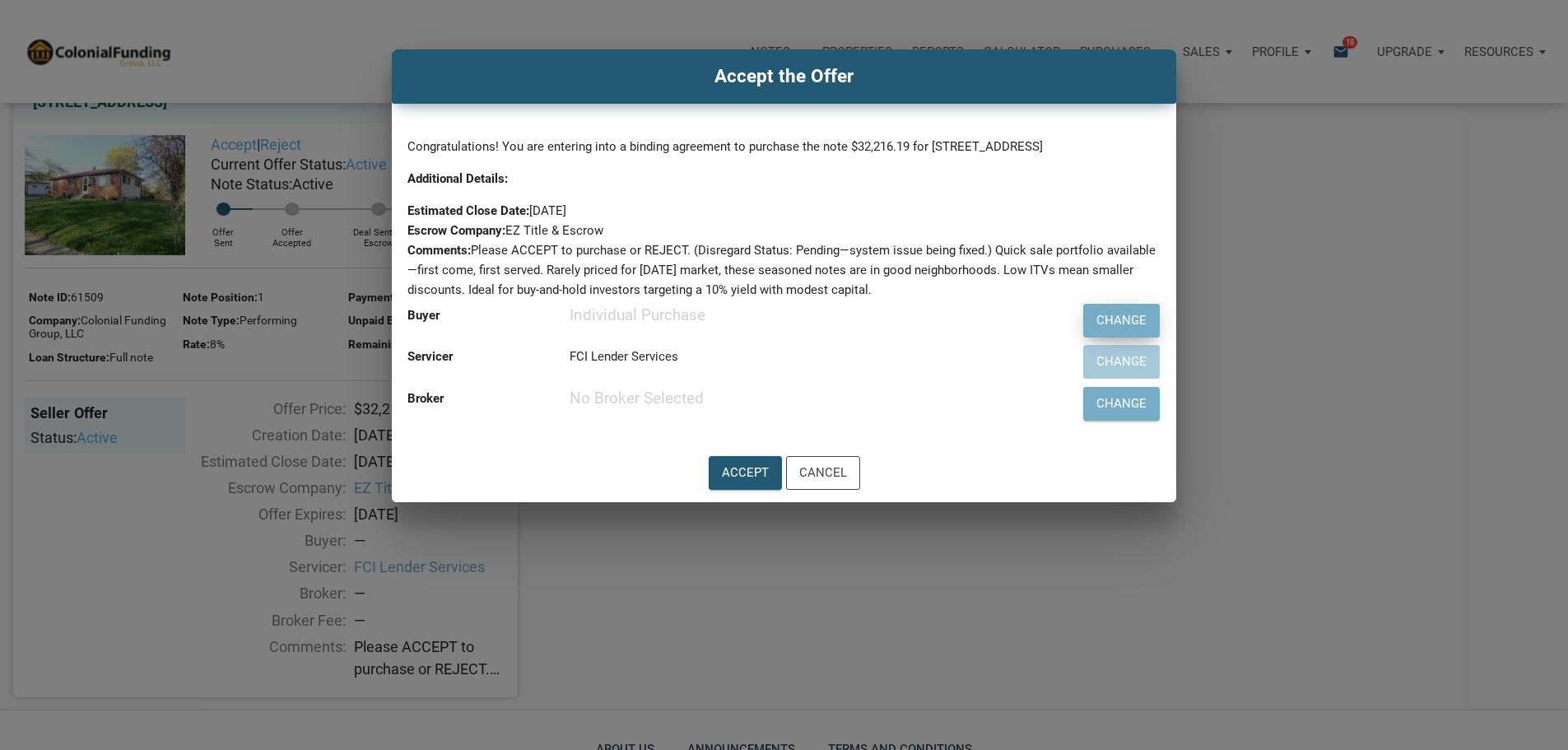
click at [1096, 330] on div "Change" at bounding box center [1122, 321] width 50 height 19
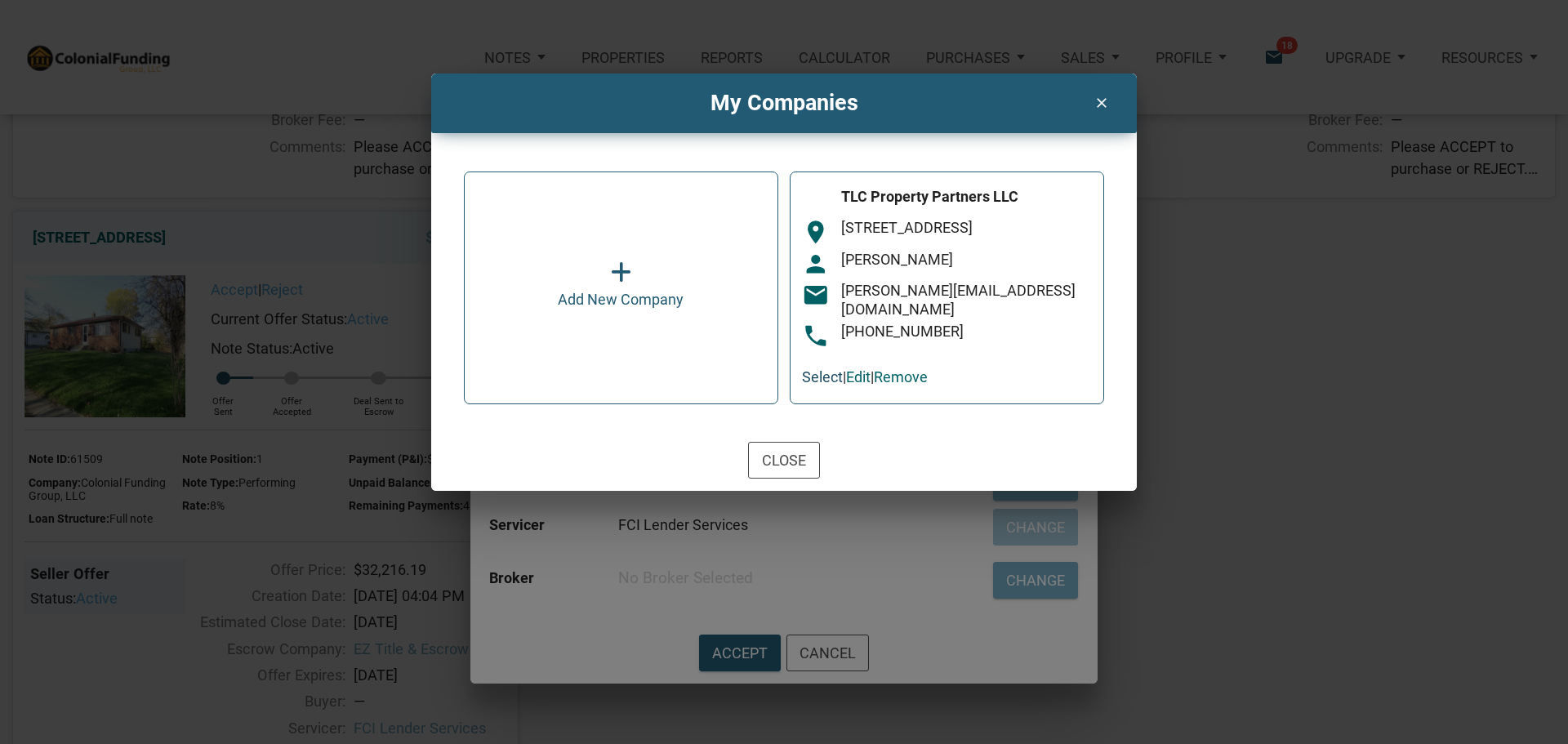
click at [824, 368] on link "Select" at bounding box center [822, 377] width 40 height 17
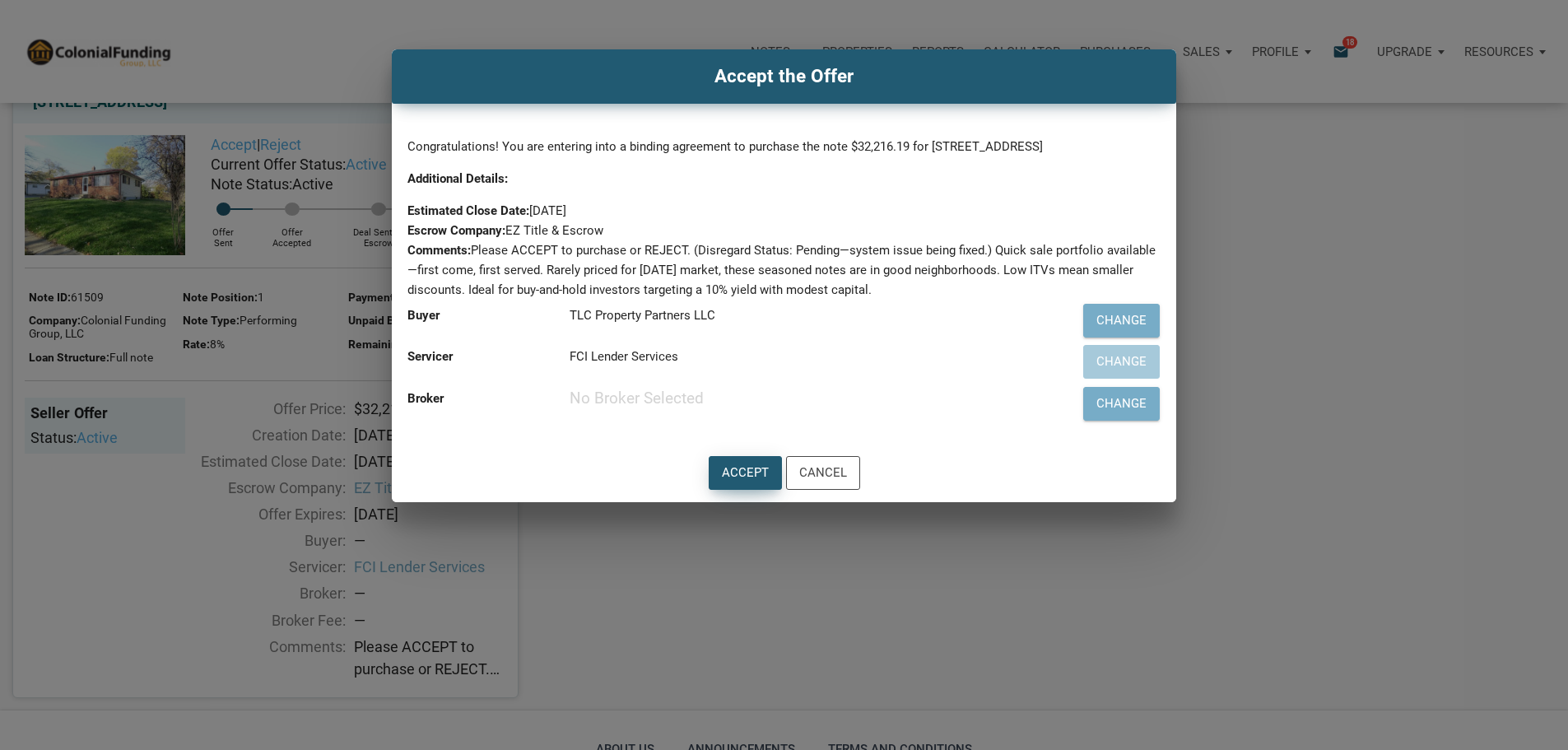
click at [739, 483] on div "Accept" at bounding box center [745, 473] width 46 height 19
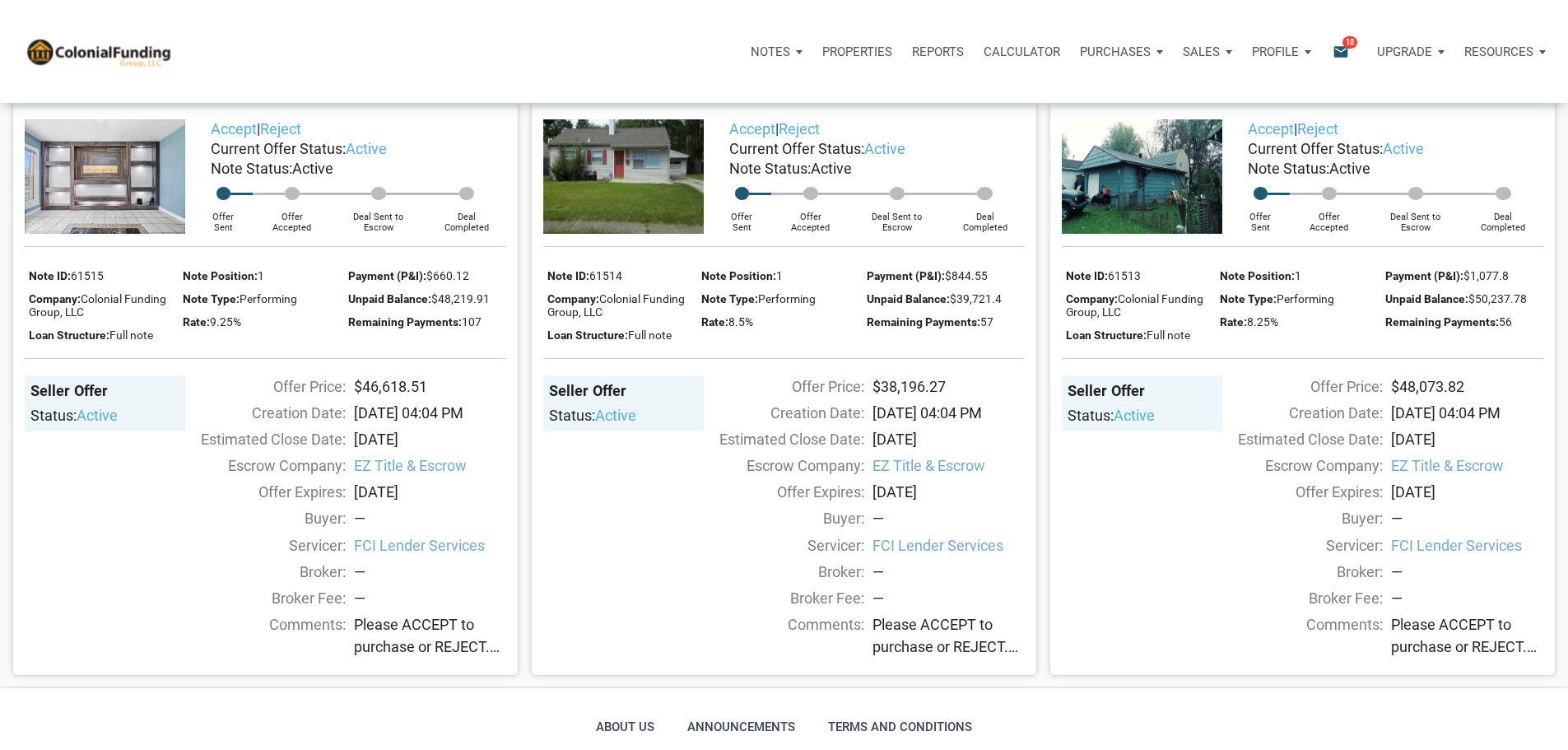
scroll to position [1483, 0]
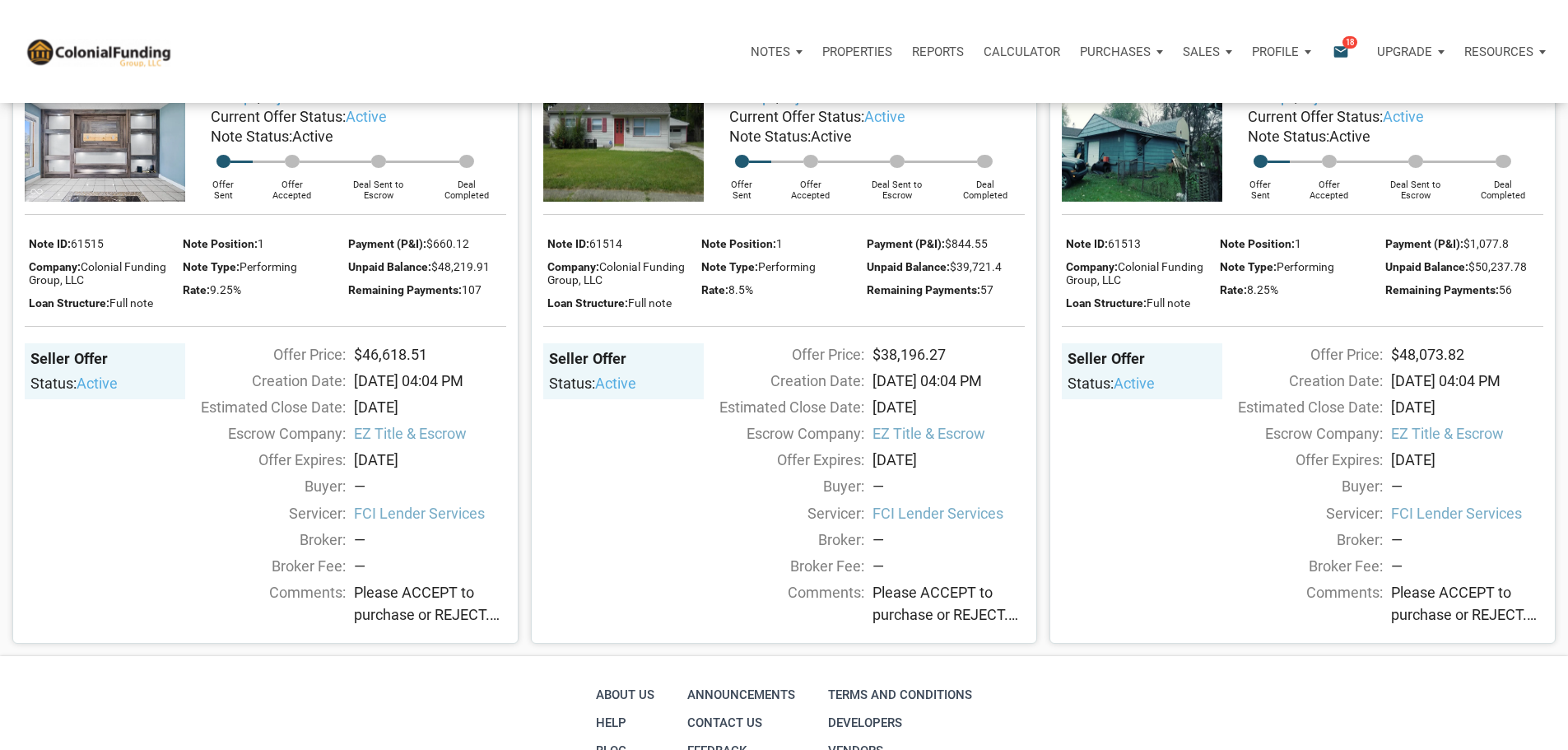
click at [1243, 65] on link "[STREET_ADDRESS][PERSON_NAME]" at bounding box center [1194, 55] width 249 height 19
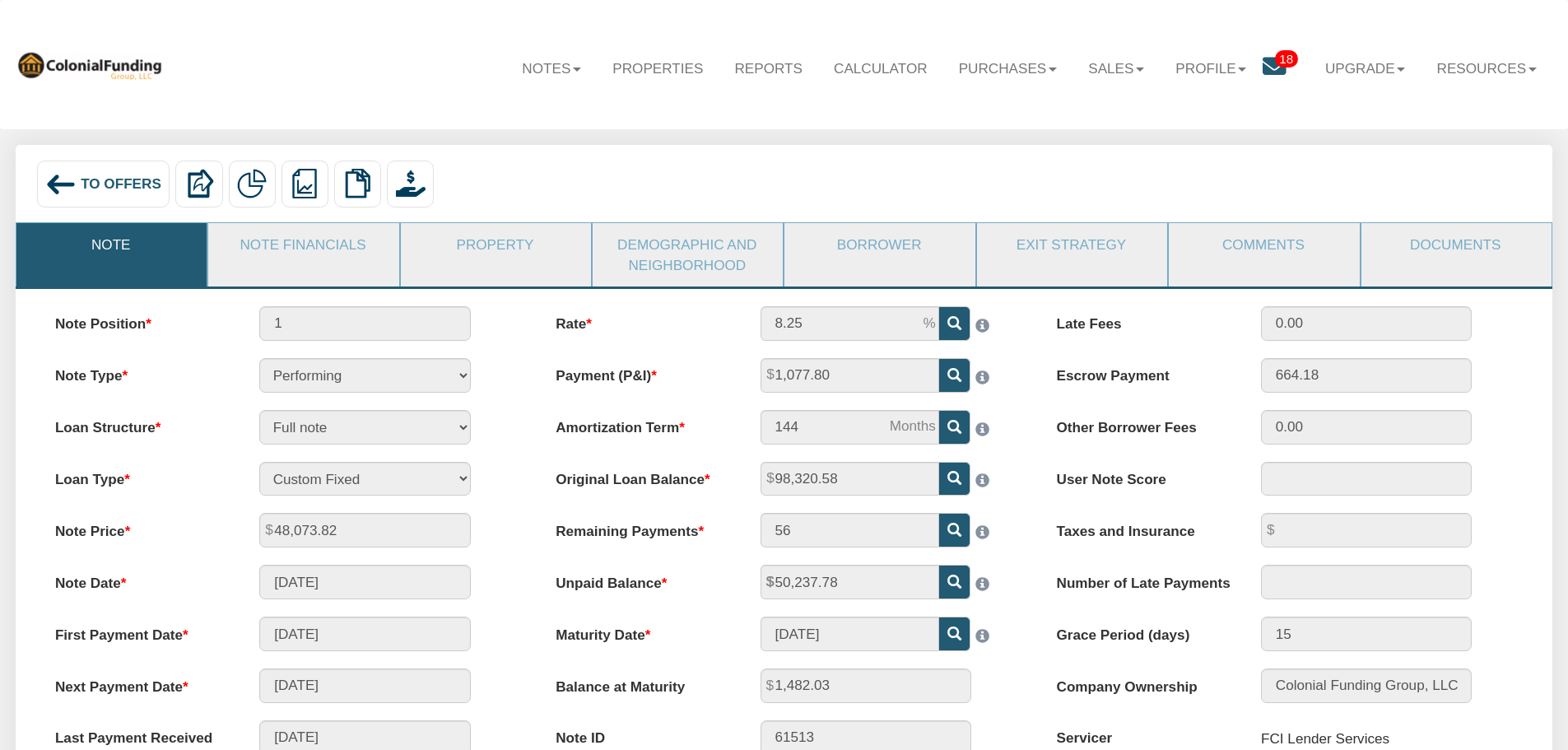
click at [116, 191] on span "To Offers" at bounding box center [120, 183] width 80 height 16
